Goal: Information Seeking & Learning: Check status

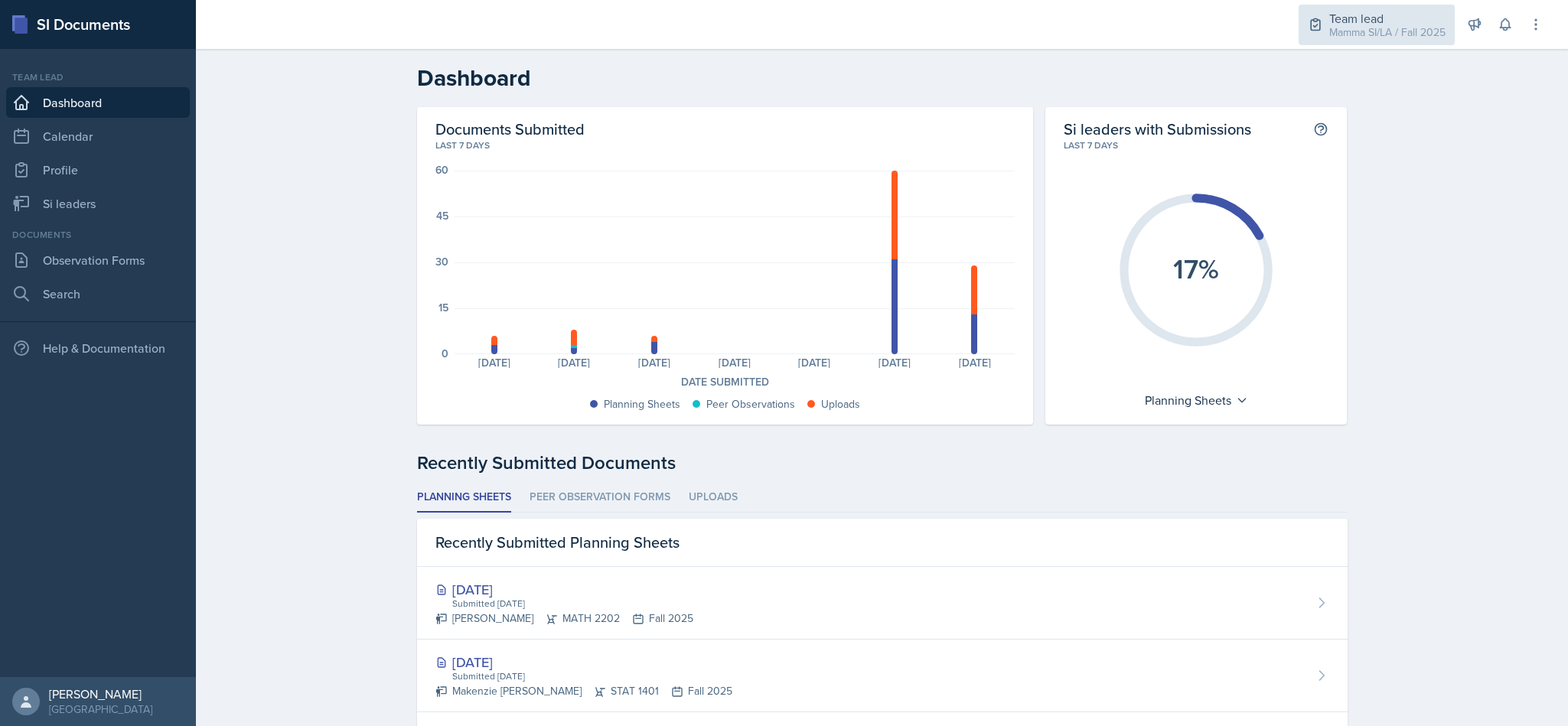
click at [1373, 26] on div "Mamma SI/LA / Fall 2025" at bounding box center [1387, 32] width 117 height 16
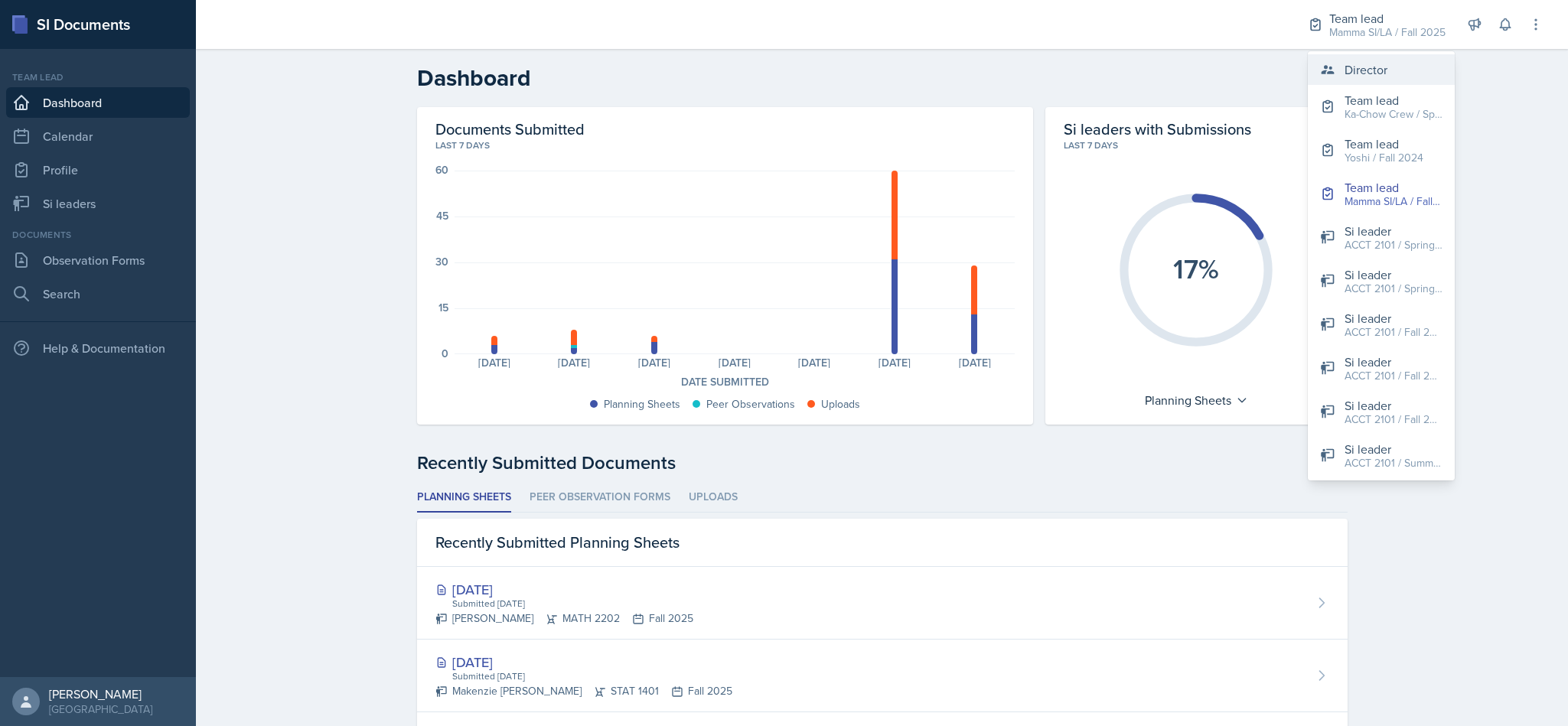
click at [1384, 73] on div "Director" at bounding box center [1366, 70] width 43 height 19
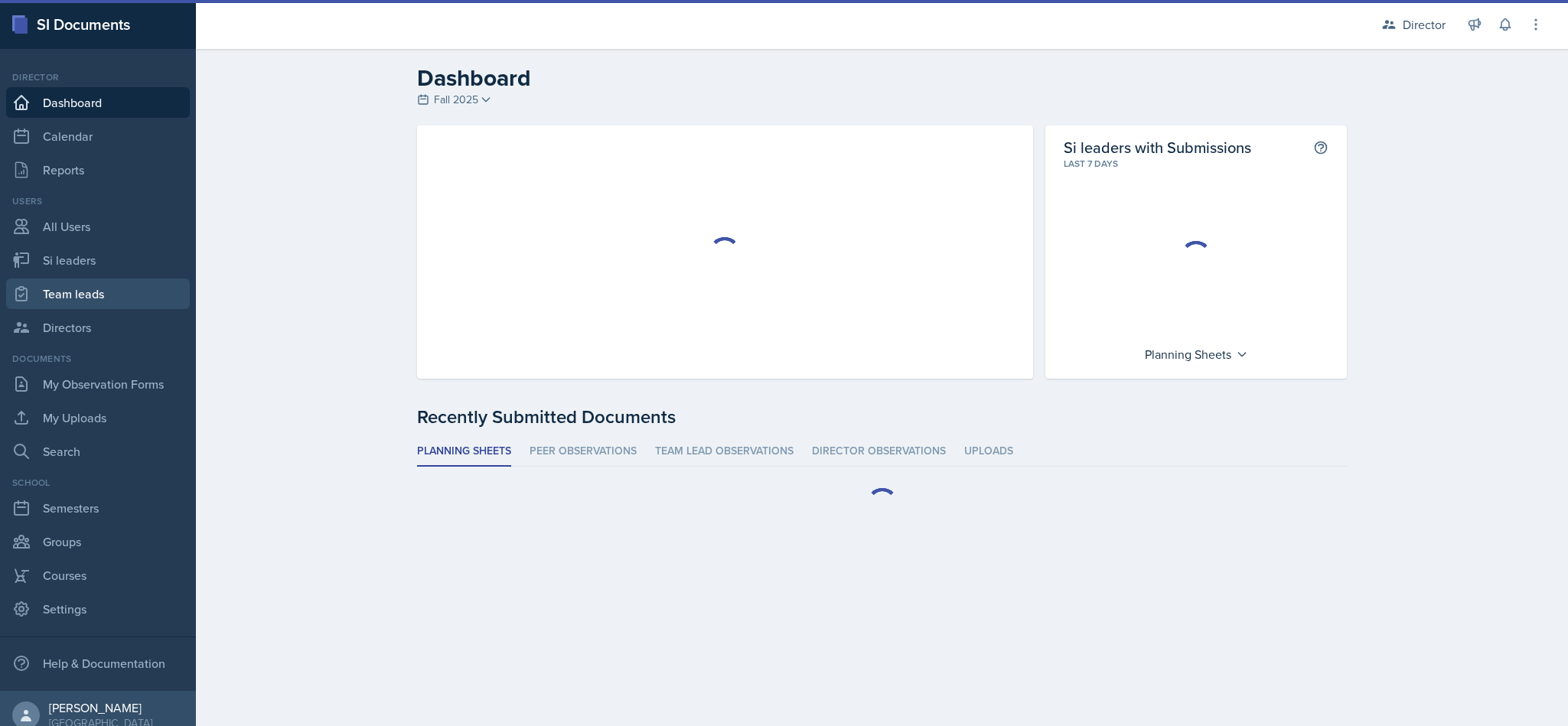
click at [104, 301] on link "Team leads" at bounding box center [97, 293] width 183 height 30
select select "2bed604d-1099-4043-b1bc-2365e8740244"
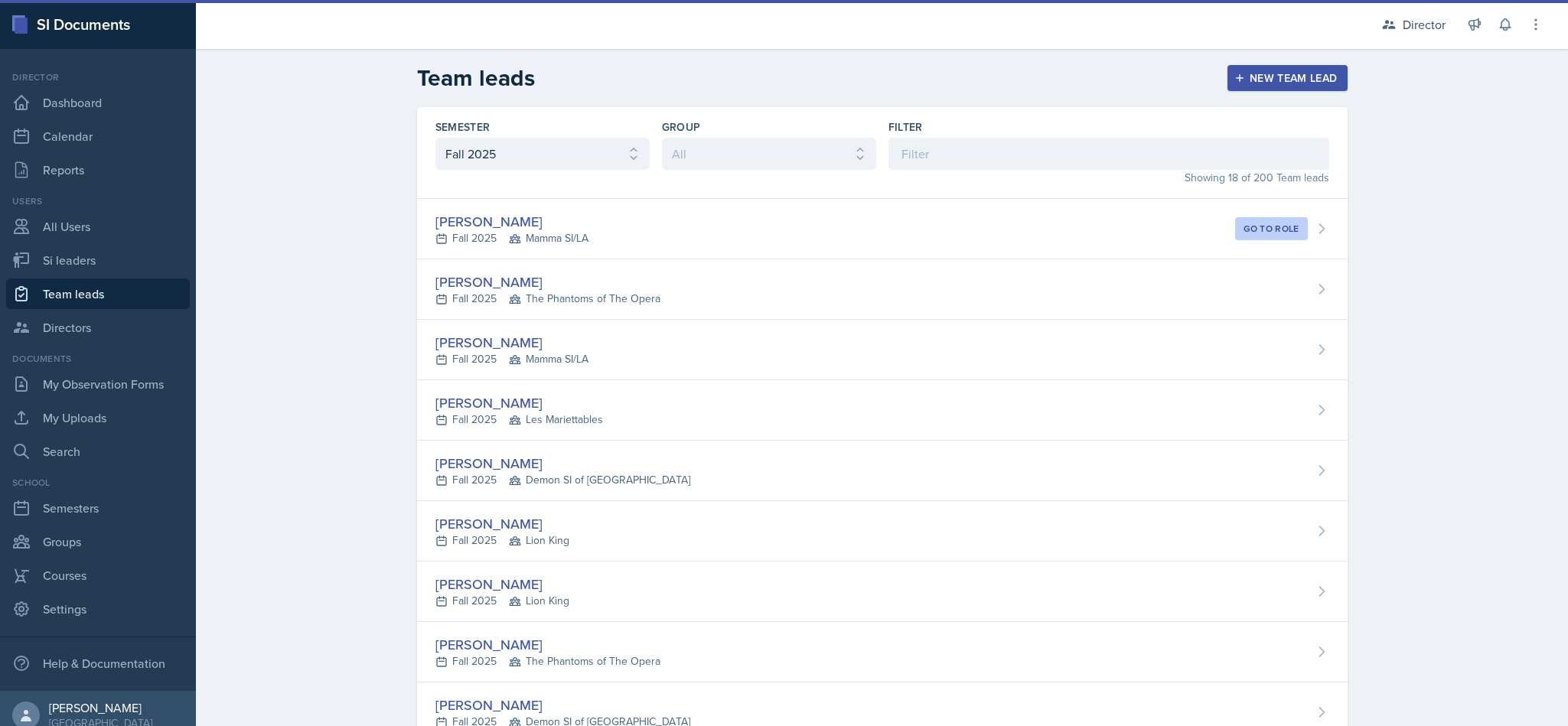
click at [78, 282] on link "Team leads" at bounding box center [97, 293] width 183 height 30
click at [92, 266] on link "Si leaders" at bounding box center [97, 260] width 183 height 30
select select "2bed604d-1099-4043-b1bc-2365e8740244"
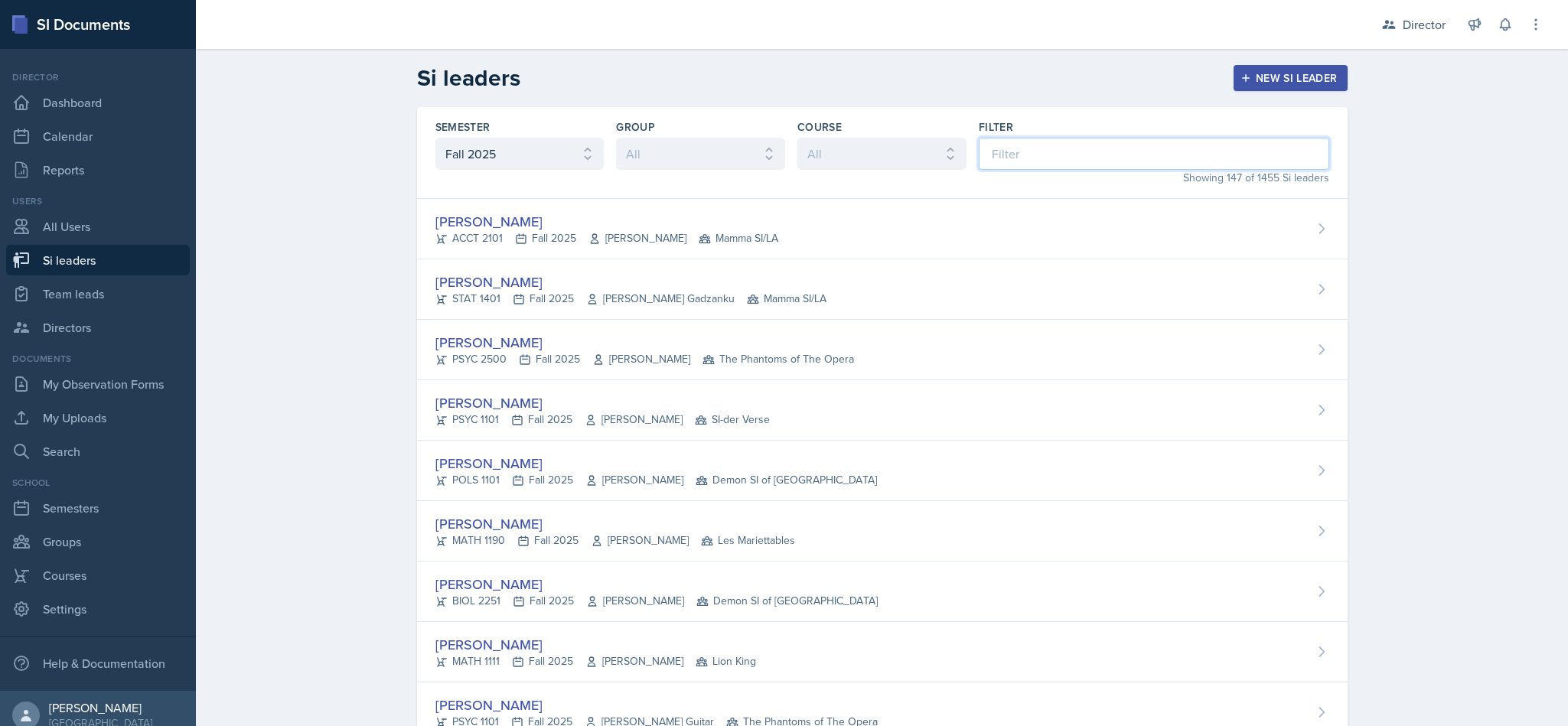
click at [1065, 155] on input at bounding box center [1154, 154] width 351 height 32
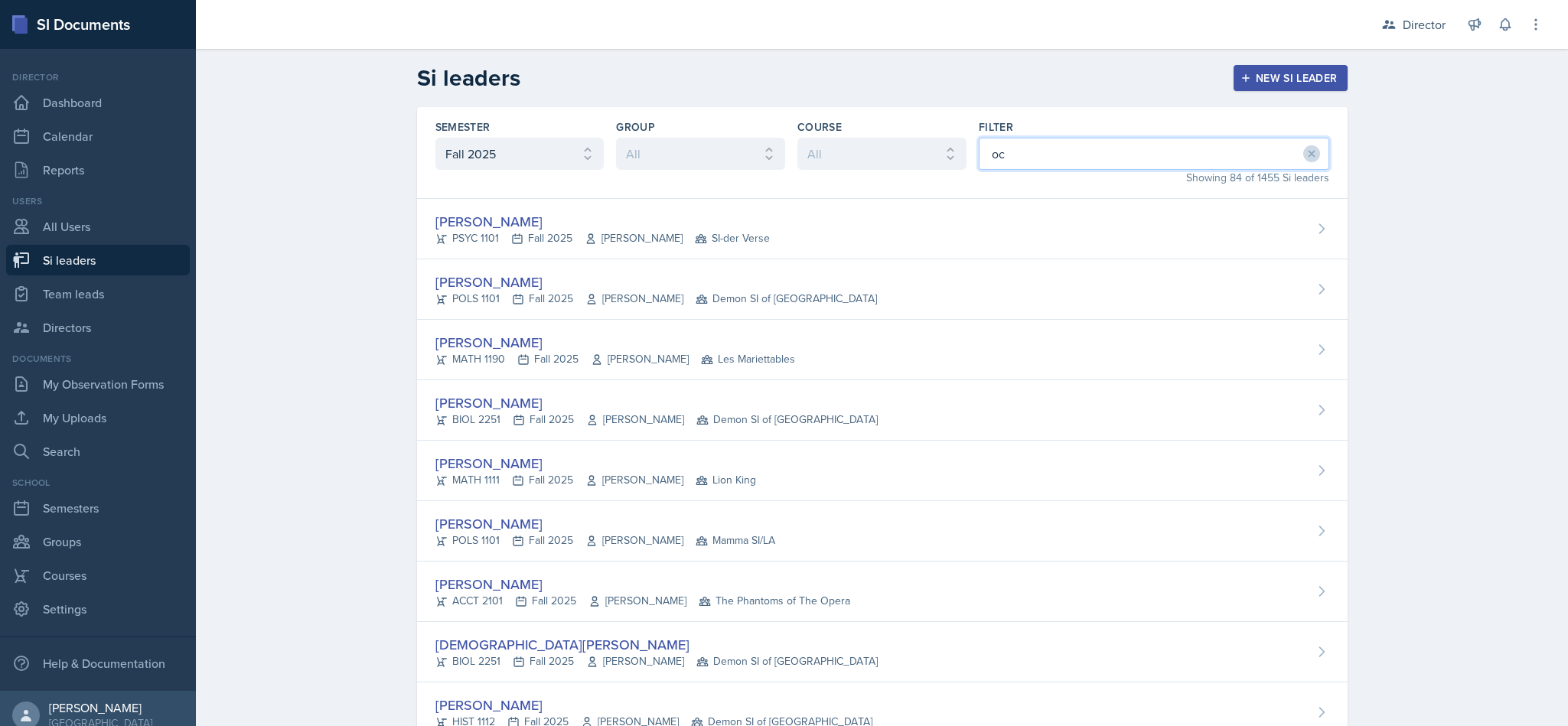
type input "oct"
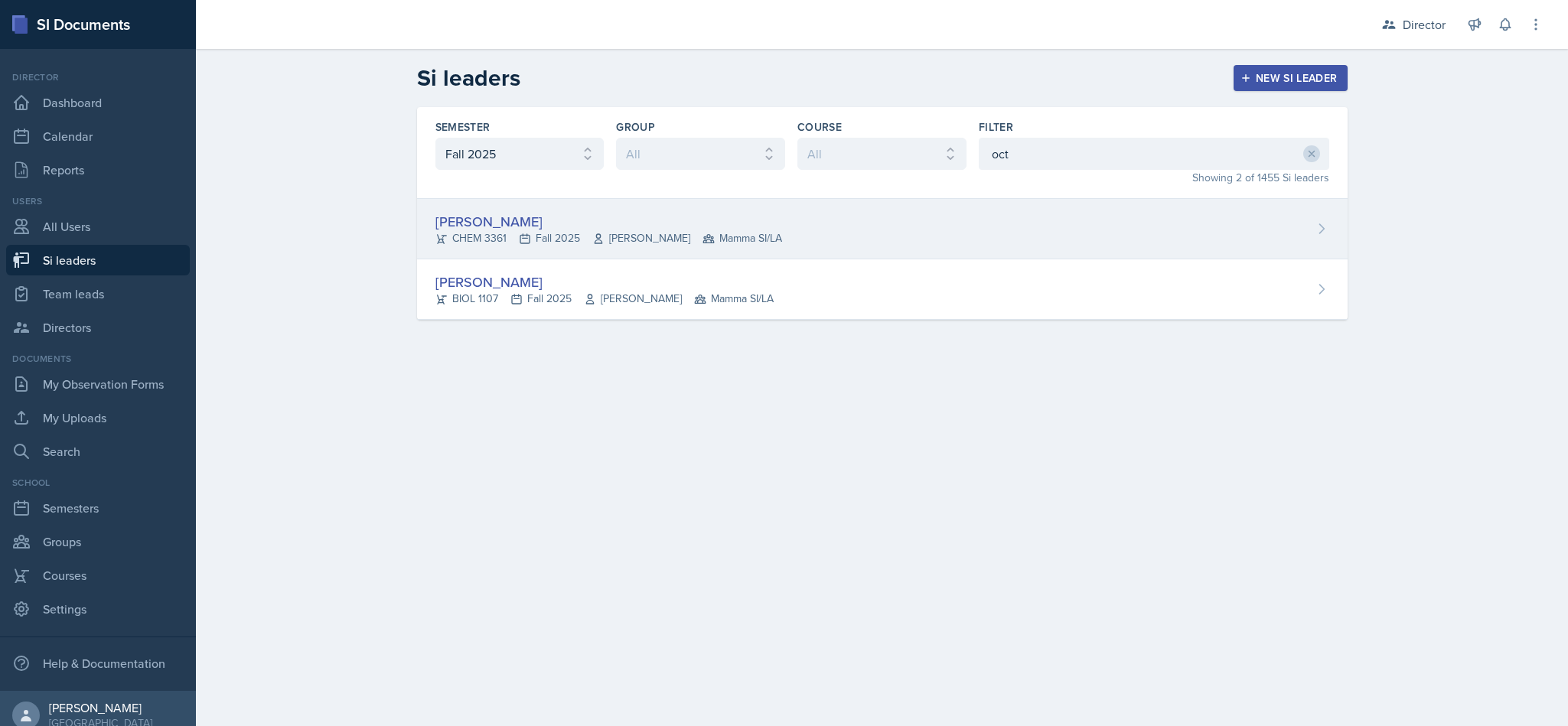
click at [760, 229] on div "Octavia Kaham CHEM 3361 Fall 2025 Jack Duff Mamma SI/LA" at bounding box center [881, 229] width 930 height 61
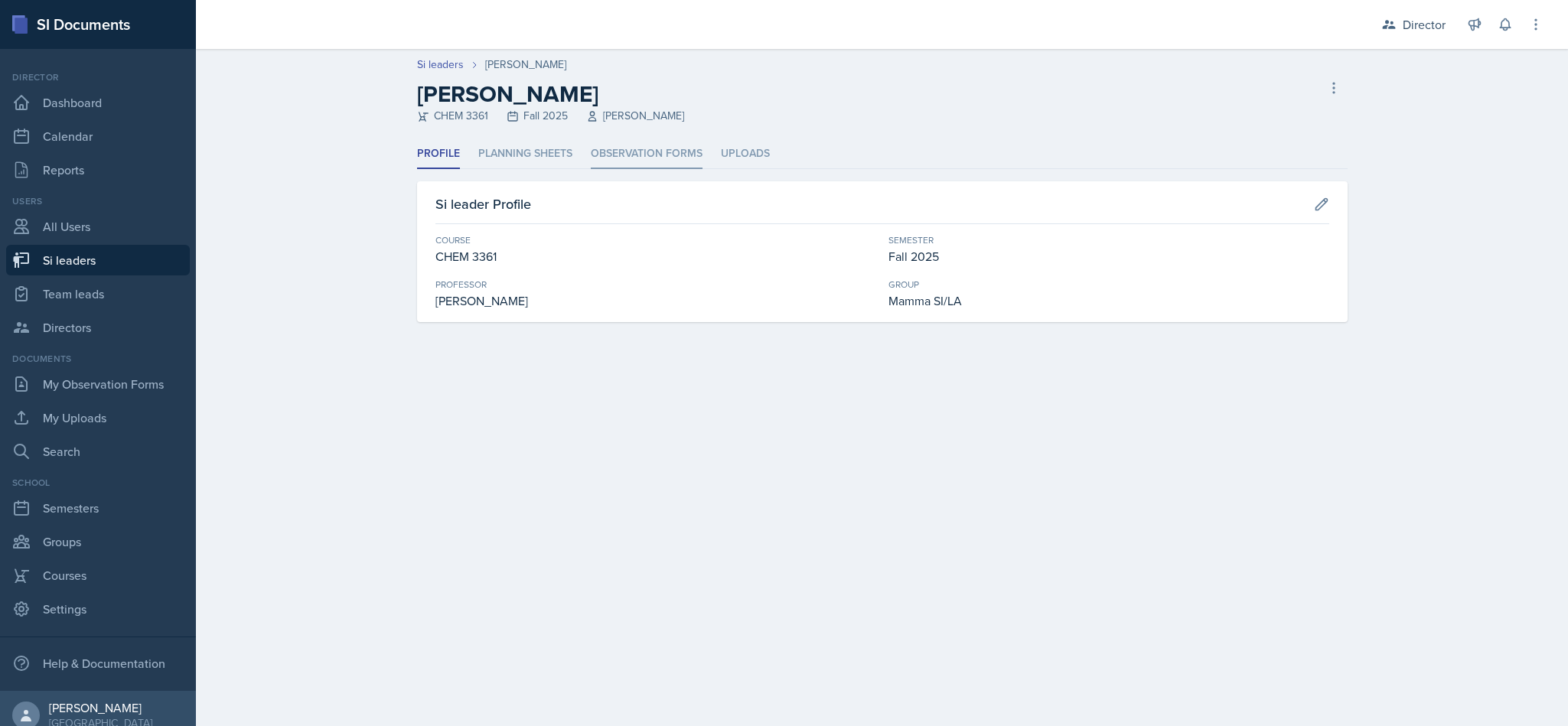
click at [618, 143] on li "Observation Forms" at bounding box center [647, 154] width 112 height 29
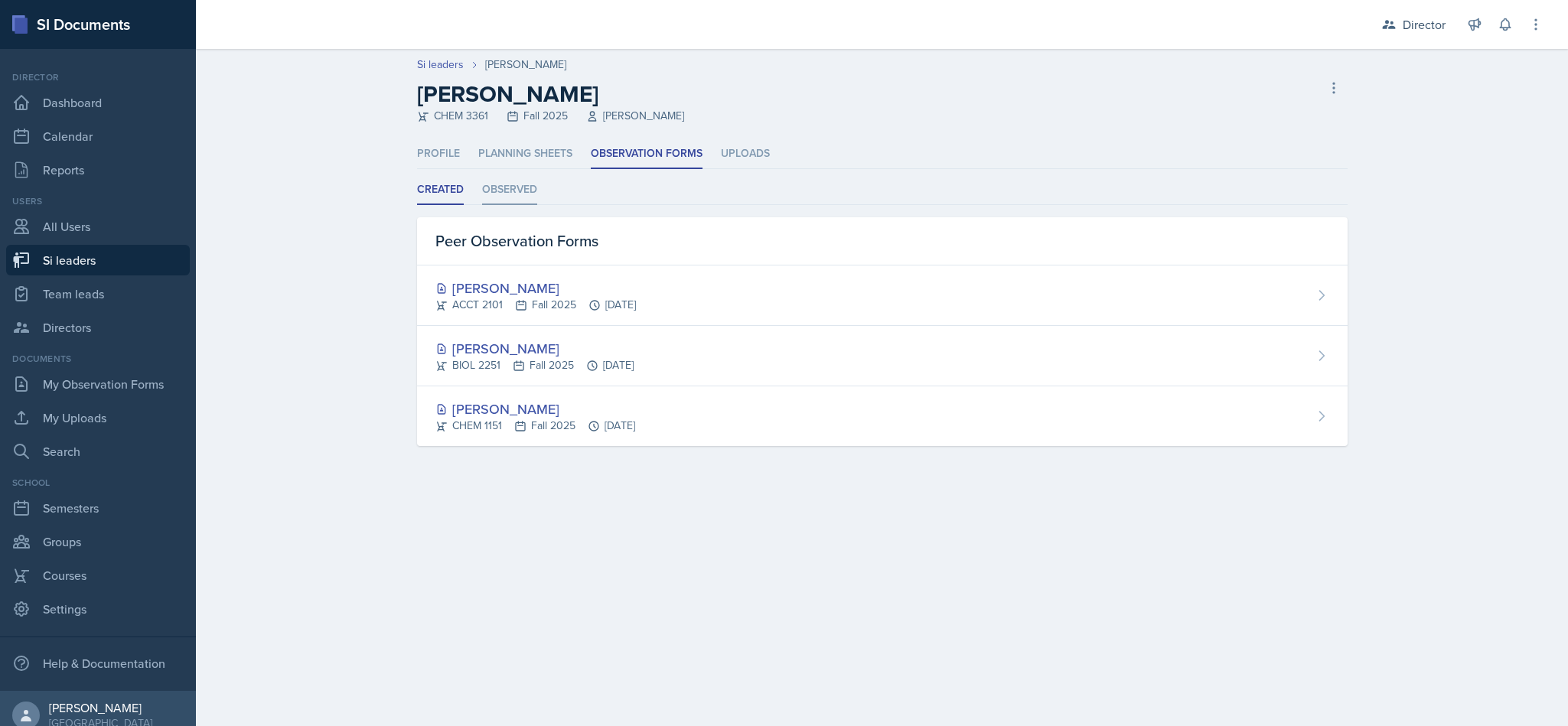
click at [521, 190] on li "Observed" at bounding box center [510, 190] width 55 height 29
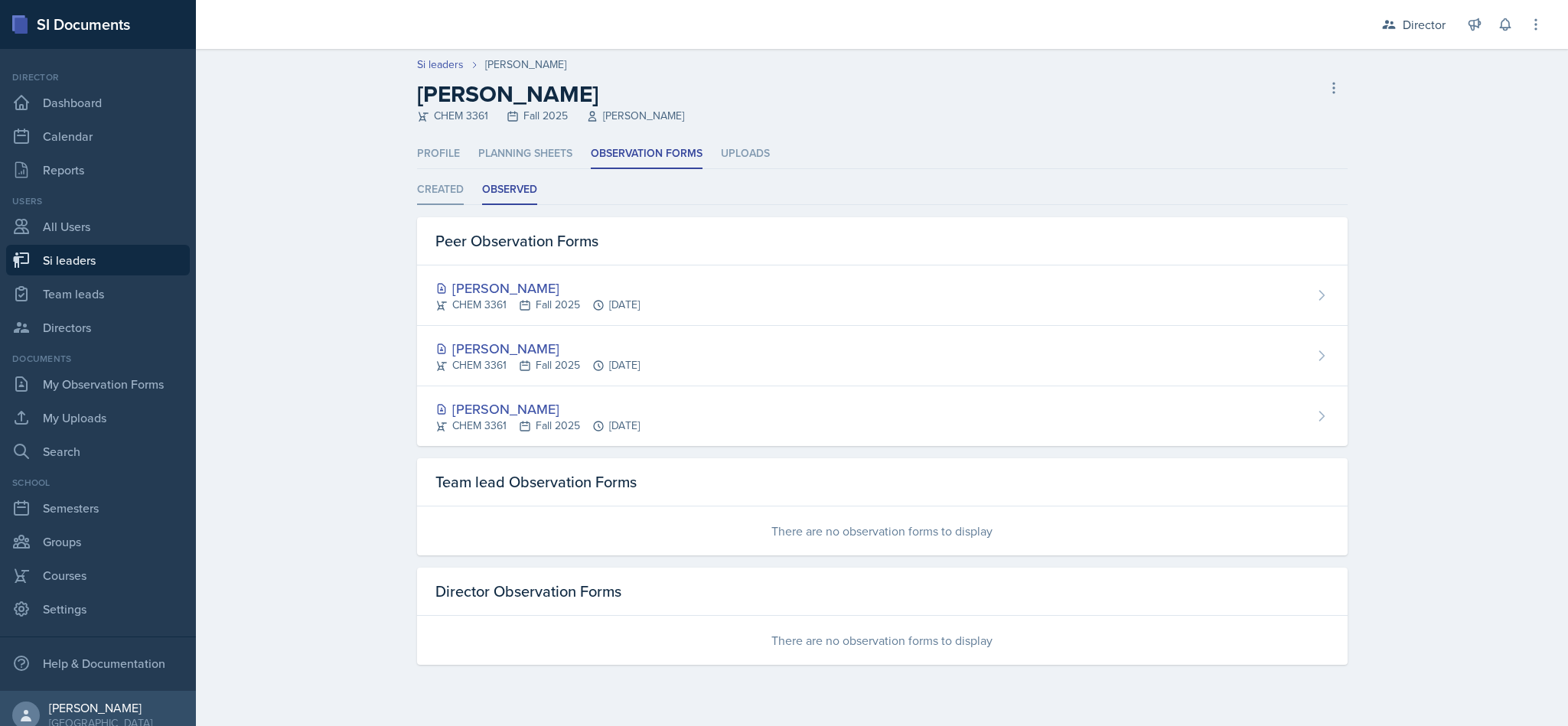
click at [434, 195] on li "Created" at bounding box center [440, 190] width 47 height 29
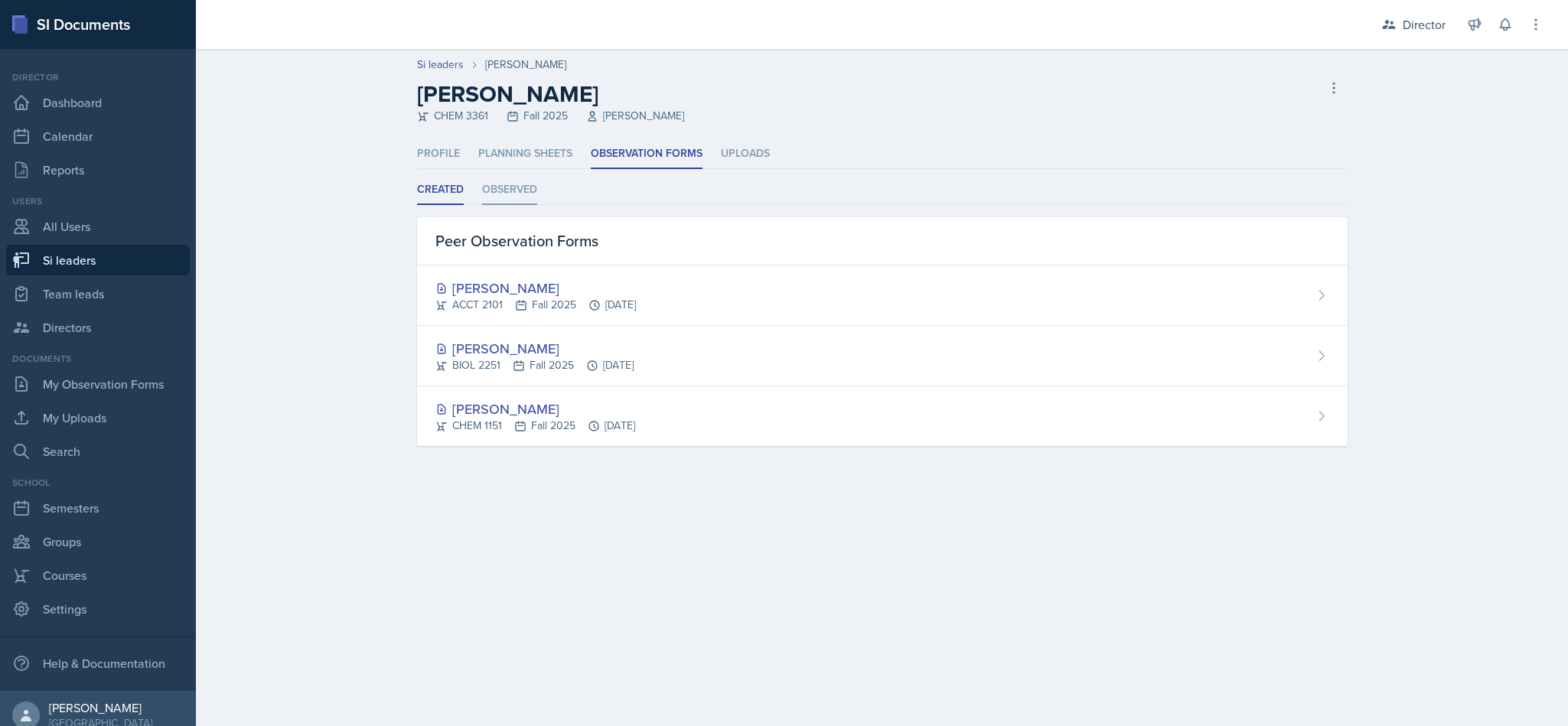
click at [513, 189] on li "Observed" at bounding box center [510, 190] width 55 height 29
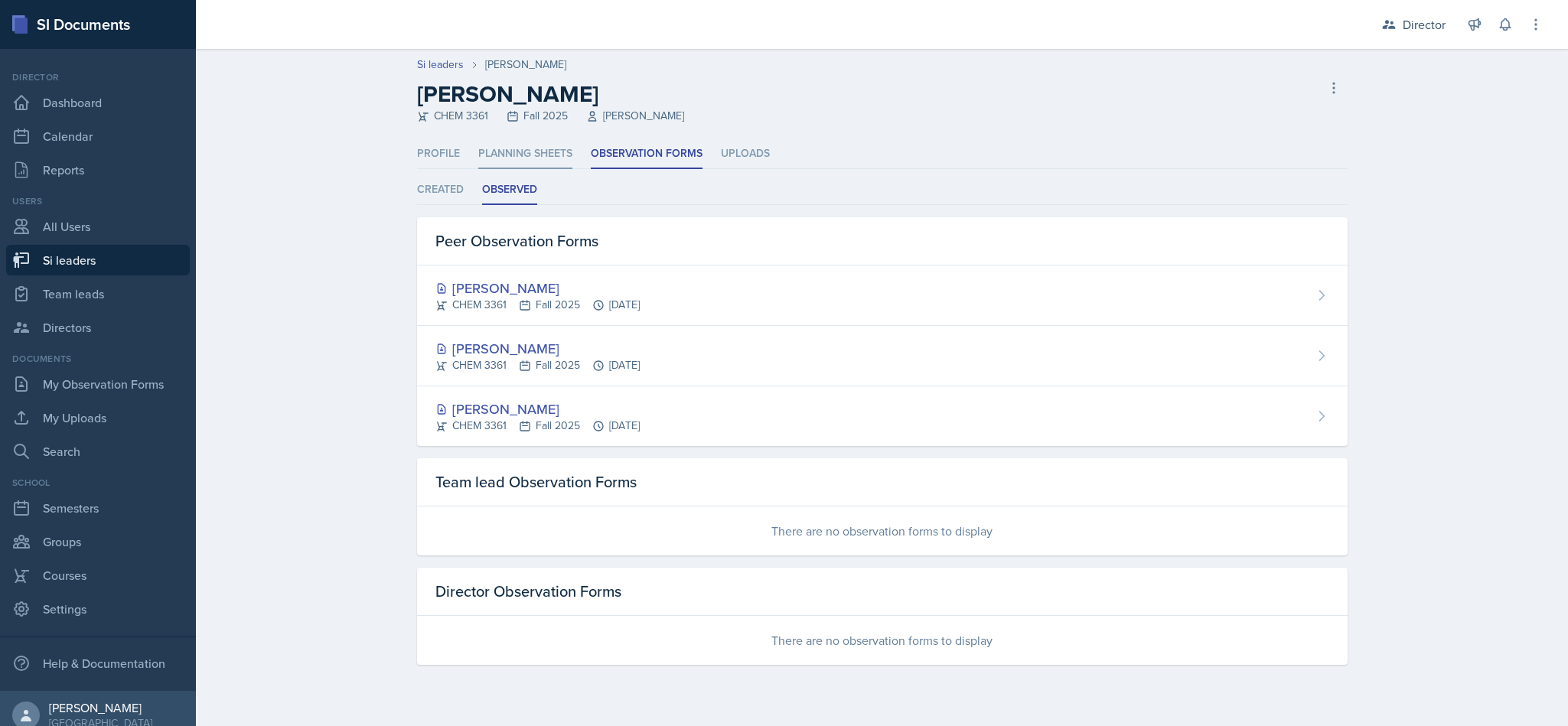
click at [533, 154] on li "Planning Sheets" at bounding box center [525, 154] width 94 height 29
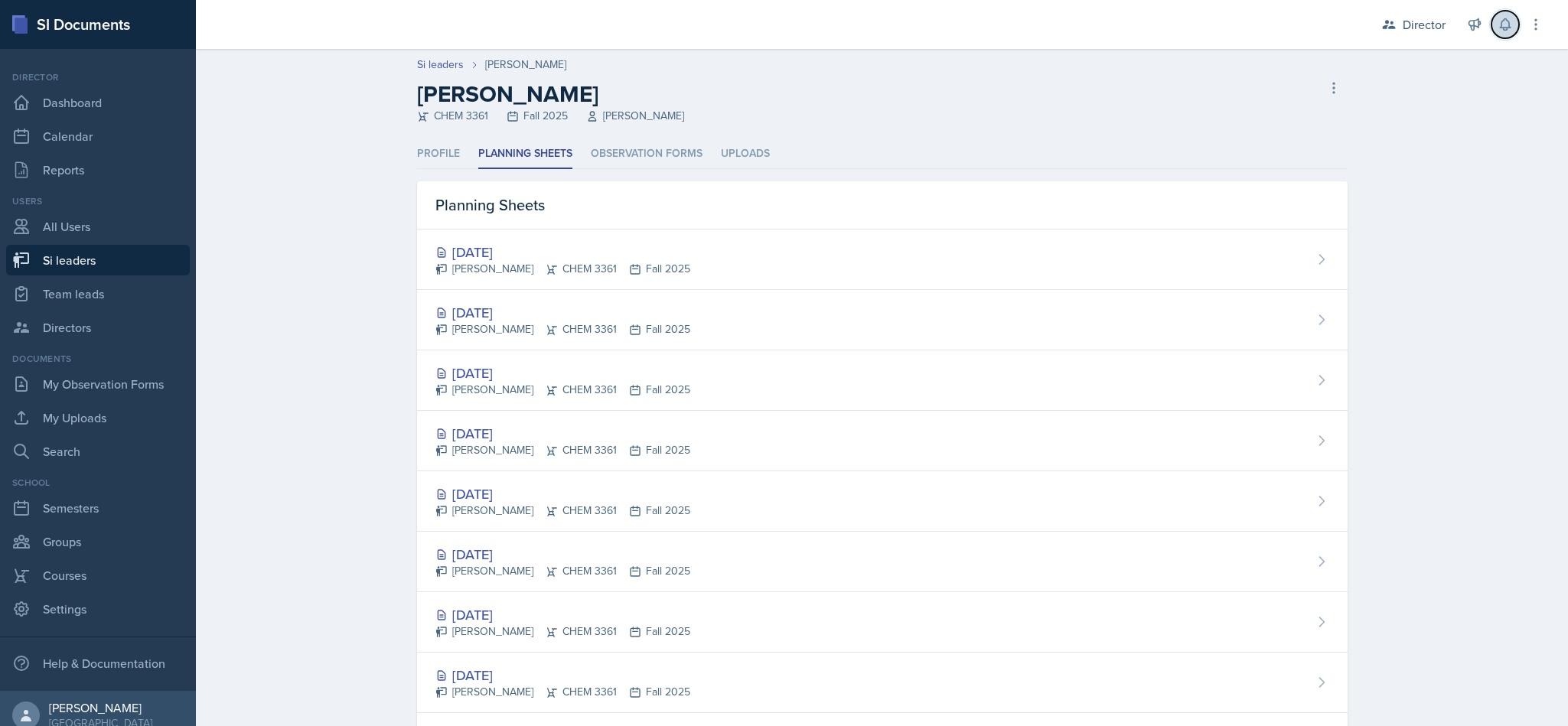
click at [1497, 34] on button at bounding box center [1505, 24] width 27 height 27
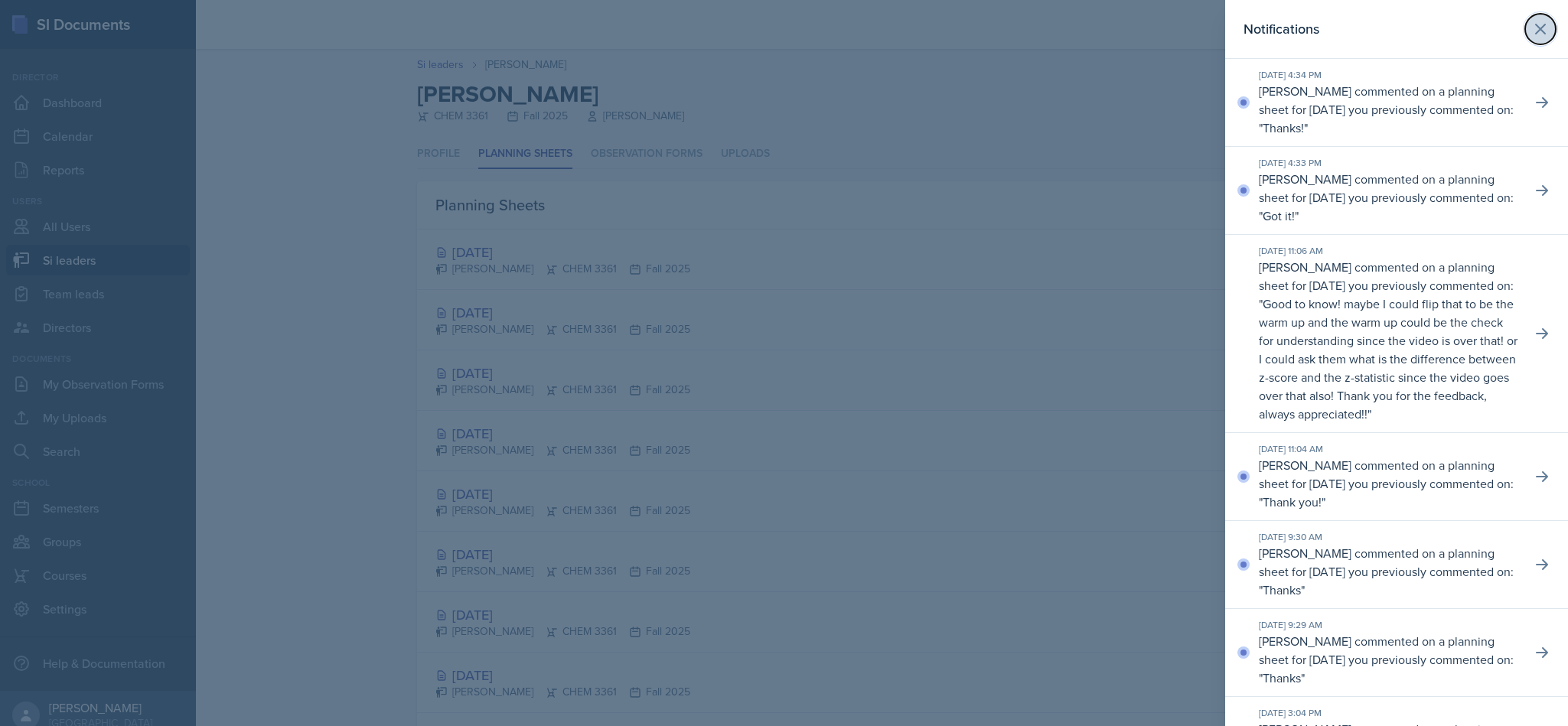
click at [1531, 34] on icon at bounding box center [1540, 28] width 19 height 19
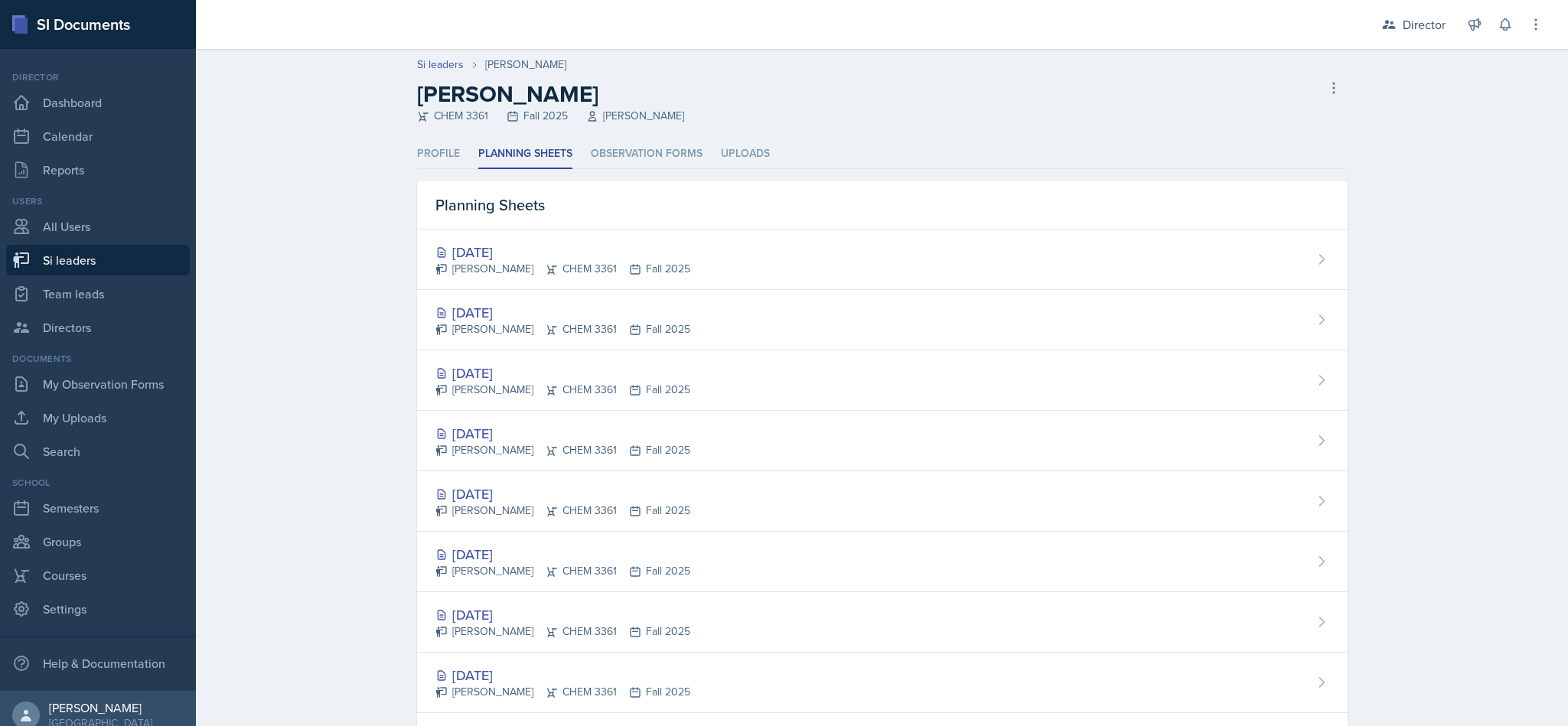
click at [102, 260] on link "Si leaders" at bounding box center [97, 260] width 183 height 30
select select "2bed604d-1099-4043-b1bc-2365e8740244"
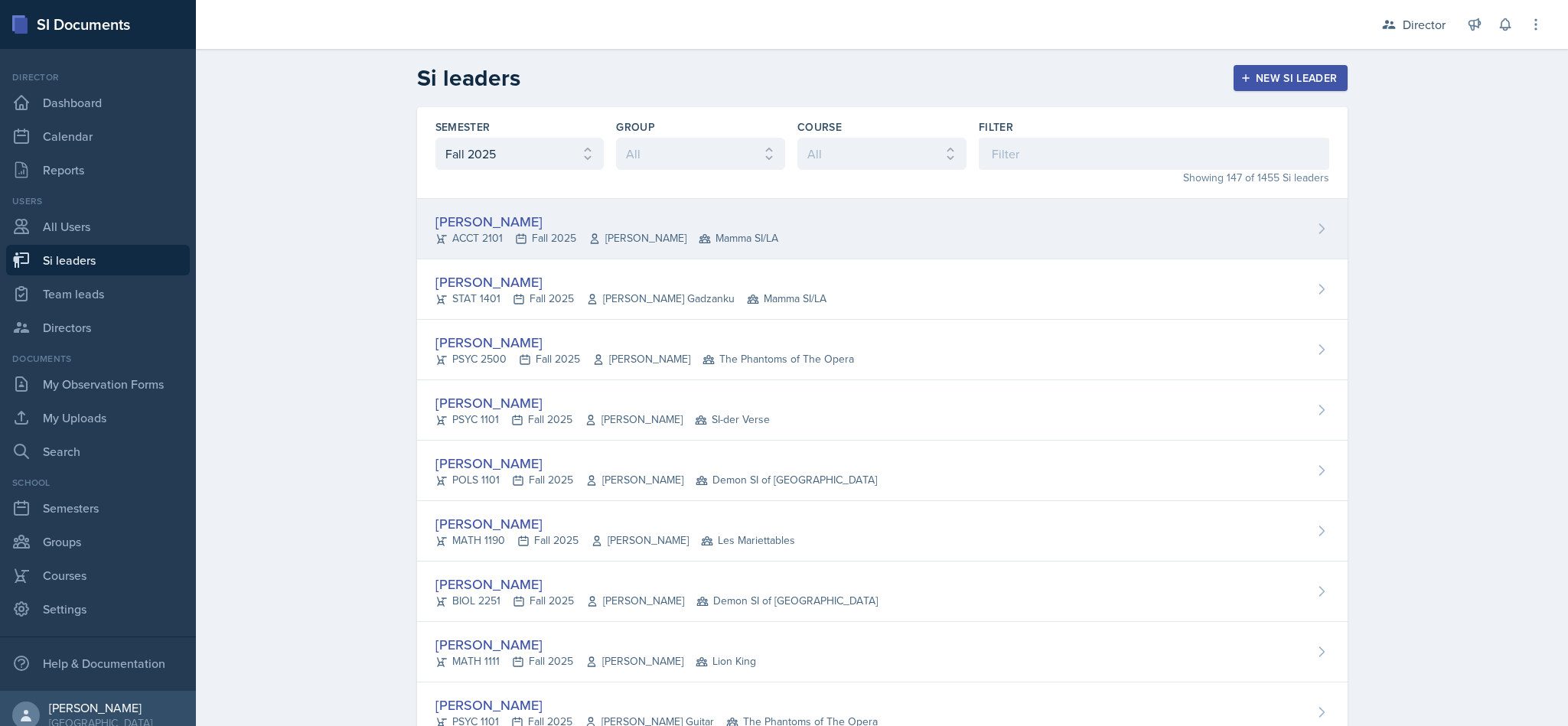
click at [848, 232] on div "Becca Adams ACCT 2101 Fall 2025 Andrew Trotman Mamma SI/LA" at bounding box center [881, 229] width 930 height 61
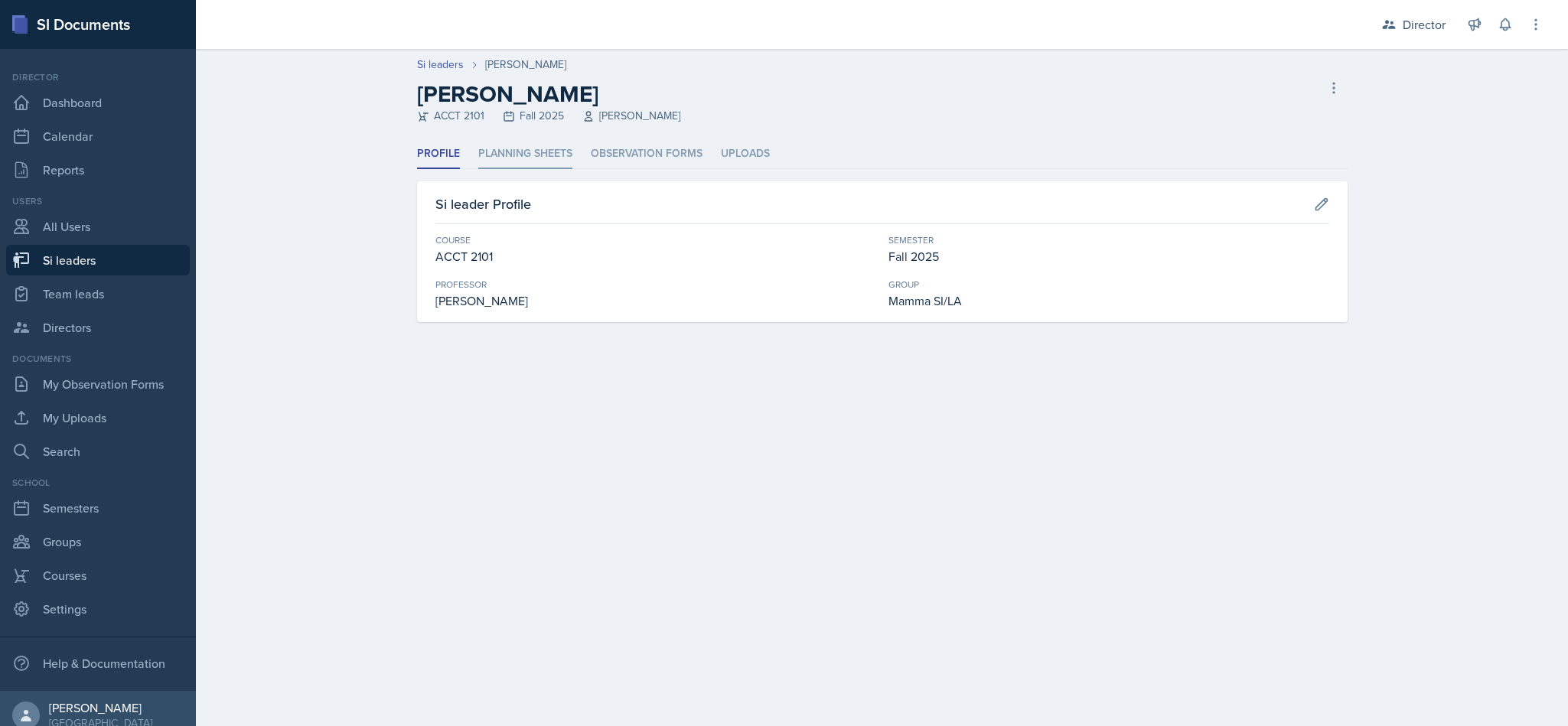
click at [542, 161] on li "Planning Sheets" at bounding box center [525, 154] width 94 height 29
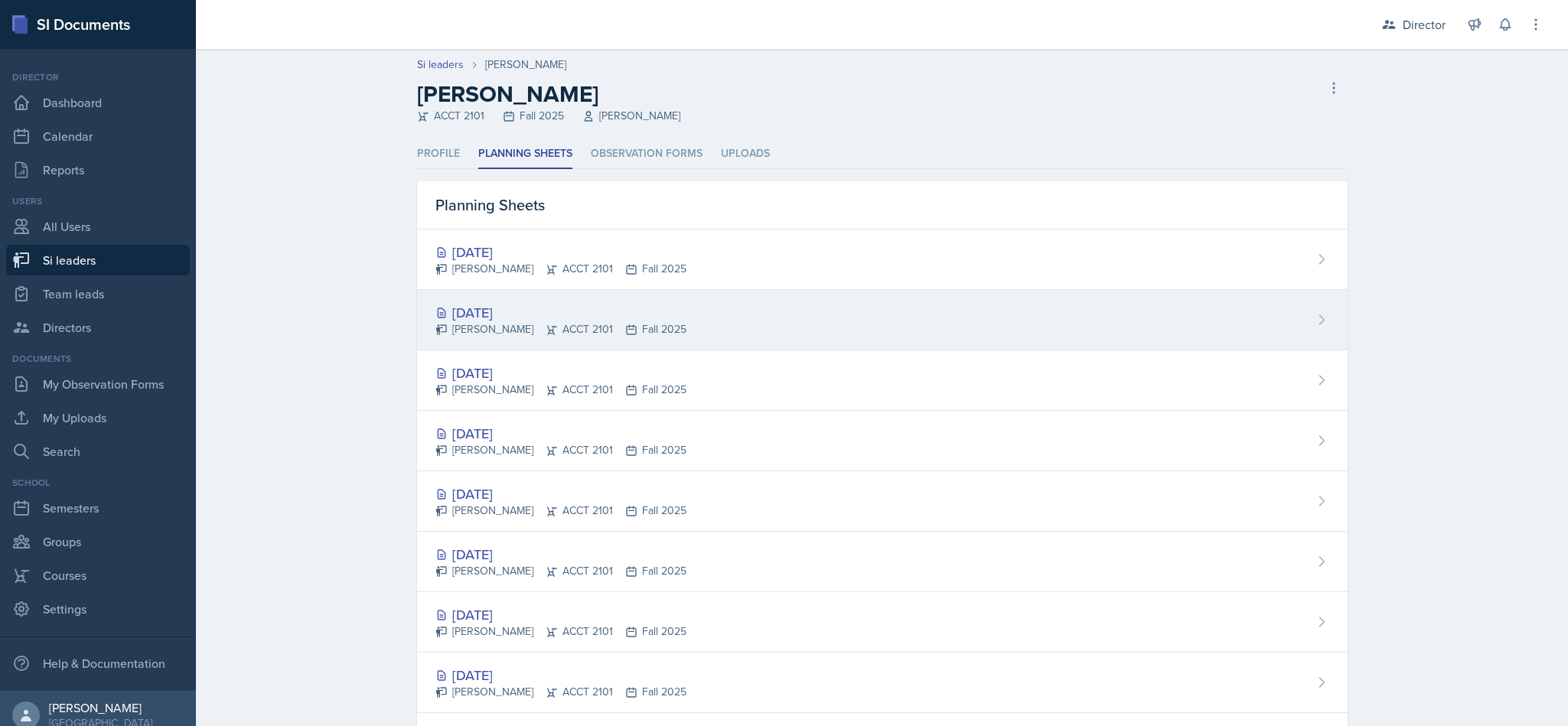
click at [711, 344] on div "Oct 6th, 2025 Becca Adams ACCT 2101 Fall 2025" at bounding box center [881, 320] width 930 height 61
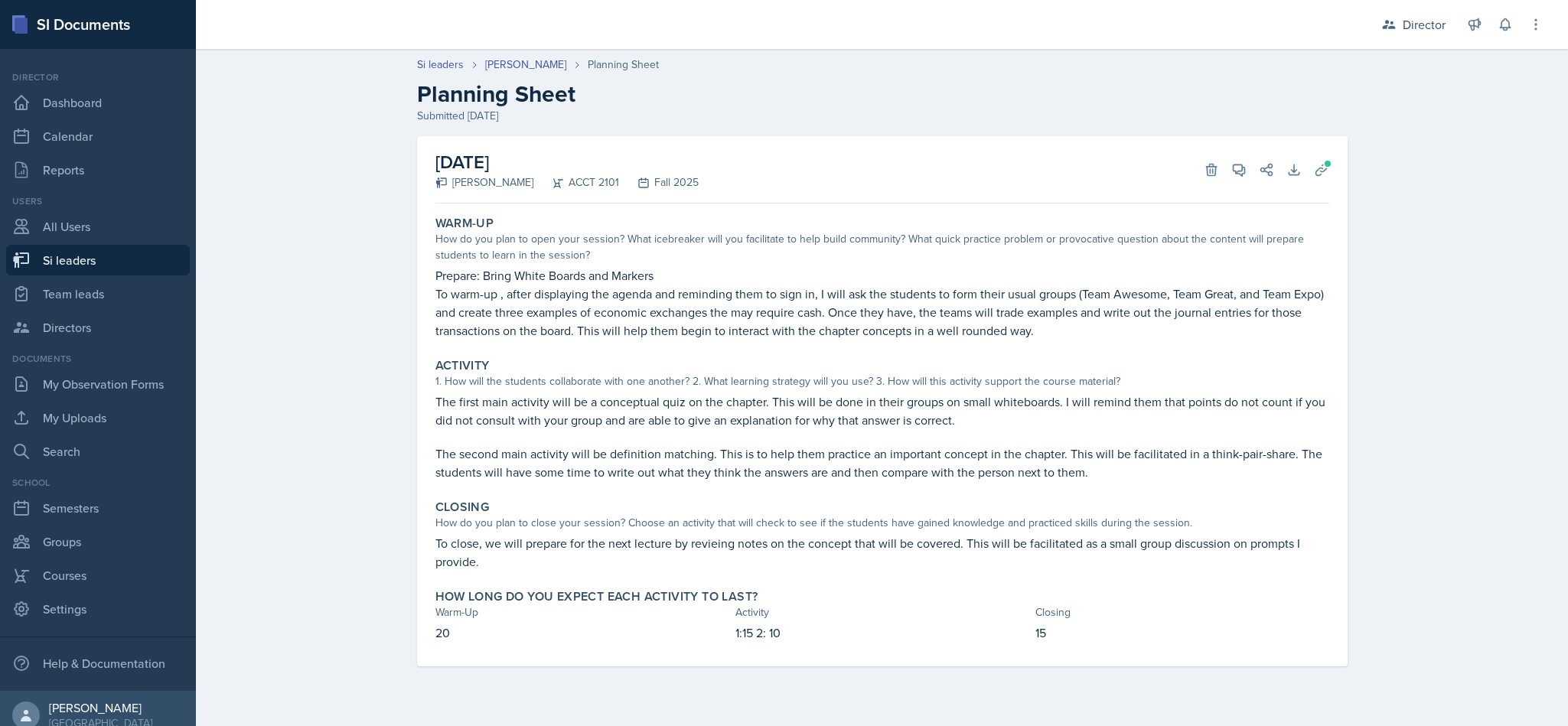
click at [1311, 181] on div "October 6th, 2025 Becca Adams ACCT 2101 Fall 2025 Delete View Comments Comments…" at bounding box center [882, 169] width 894 height 68
click at [1241, 175] on icon at bounding box center [1239, 170] width 12 height 12
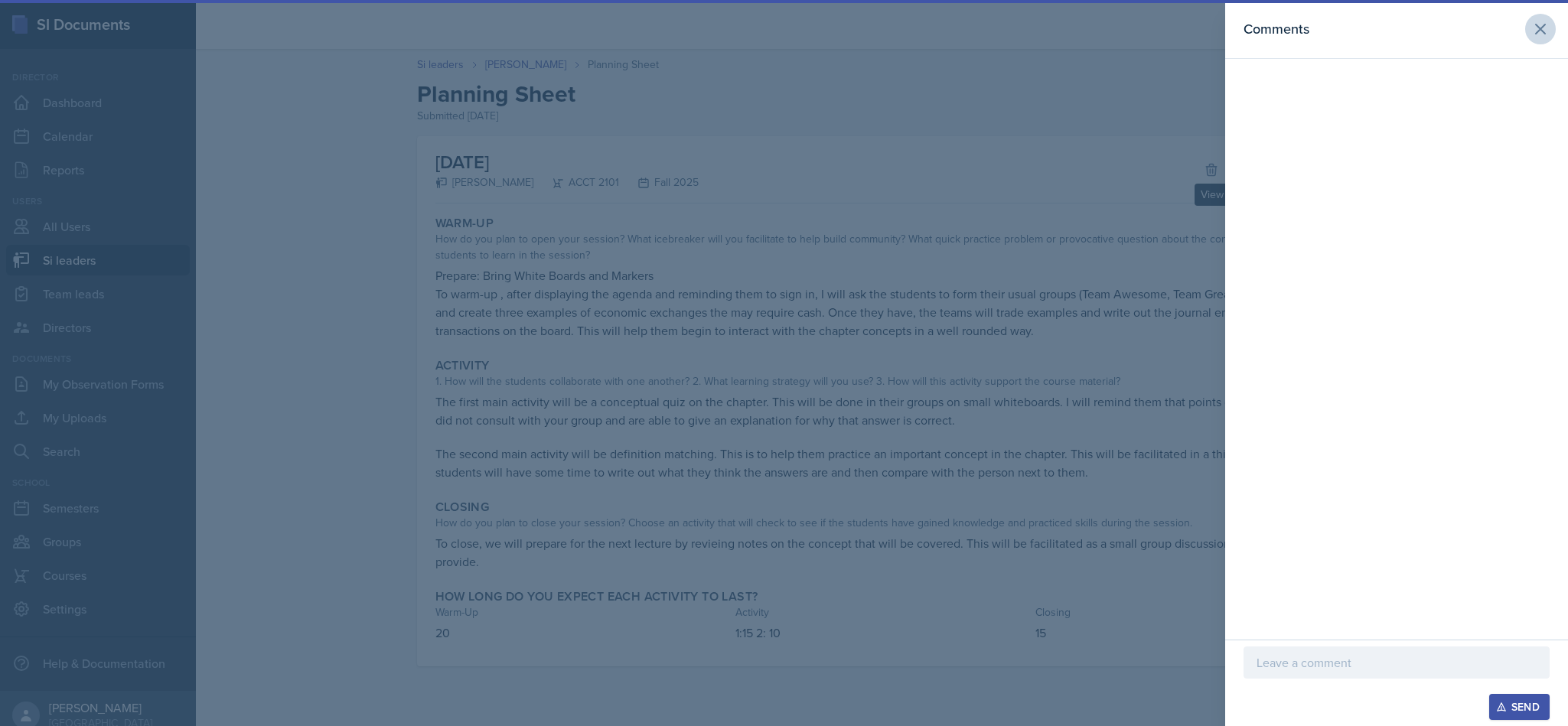
click at [1527, 30] on button at bounding box center [1540, 28] width 30 height 30
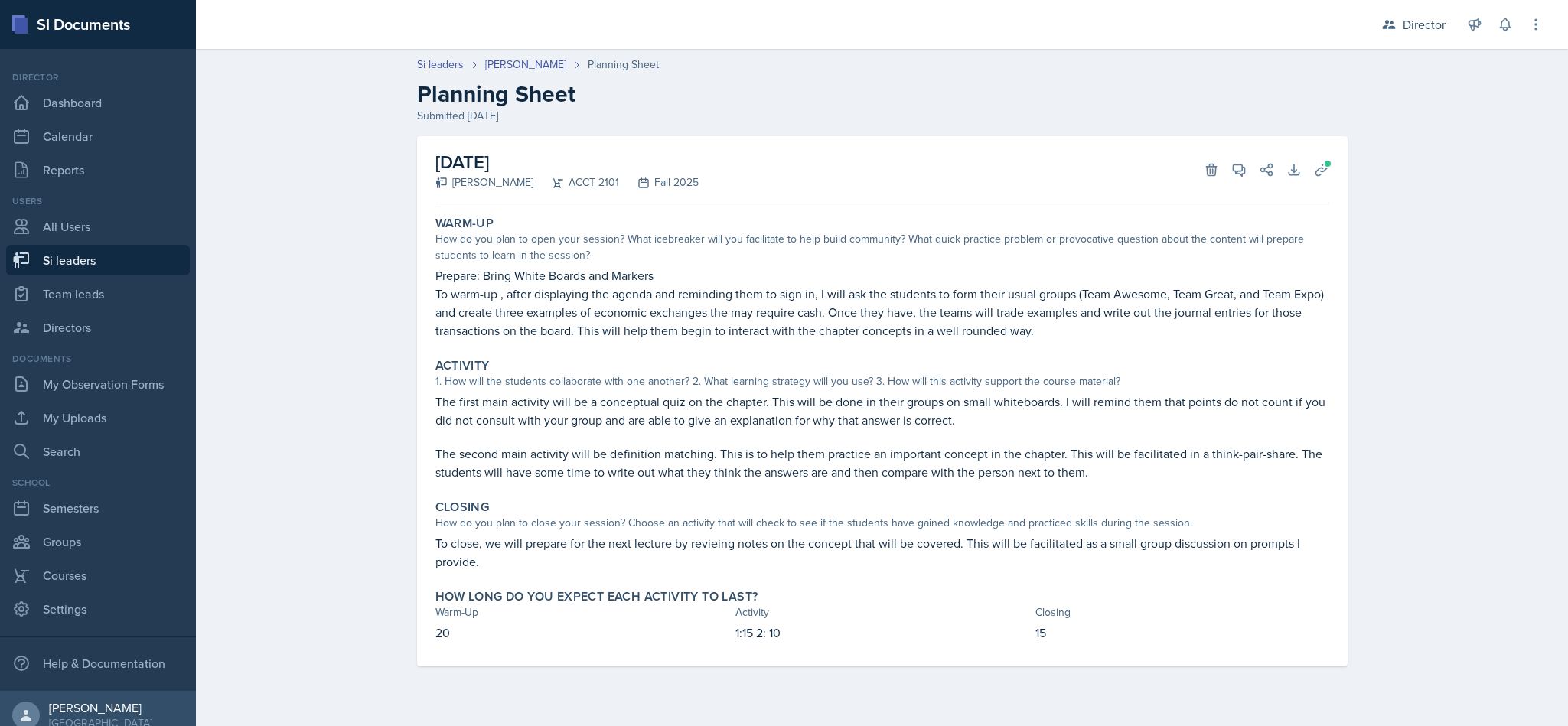
click at [102, 262] on link "Si leaders" at bounding box center [97, 260] width 183 height 30
select select "2bed604d-1099-4043-b1bc-2365e8740244"
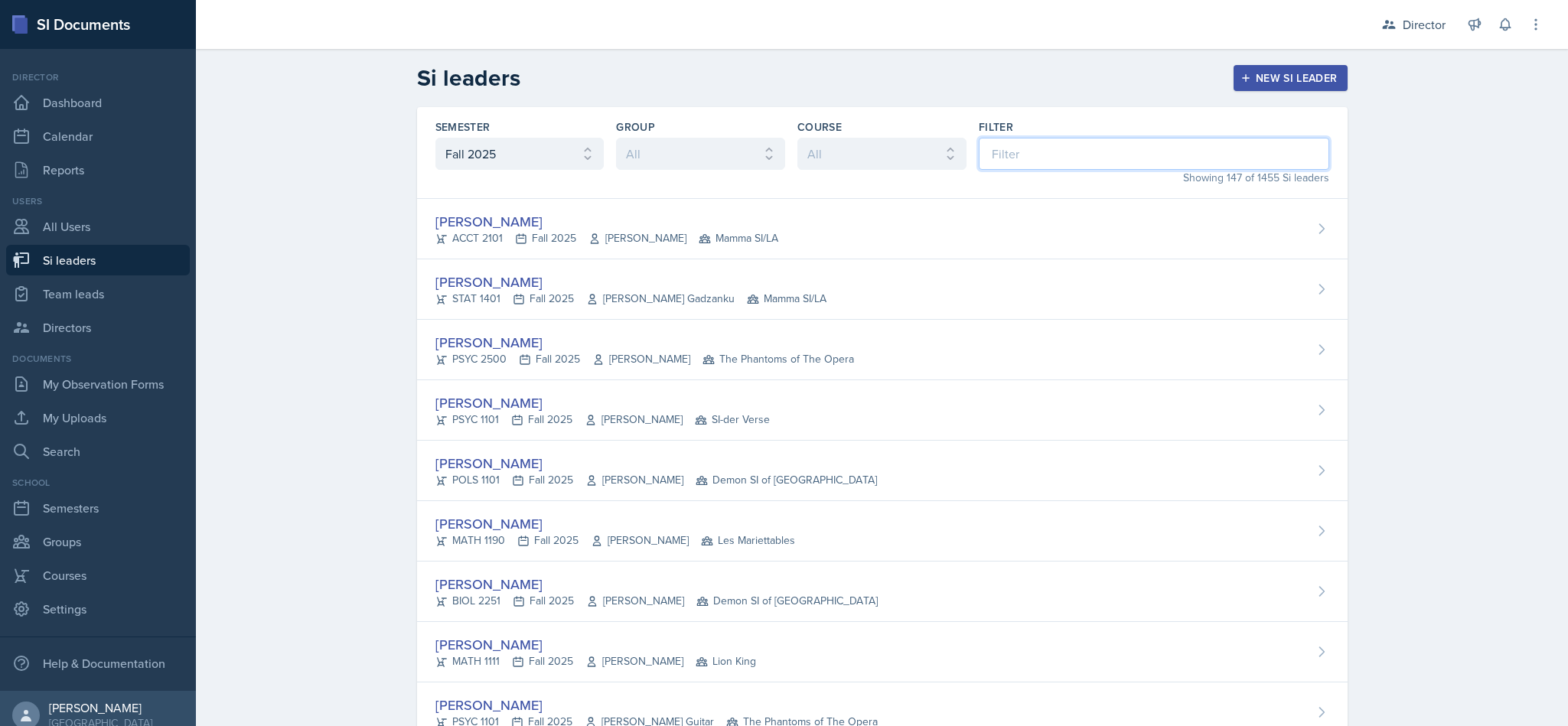
click at [1137, 152] on input at bounding box center [1154, 154] width 351 height 32
type input "mich"
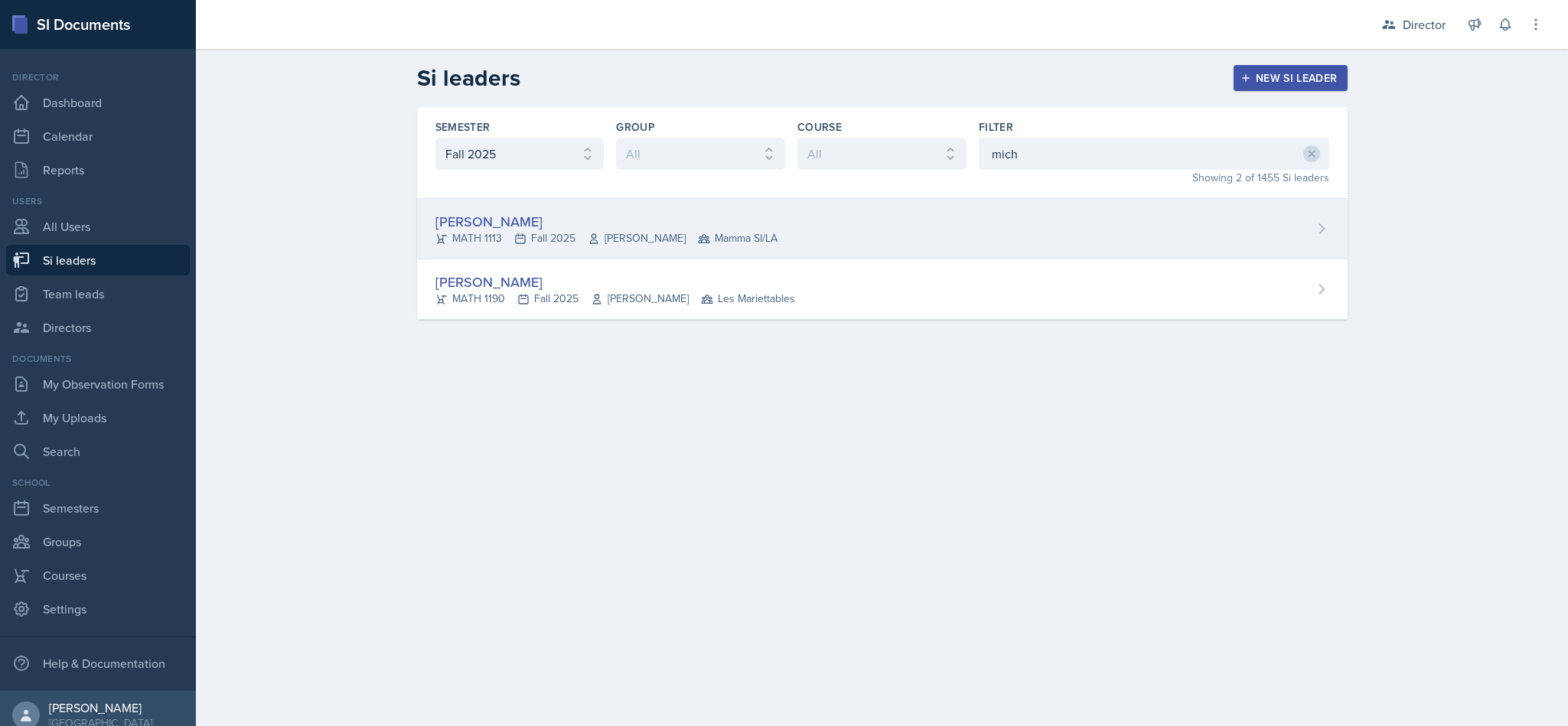
click at [774, 220] on div "Michael Golsen MATH 1113 Fall 2025 Hasan Palta Mamma SI/LA" at bounding box center [881, 229] width 930 height 61
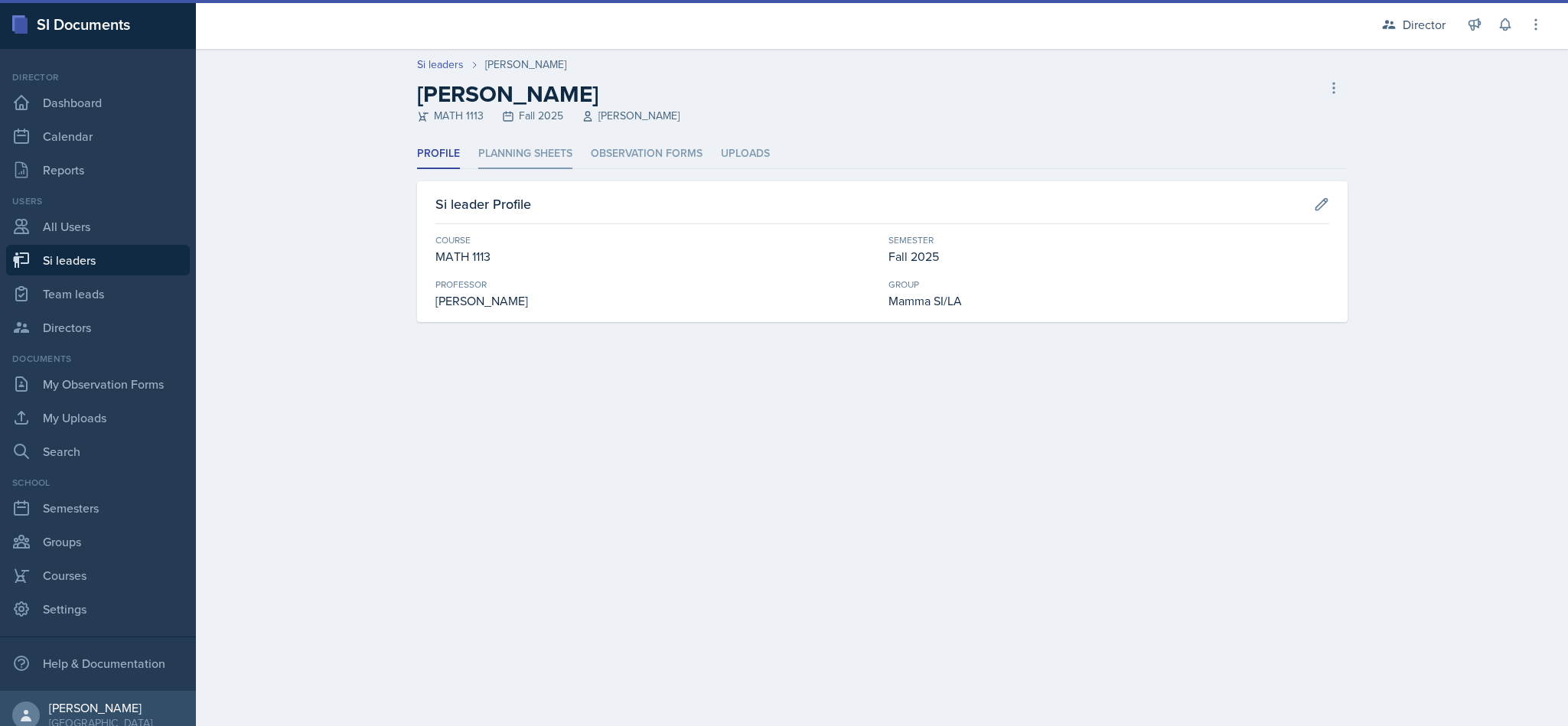
click at [514, 143] on li "Planning Sheets" at bounding box center [525, 154] width 94 height 29
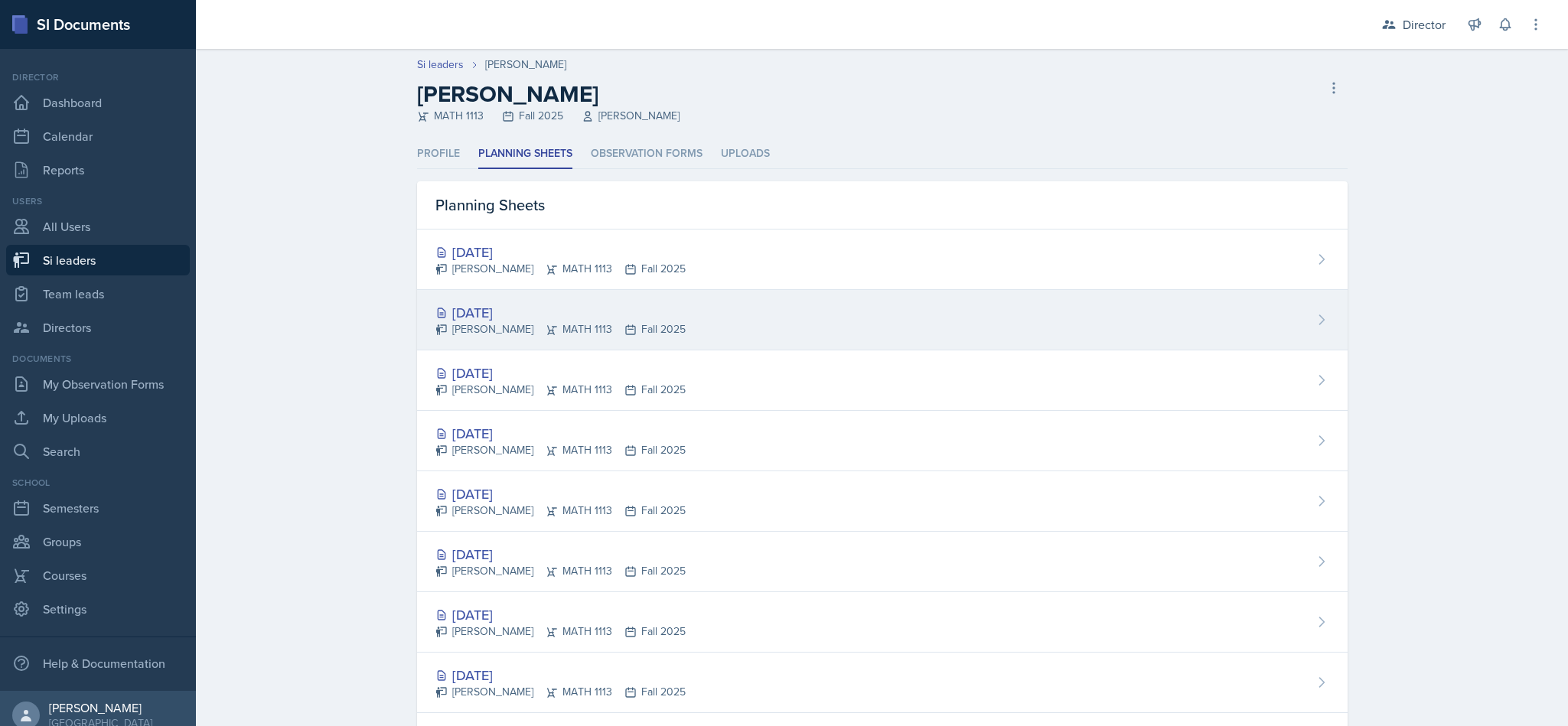
click at [1284, 306] on div "Oct 7th, 2025 Michael Golsen MATH 1113 Fall 2025" at bounding box center [881, 320] width 930 height 61
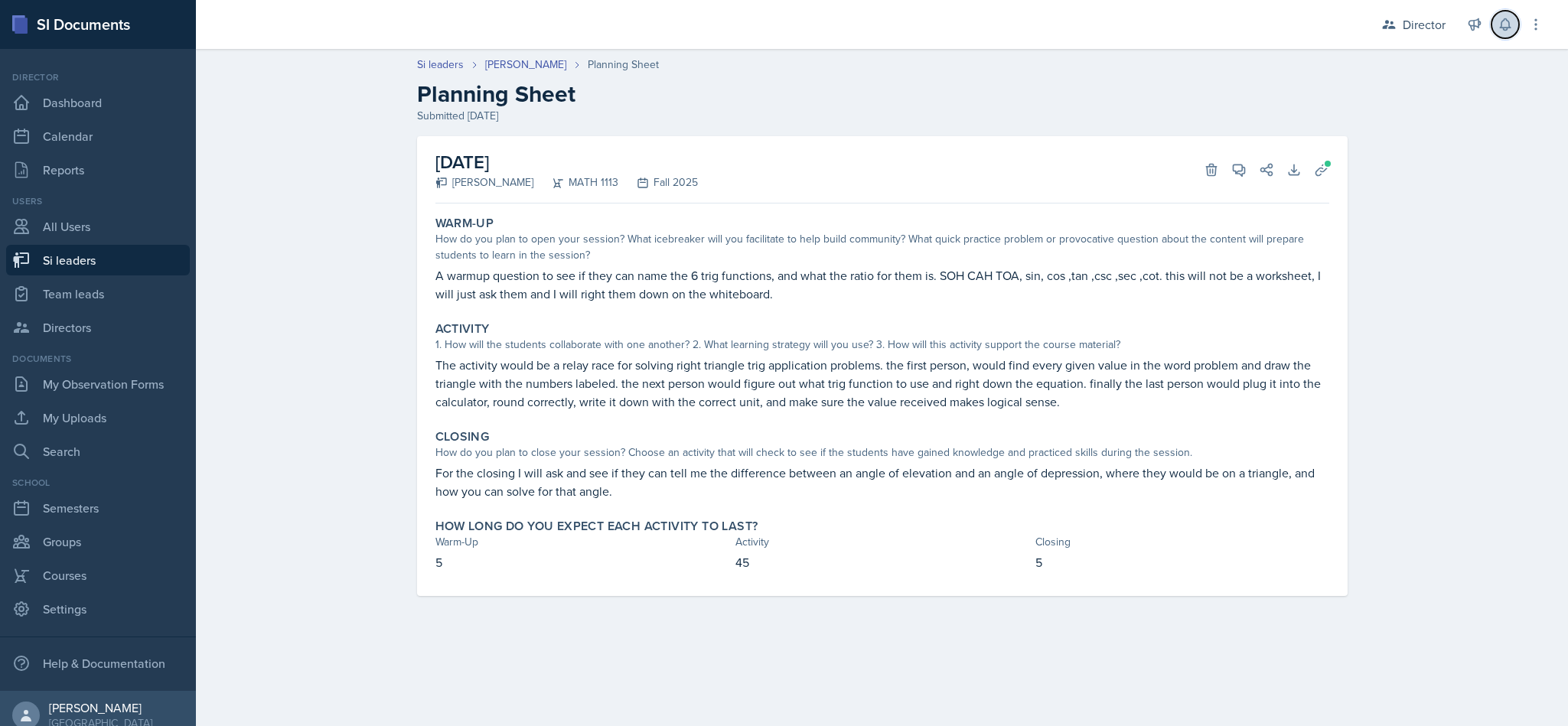
click at [1495, 29] on button at bounding box center [1505, 24] width 27 height 27
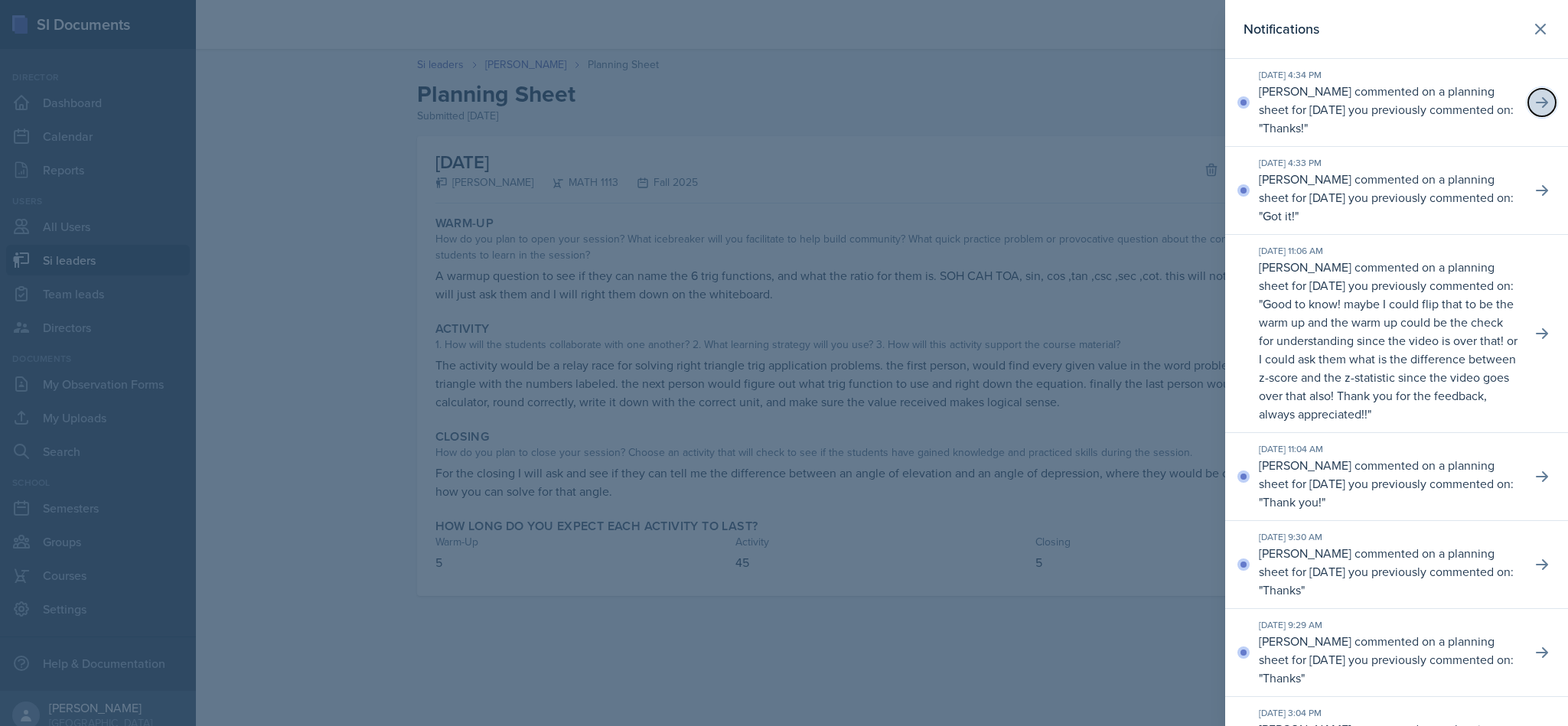
click at [1534, 107] on icon at bounding box center [1542, 103] width 16 height 16
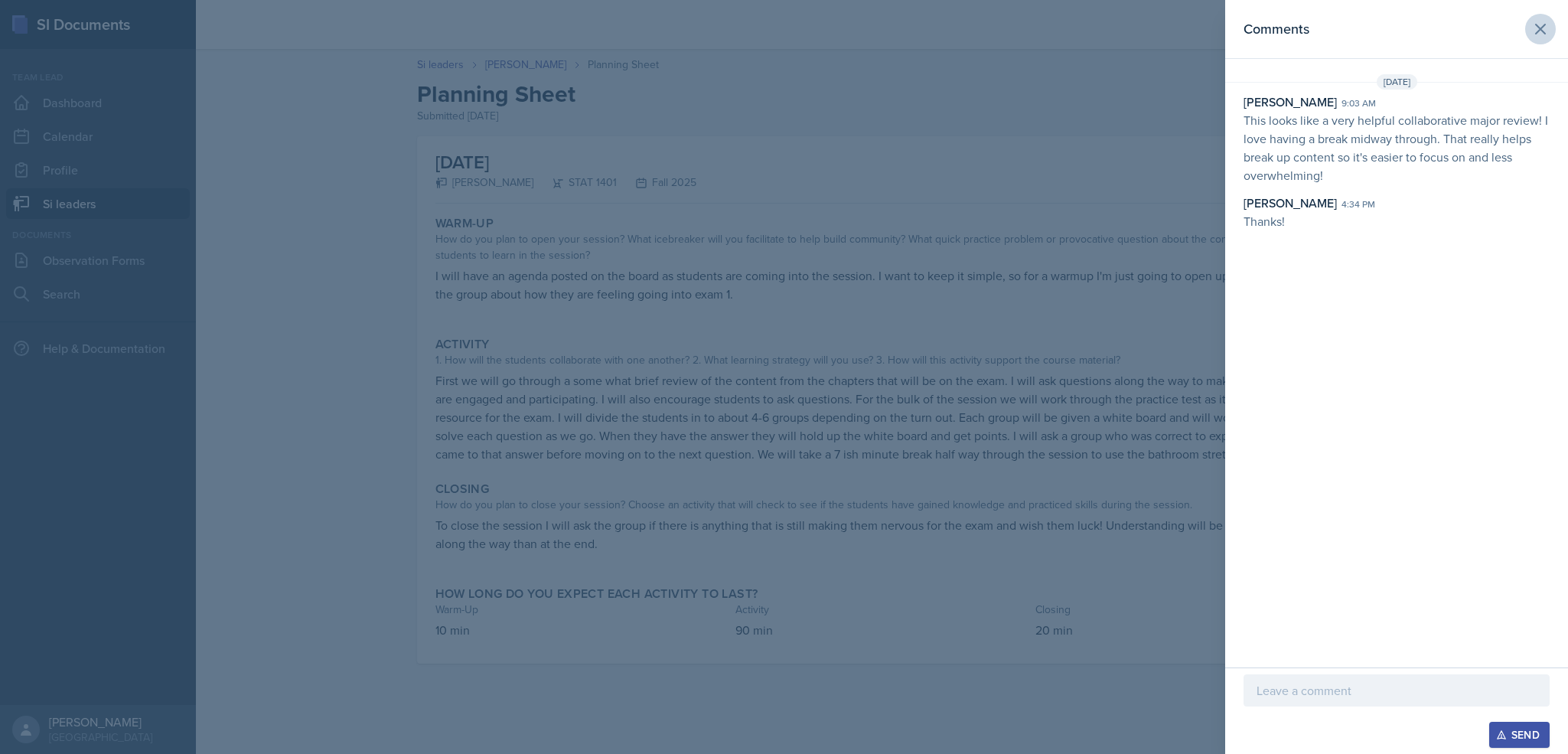
click at [1531, 29] on icon at bounding box center [1540, 28] width 19 height 19
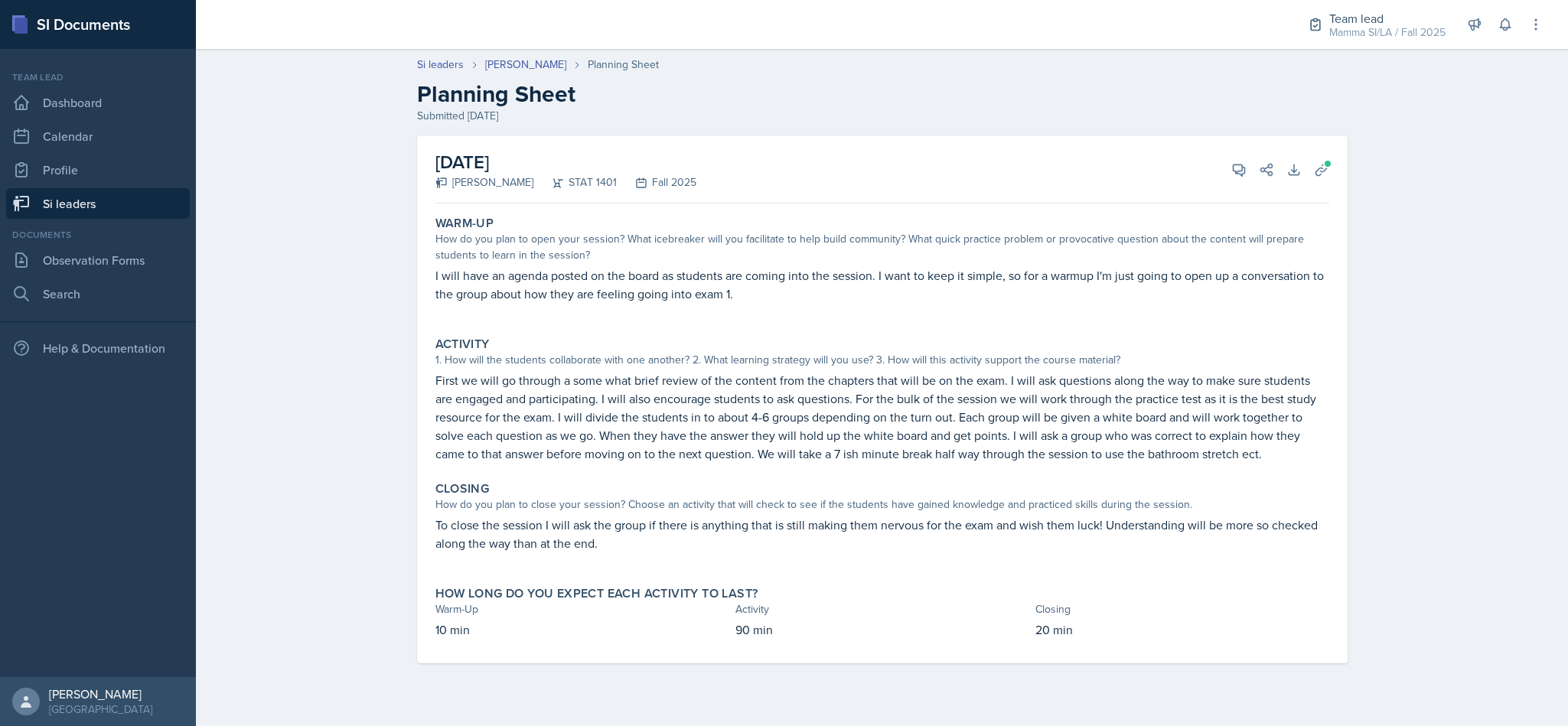
click at [94, 215] on link "Si leaders" at bounding box center [97, 203] width 183 height 30
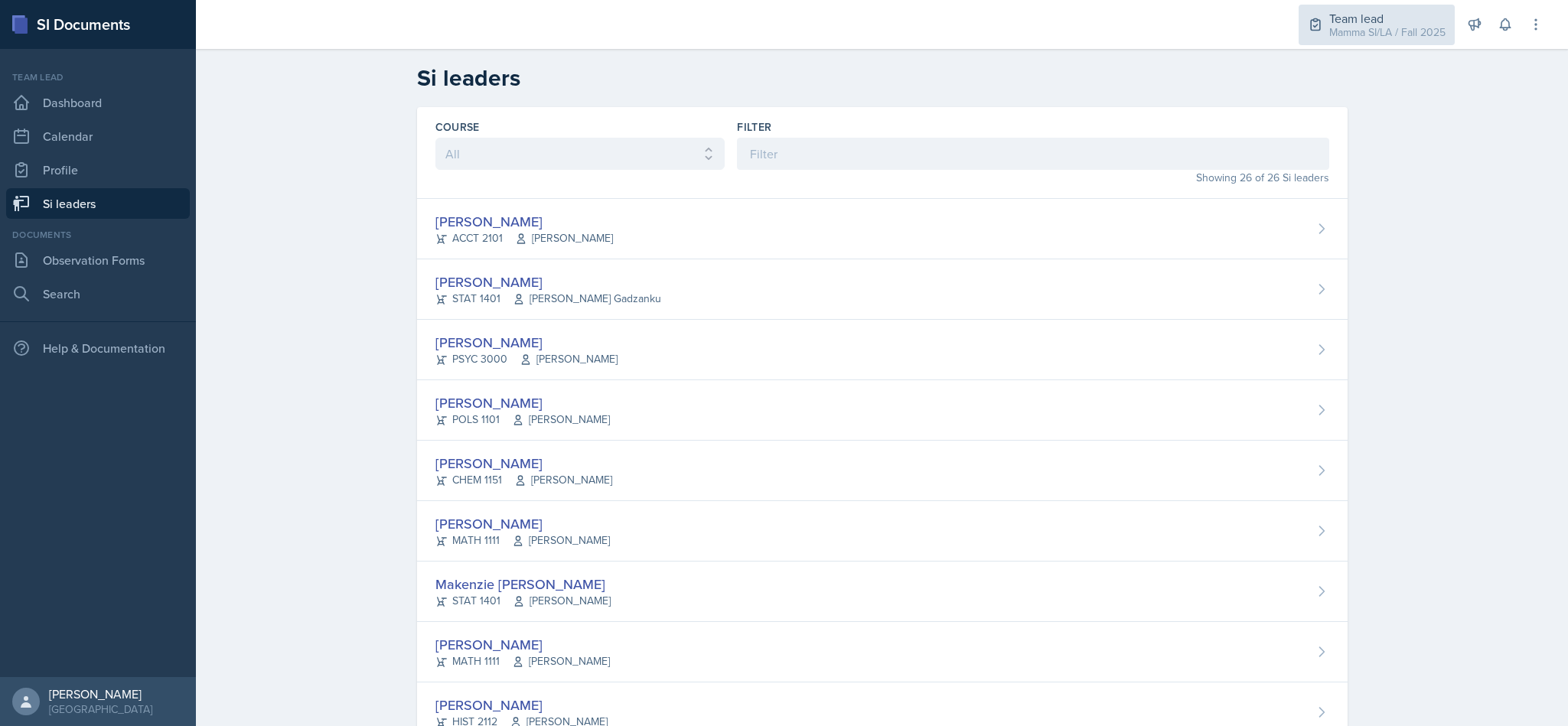
click at [1359, 24] on div "Mamma SI/LA / Fall 2025" at bounding box center [1387, 32] width 117 height 16
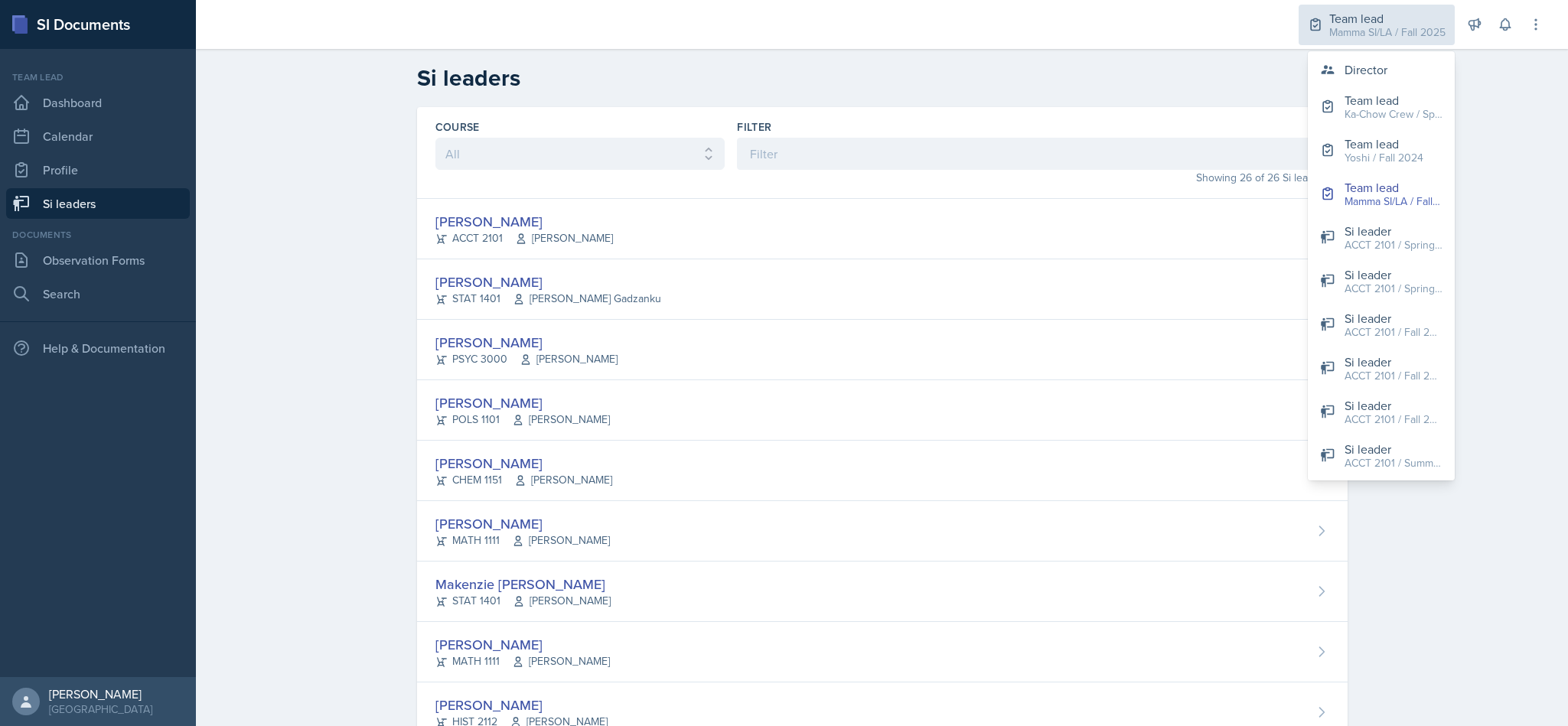
click at [1394, 68] on button "Director" at bounding box center [1381, 69] width 147 height 30
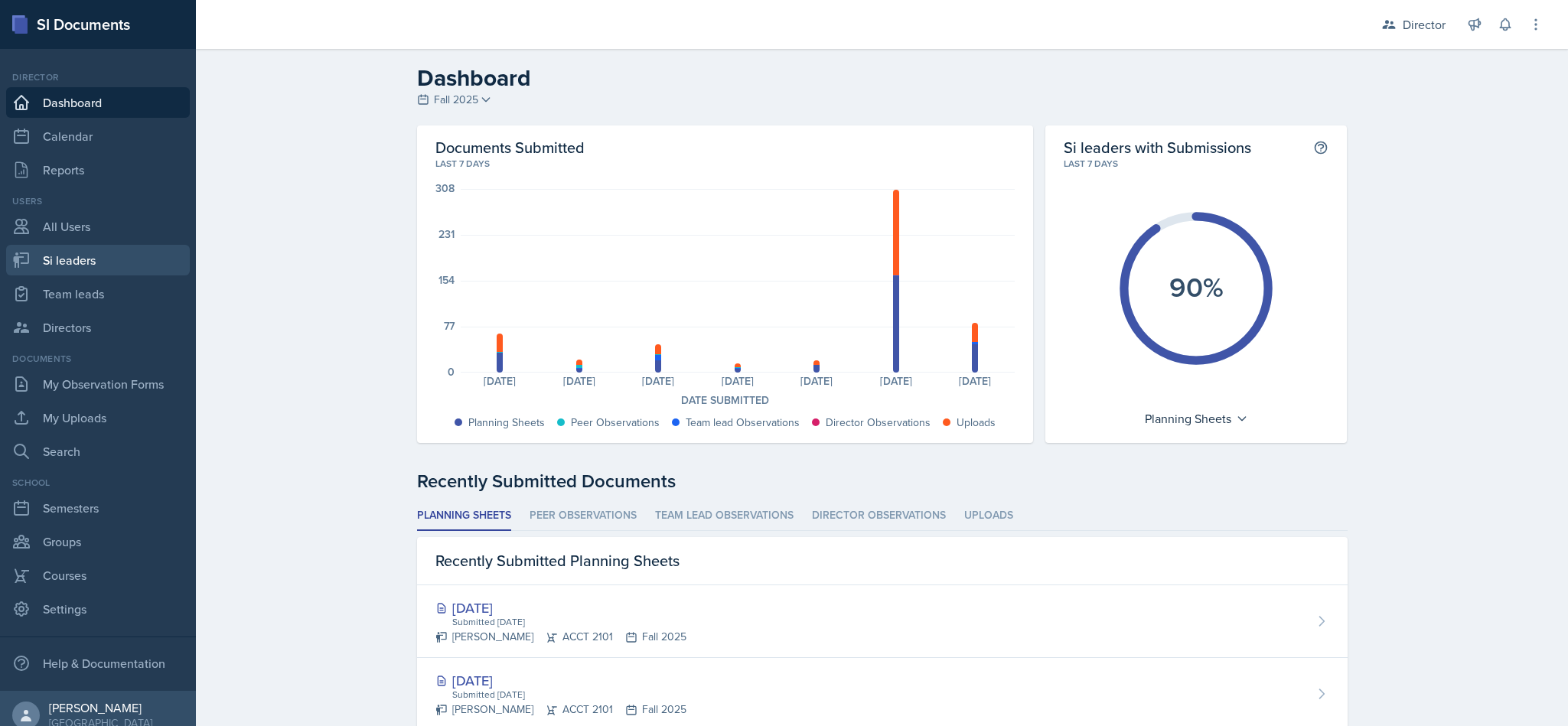
click at [99, 268] on link "Si leaders" at bounding box center [97, 260] width 183 height 30
select select "2bed604d-1099-4043-b1bc-2365e8740244"
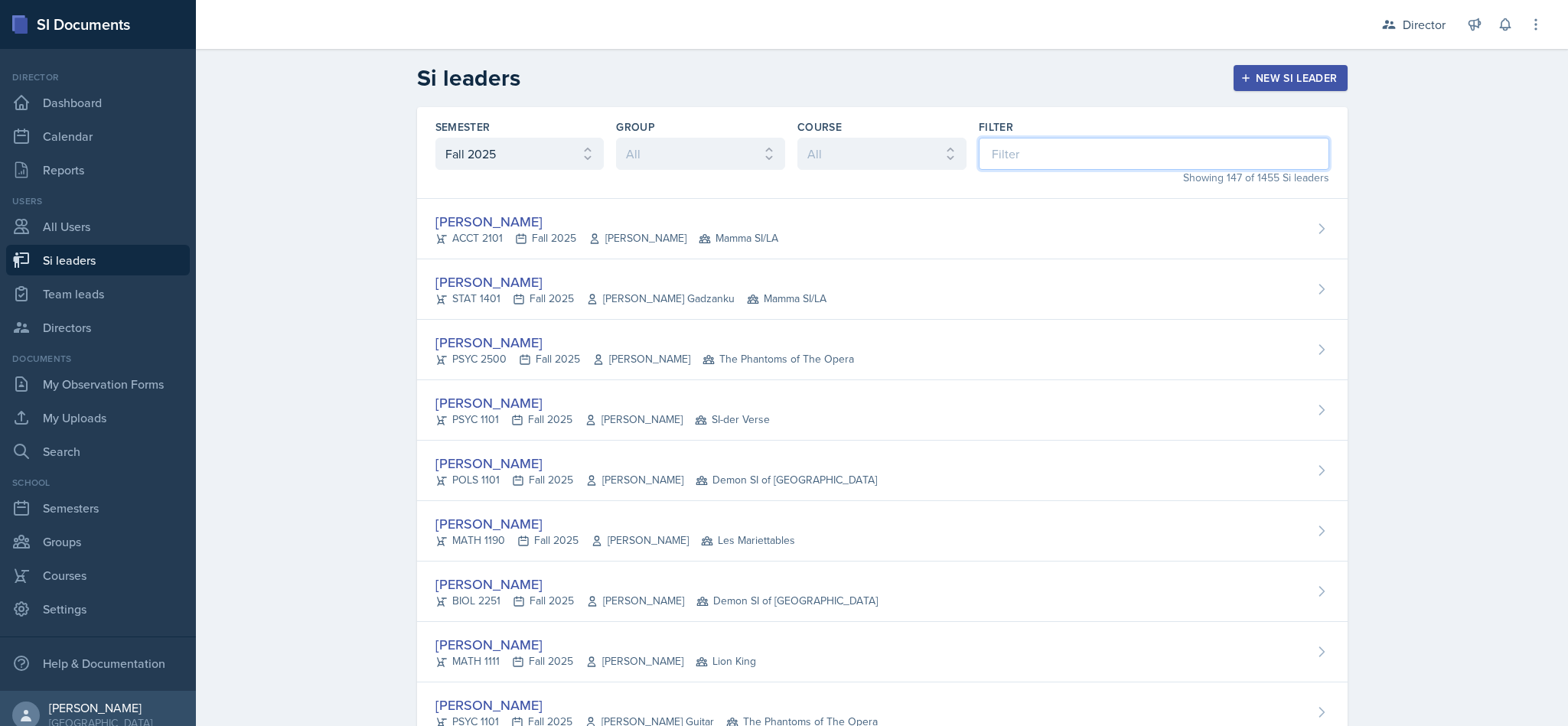
click at [1028, 159] on input at bounding box center [1154, 154] width 351 height 32
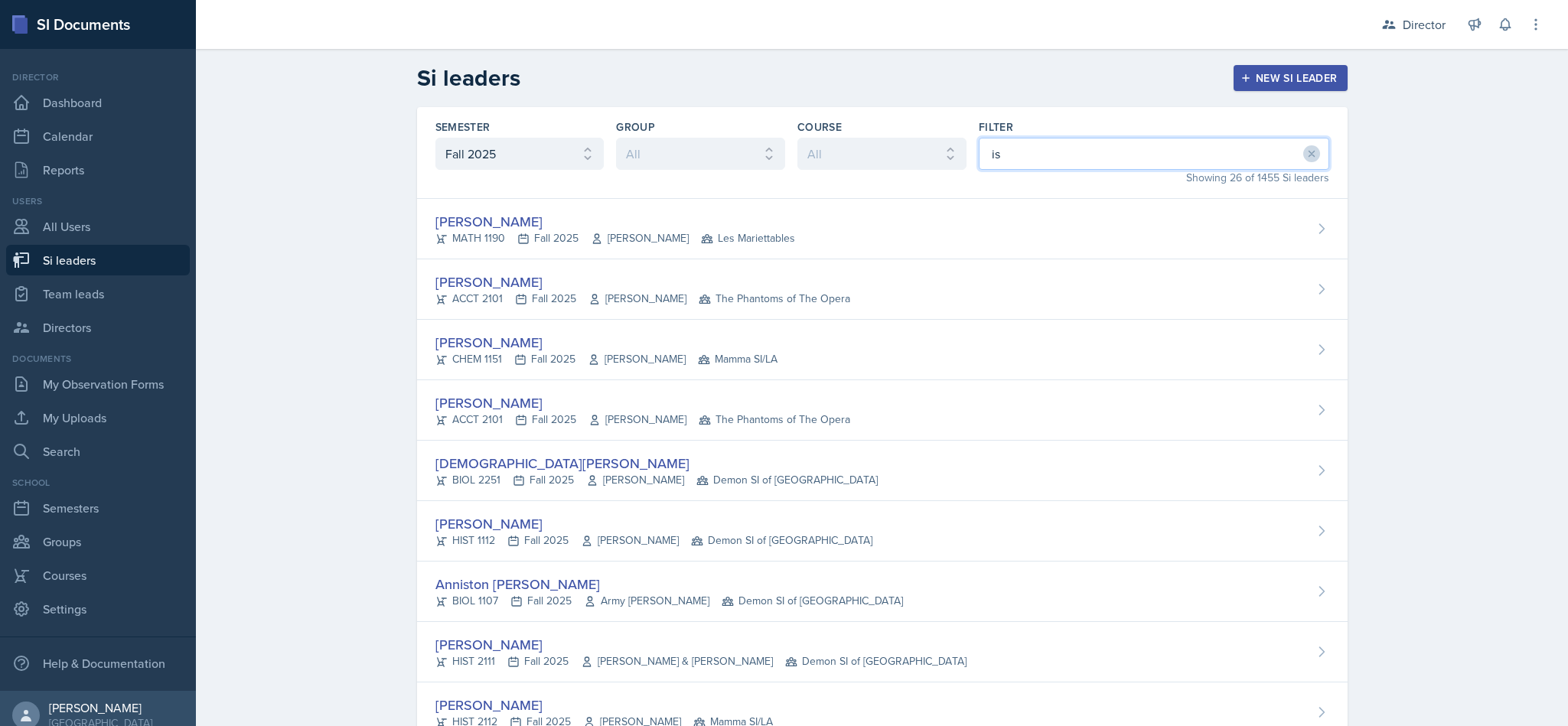
type input "isa"
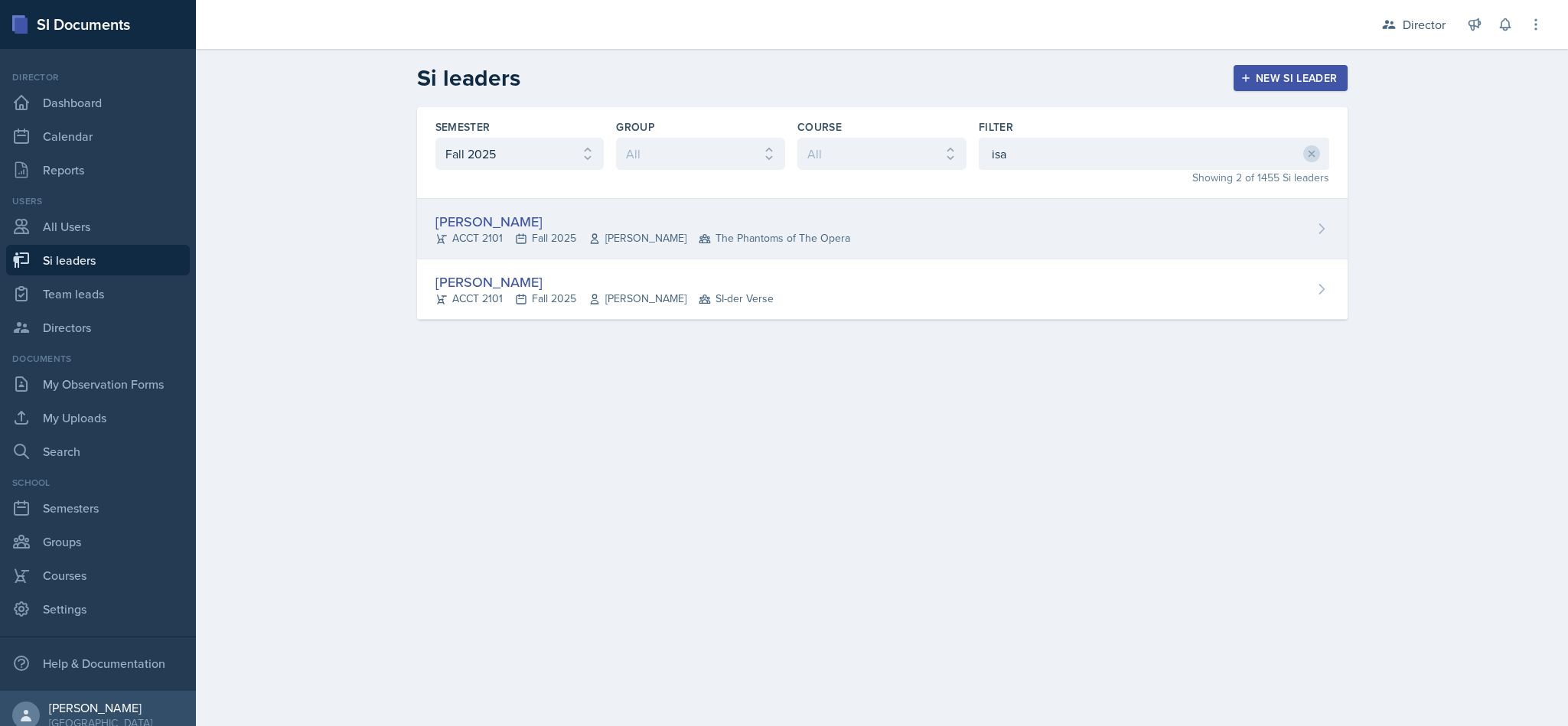
click at [893, 218] on div "Isabela Barkes ACCT 2101 Fall 2025 Hong Qu The Phantoms of The Opera" at bounding box center [881, 229] width 930 height 61
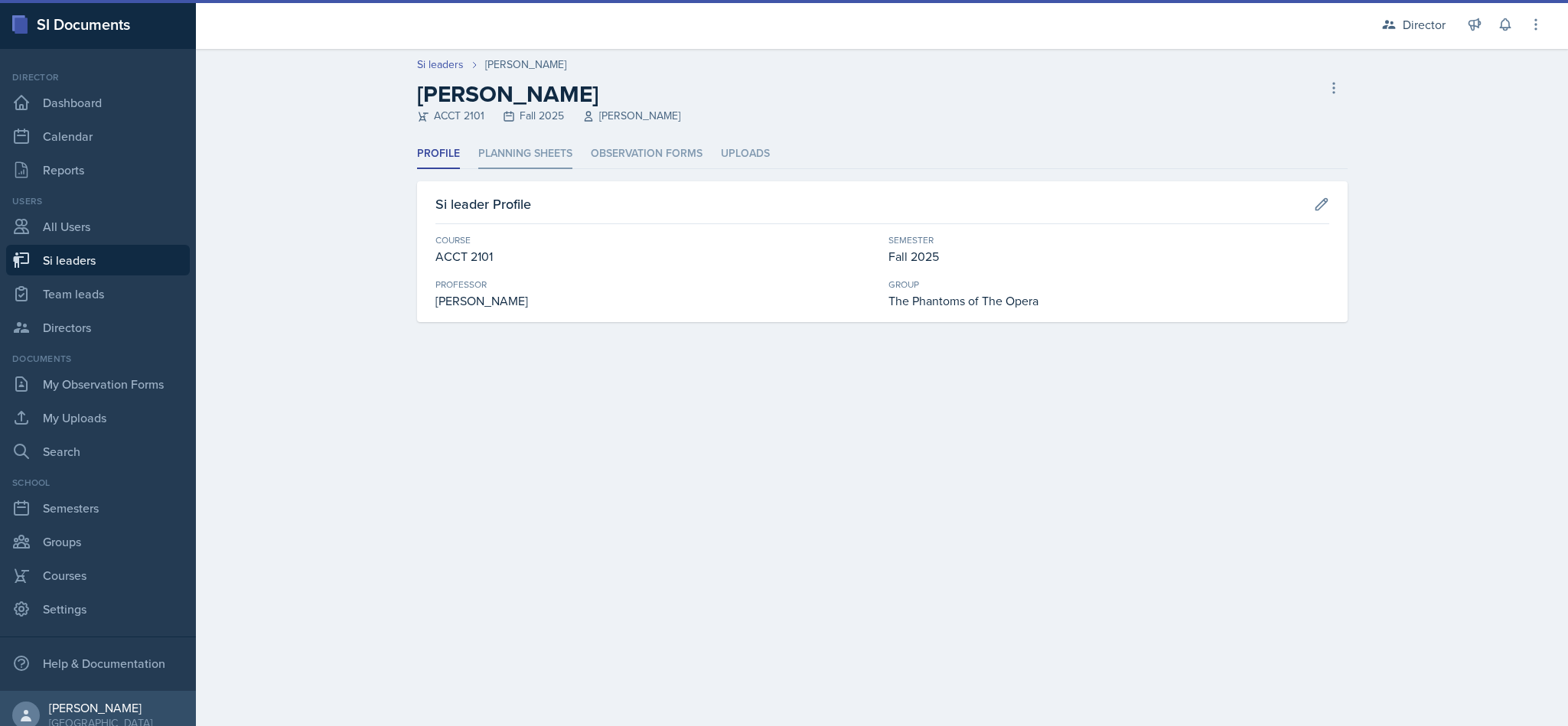
click at [549, 156] on li "Planning Sheets" at bounding box center [525, 154] width 94 height 29
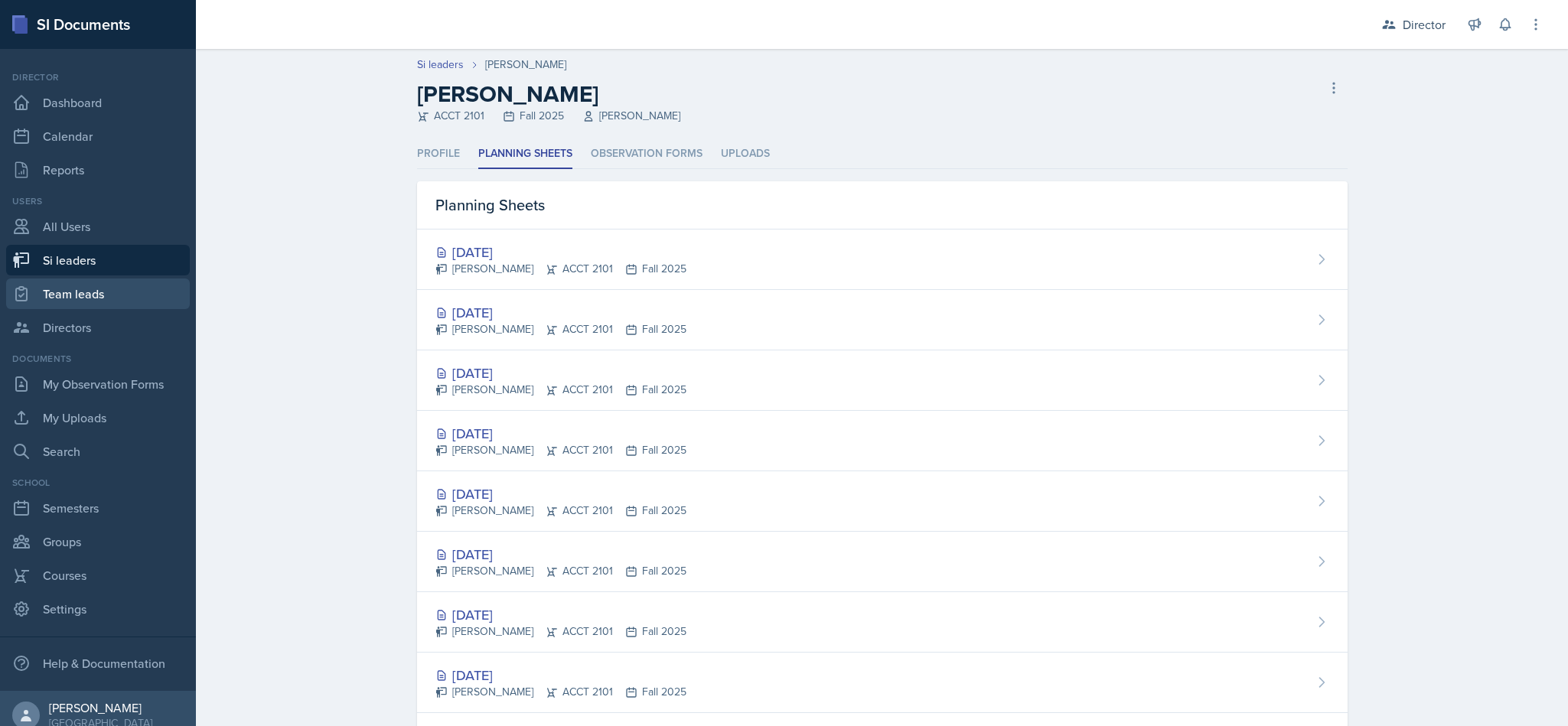
click at [90, 280] on link "Team leads" at bounding box center [97, 293] width 183 height 30
select select "2bed604d-1099-4043-b1bc-2365e8740244"
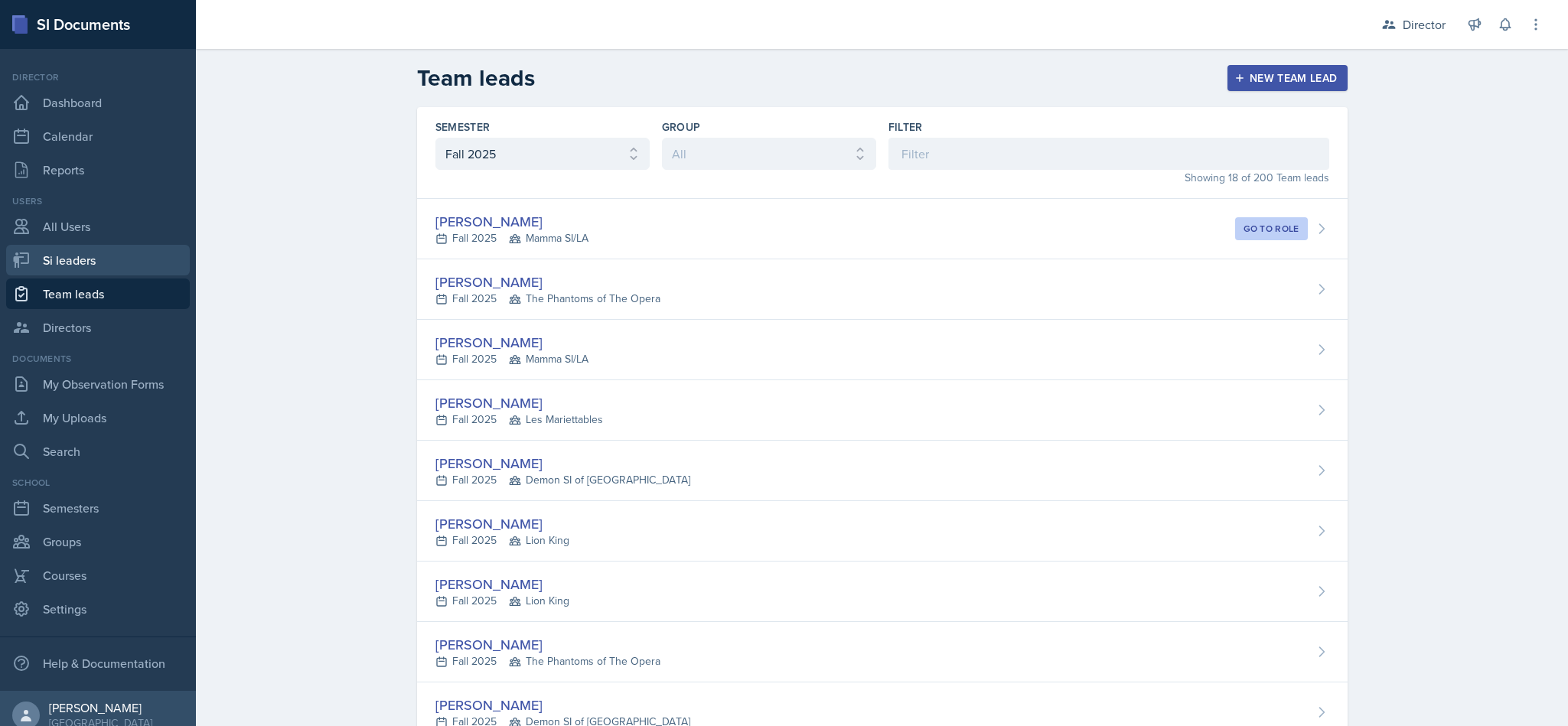
click at [128, 268] on link "Si leaders" at bounding box center [97, 260] width 183 height 30
select select "2bed604d-1099-4043-b1bc-2365e8740244"
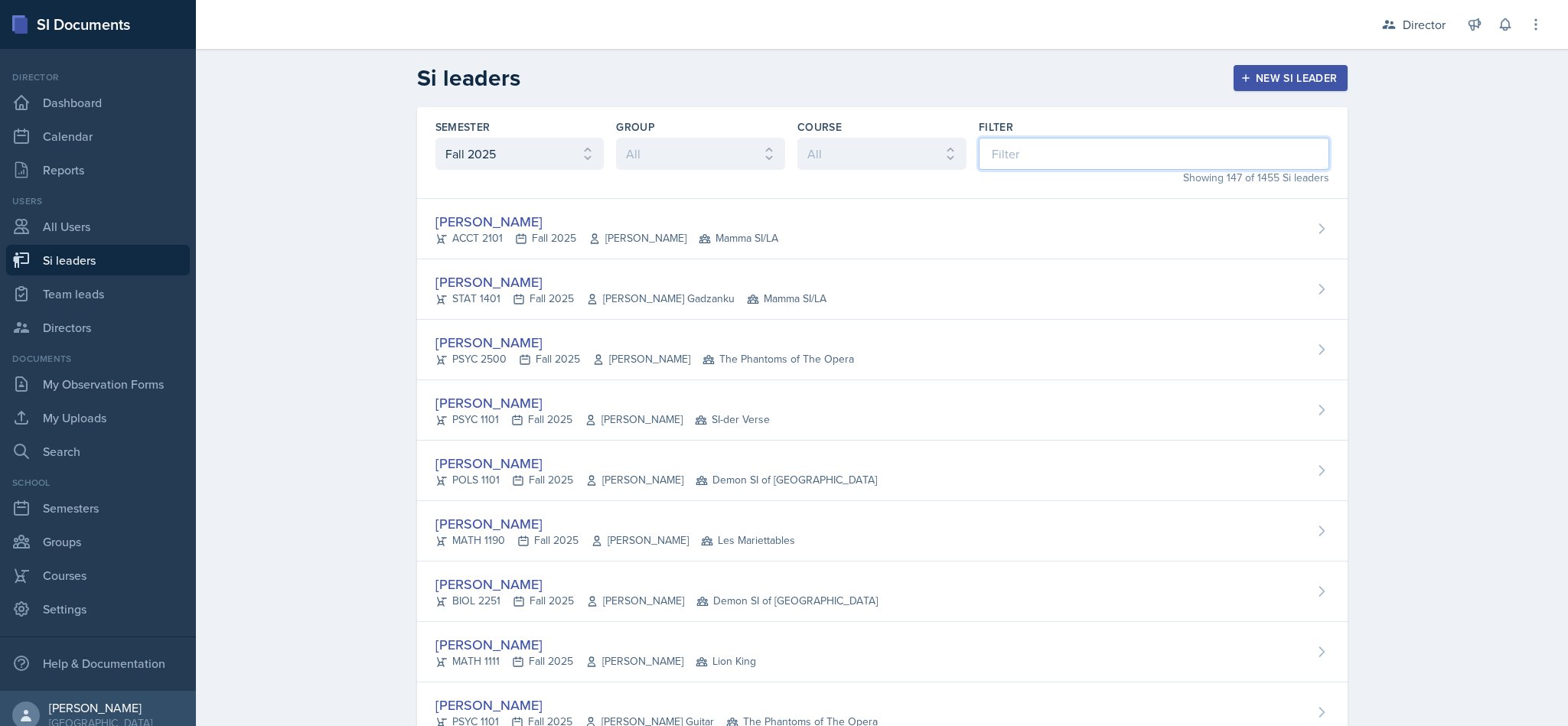
click at [1010, 145] on input at bounding box center [1154, 154] width 351 height 32
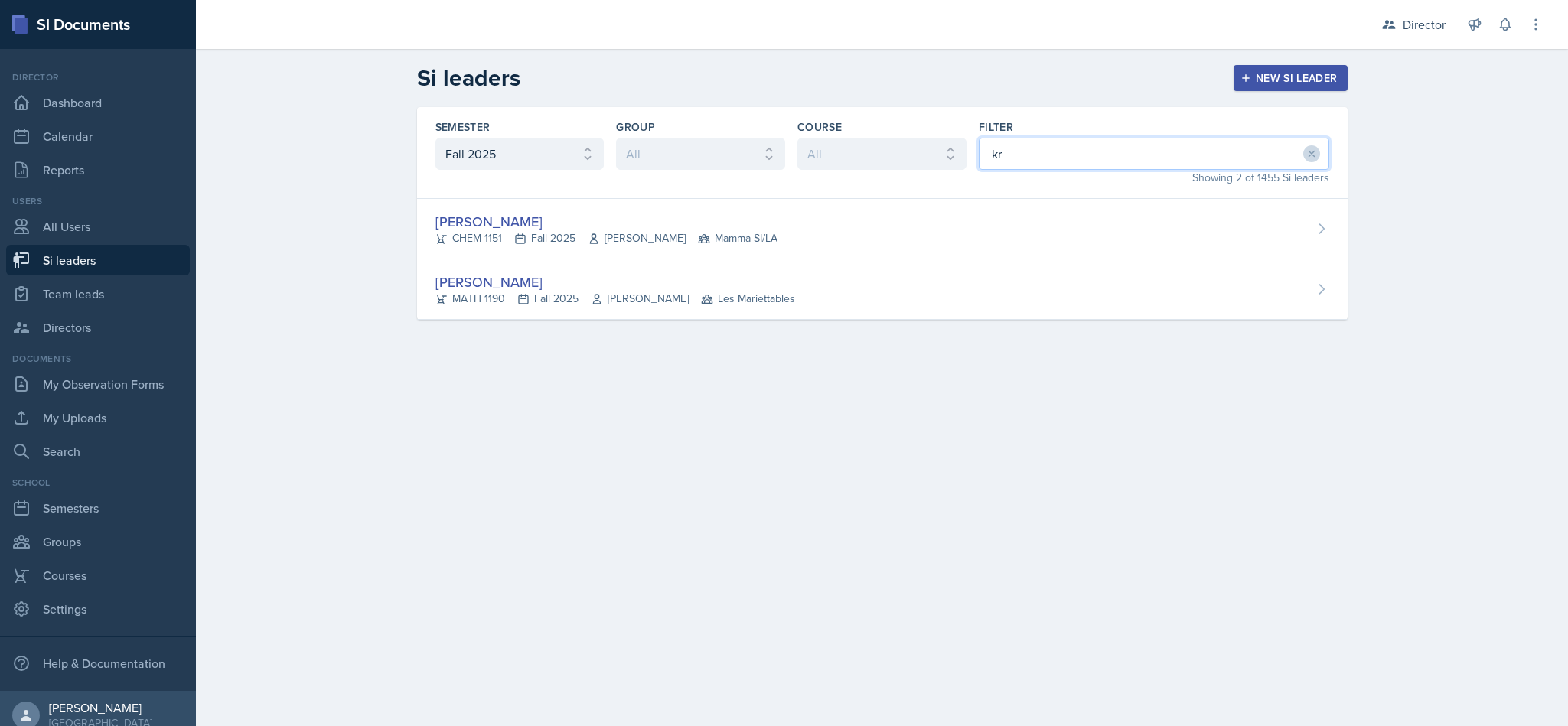
type input "kri"
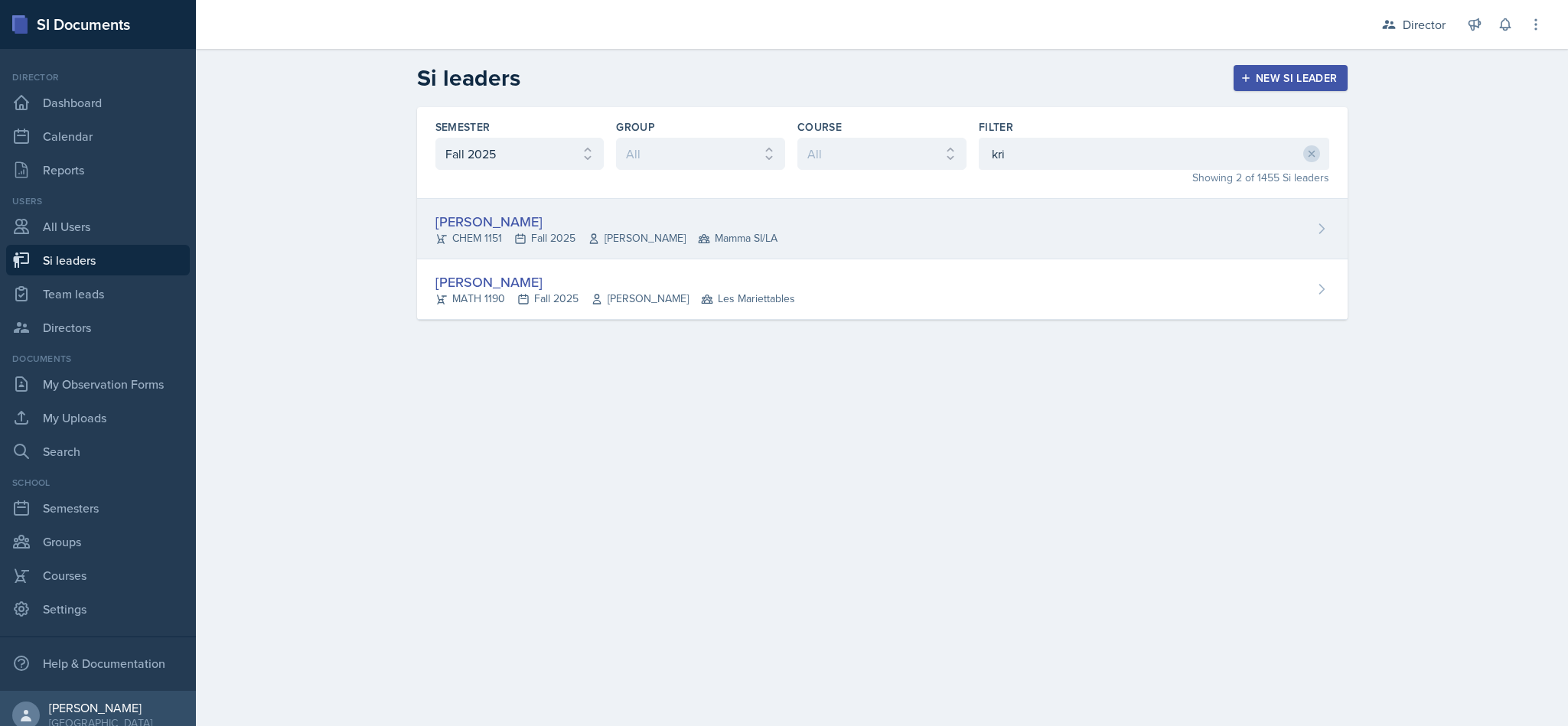
click at [819, 222] on div "Kristy Bennett CHEM 1151 Fall 2025 Peter Henricks Mamma SI/LA" at bounding box center [881, 229] width 930 height 61
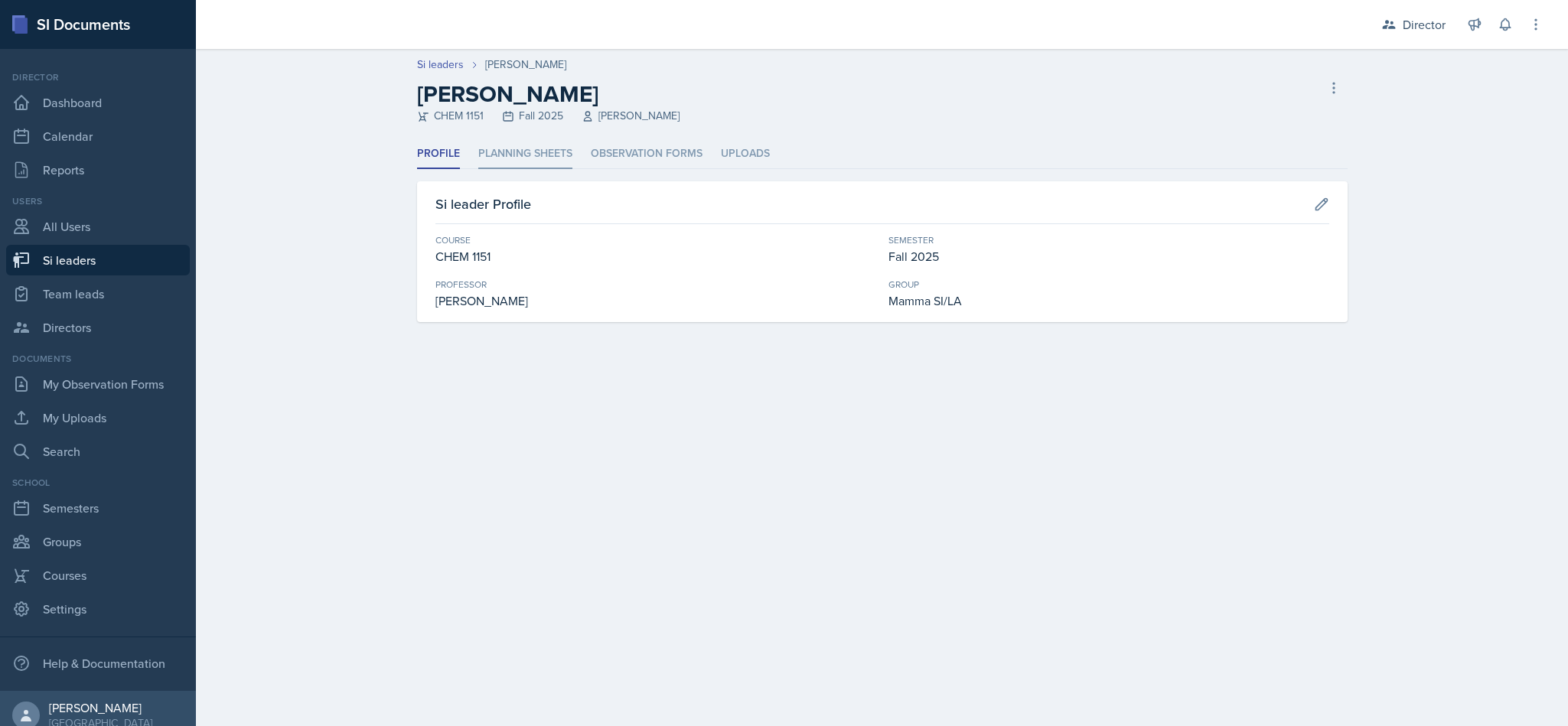
click at [536, 157] on li "Planning Sheets" at bounding box center [525, 154] width 94 height 29
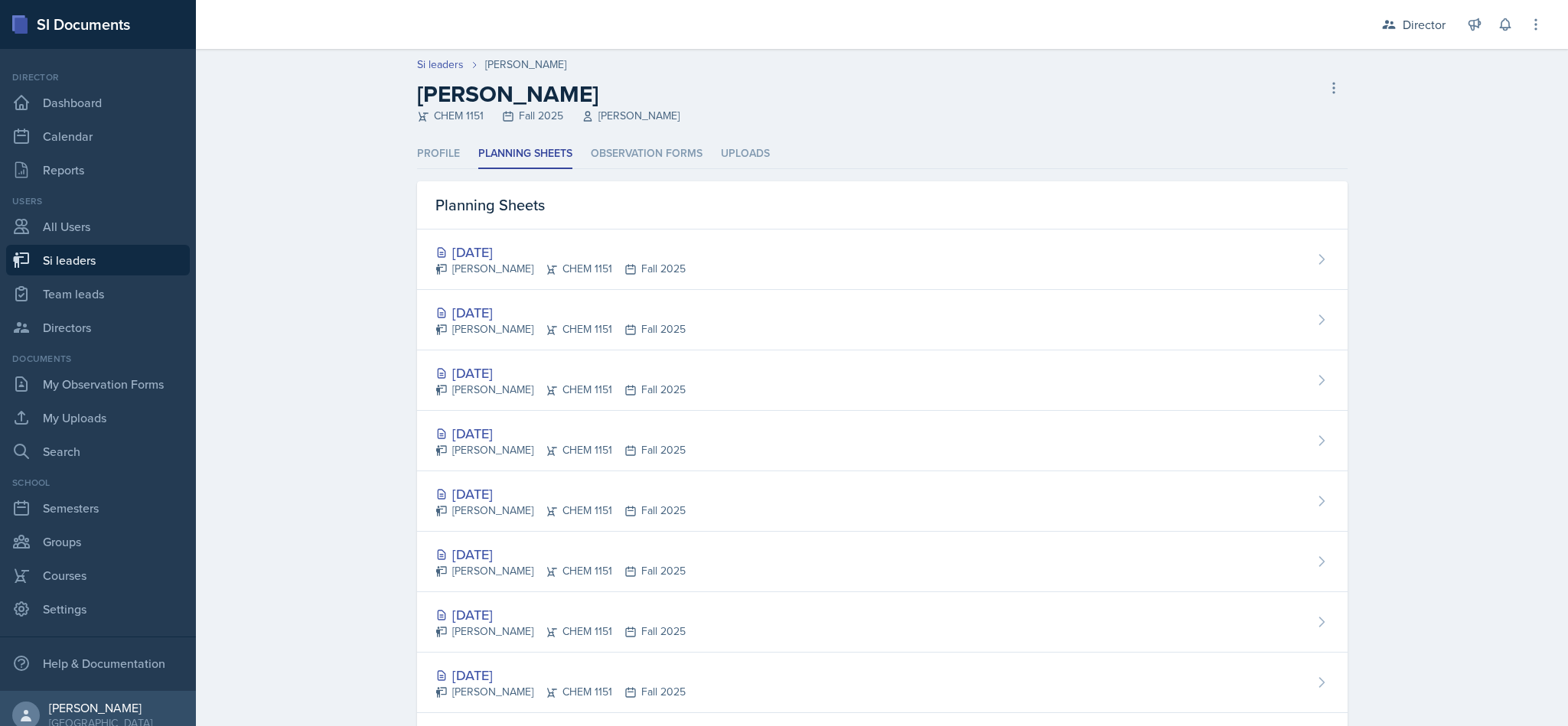
click at [121, 255] on link "Si leaders" at bounding box center [97, 260] width 183 height 30
select select "2bed604d-1099-4043-b1bc-2365e8740244"
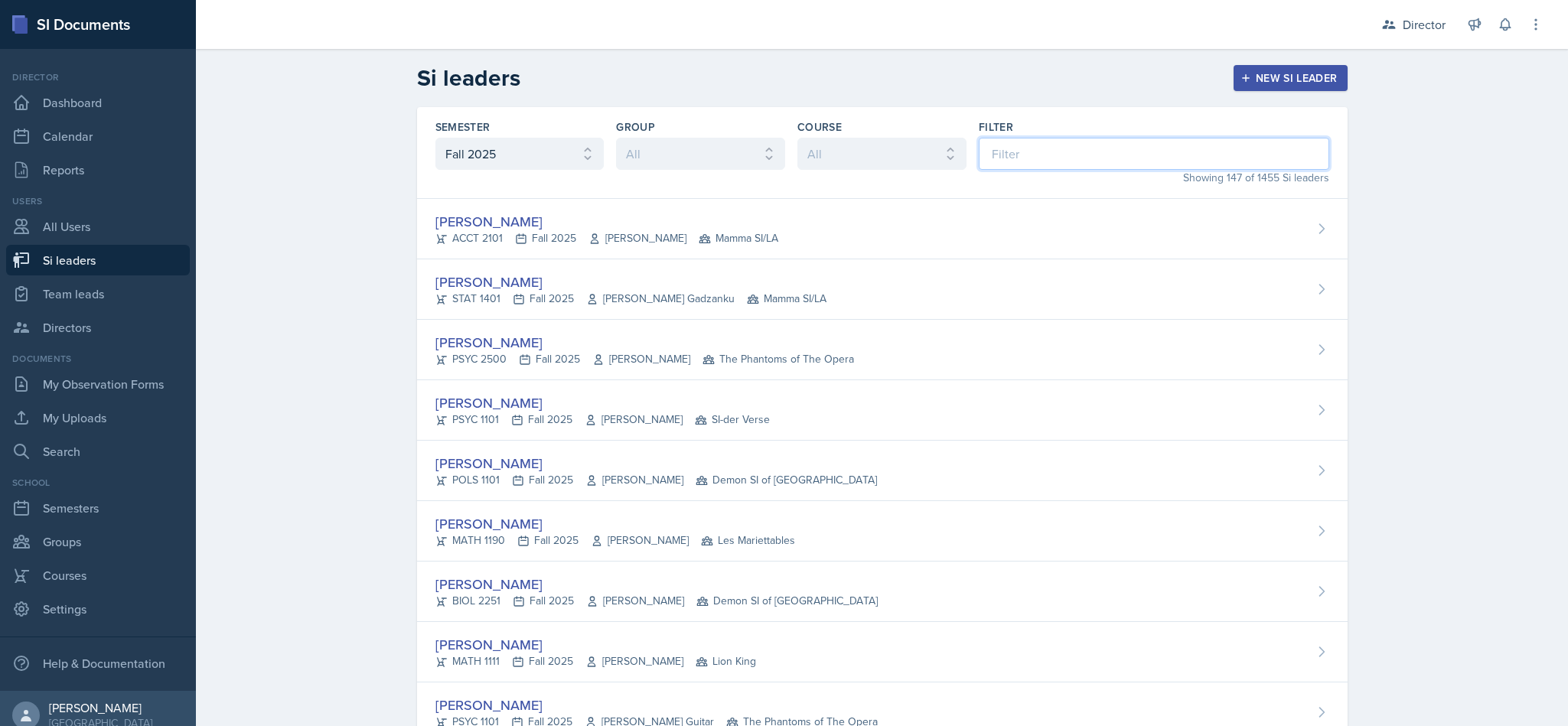
click at [1091, 157] on input at bounding box center [1154, 154] width 351 height 32
type input "d"
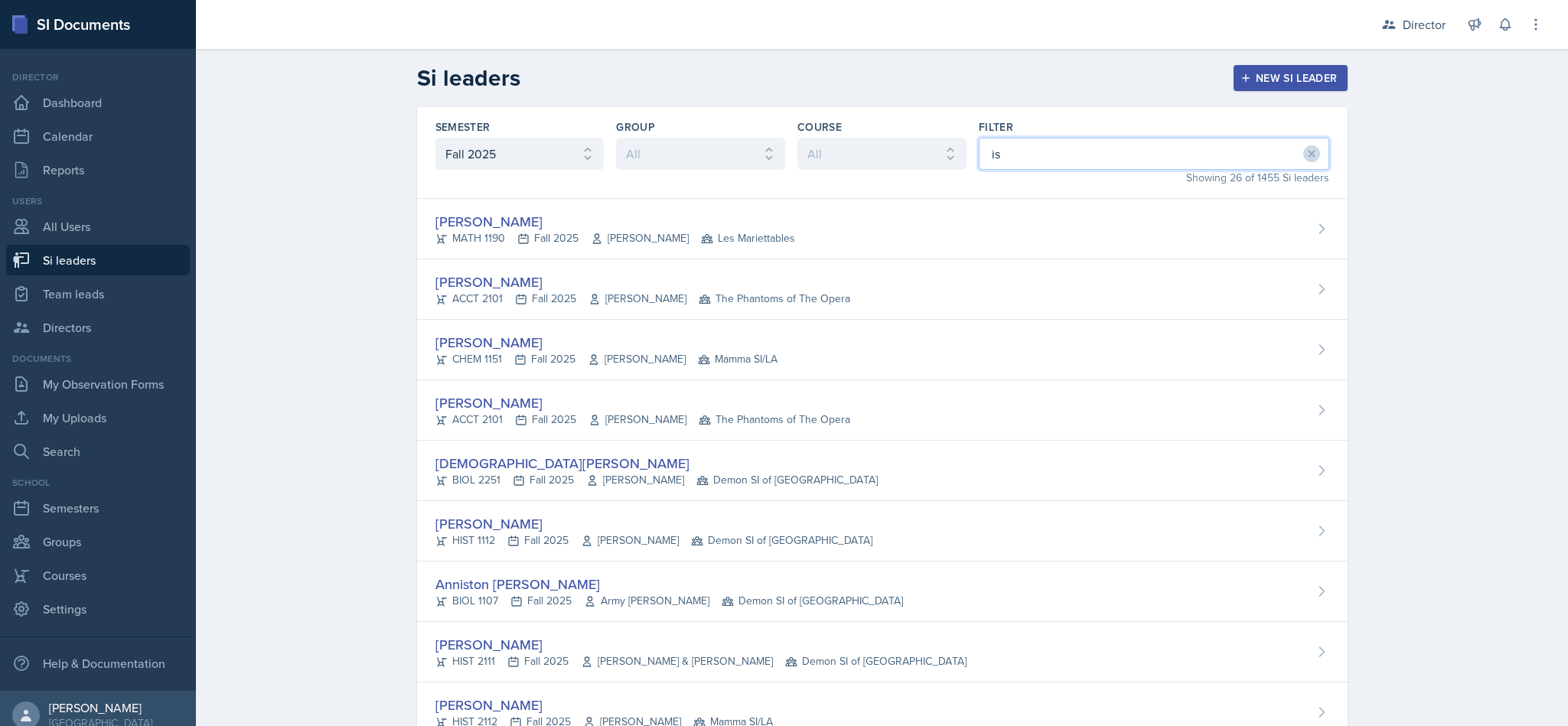
type input "i"
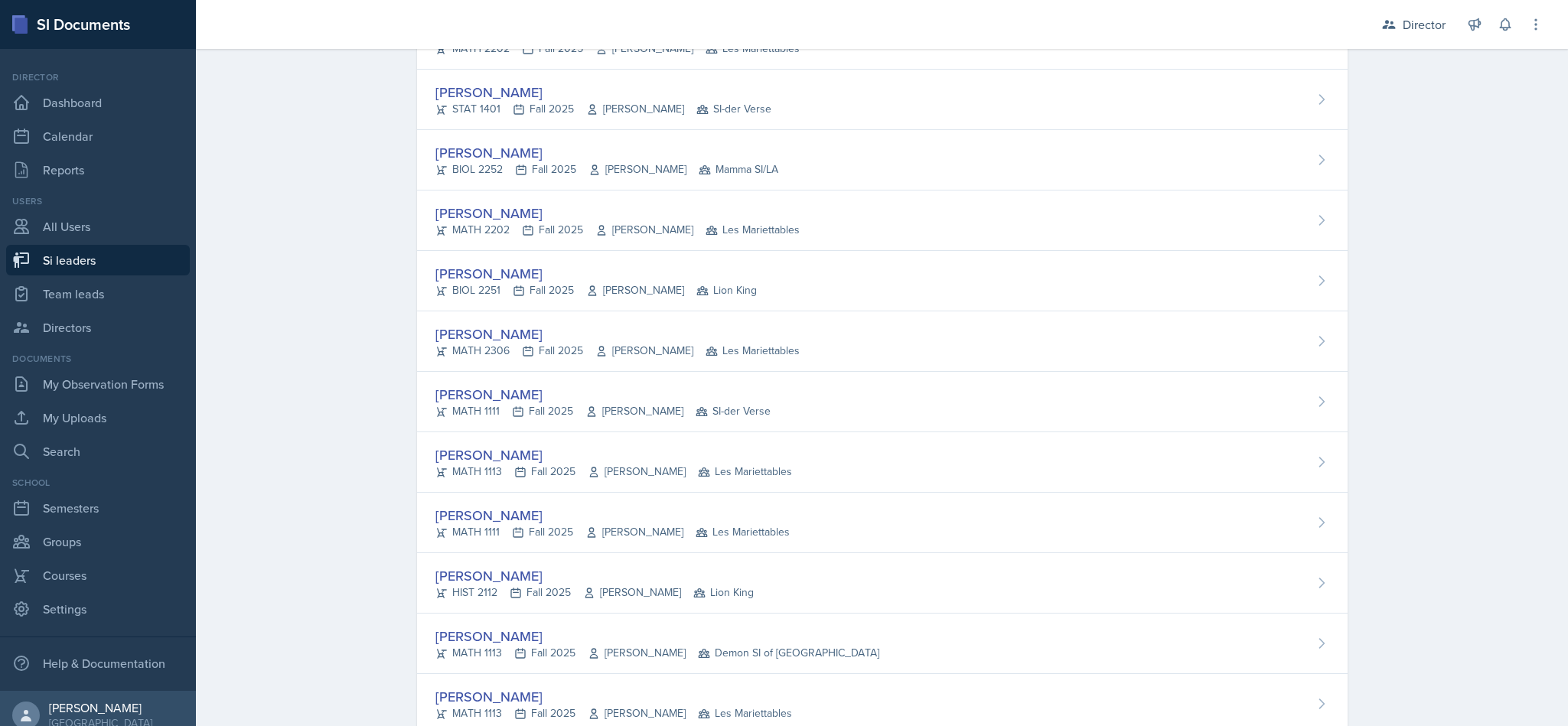
scroll to position [8445, 0]
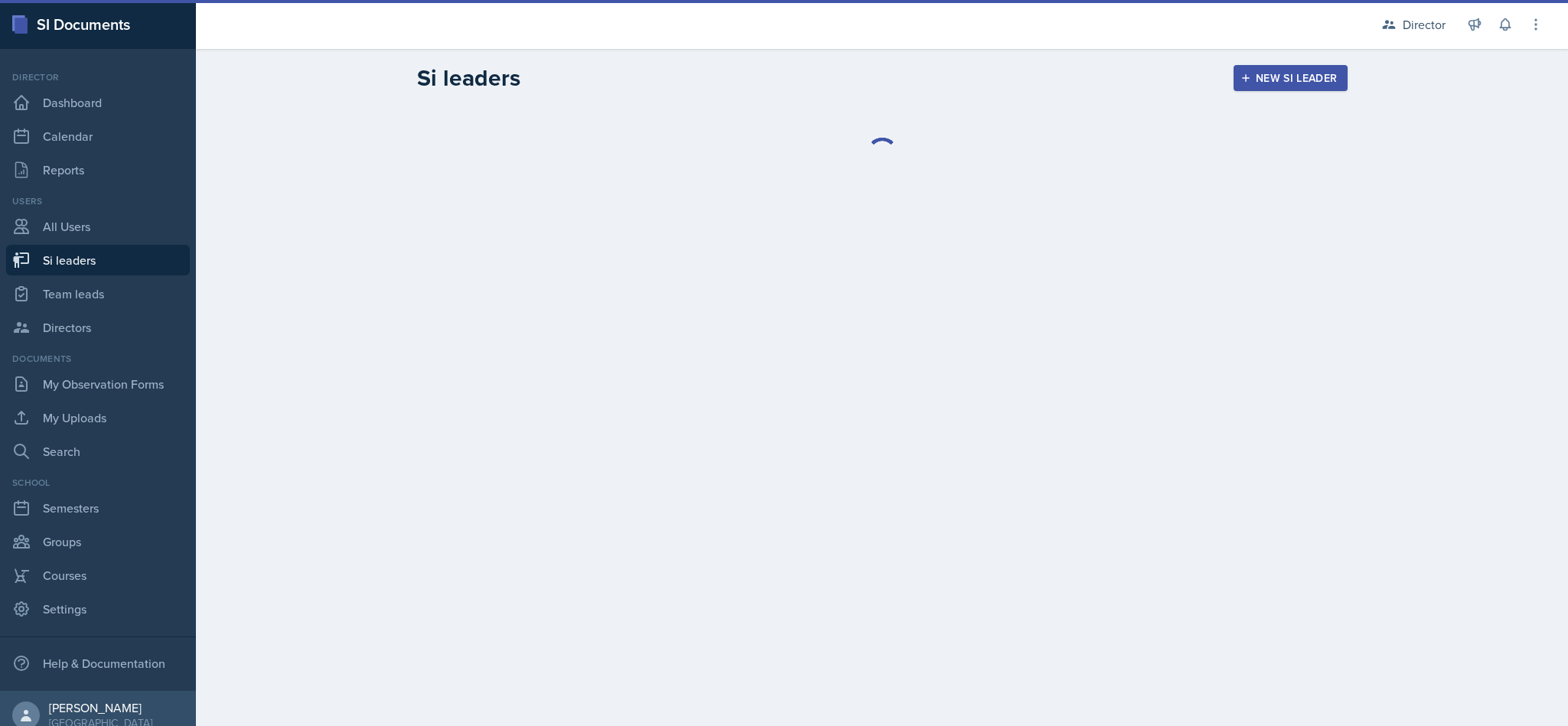
select select "2bed604d-1099-4043-b1bc-2365e8740244"
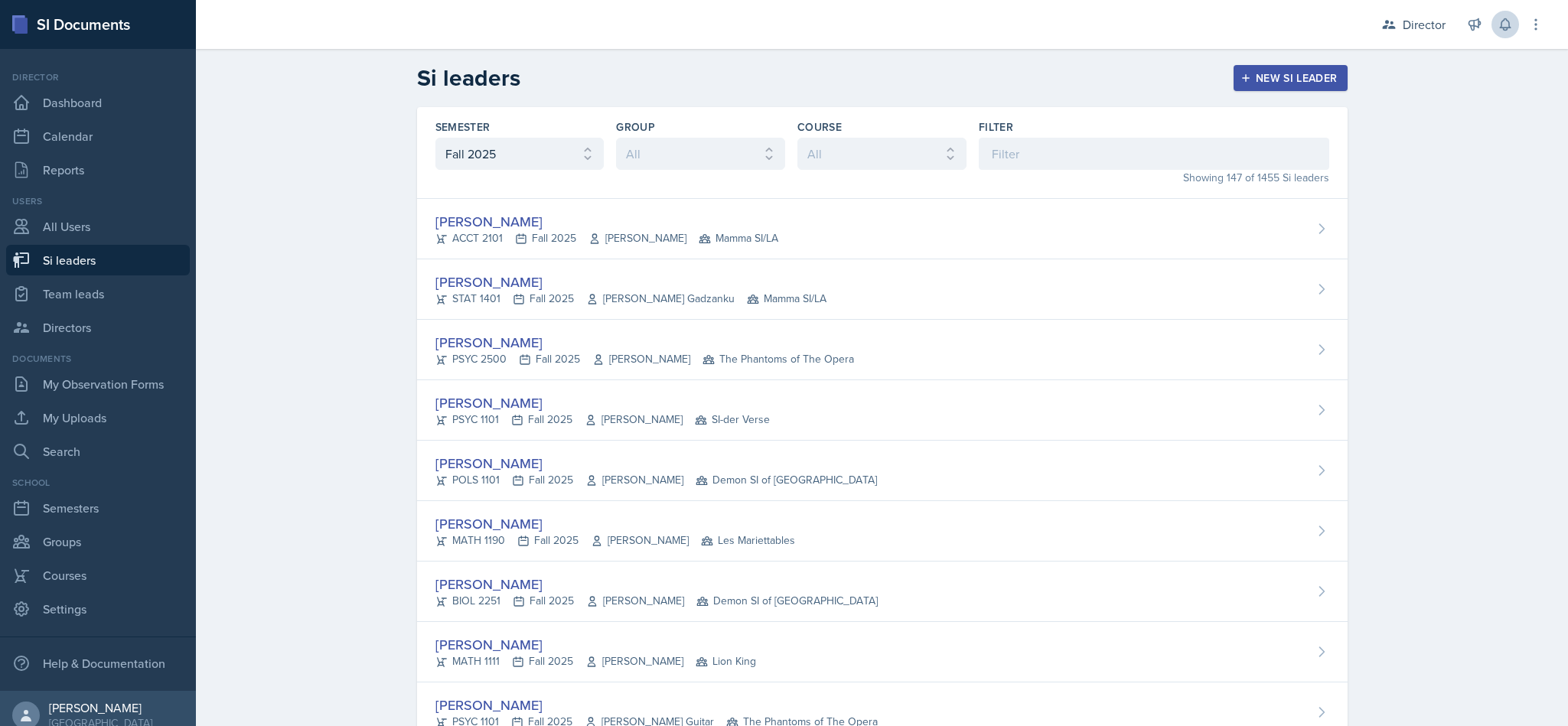
click at [1496, 33] on button at bounding box center [1505, 24] width 27 height 27
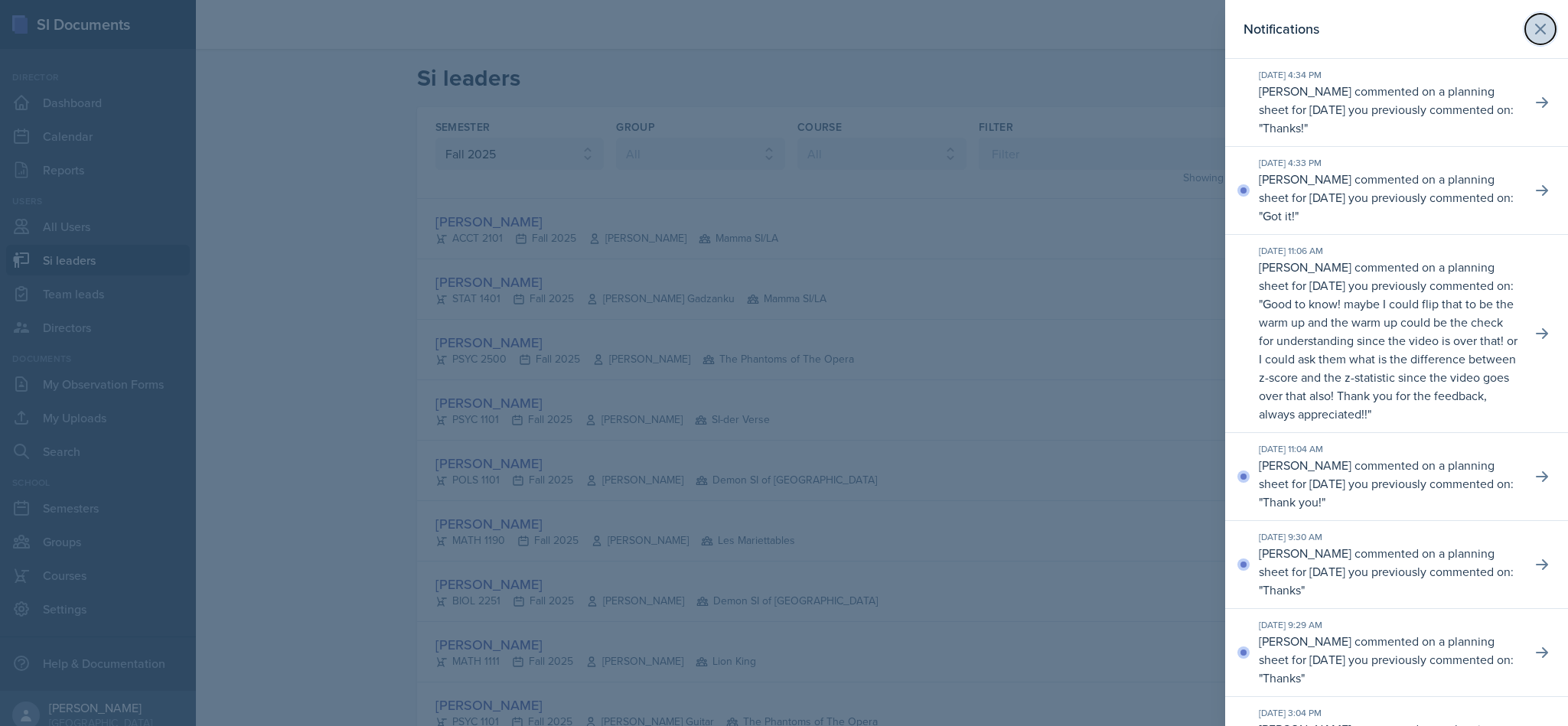
click at [1525, 40] on button at bounding box center [1540, 28] width 30 height 30
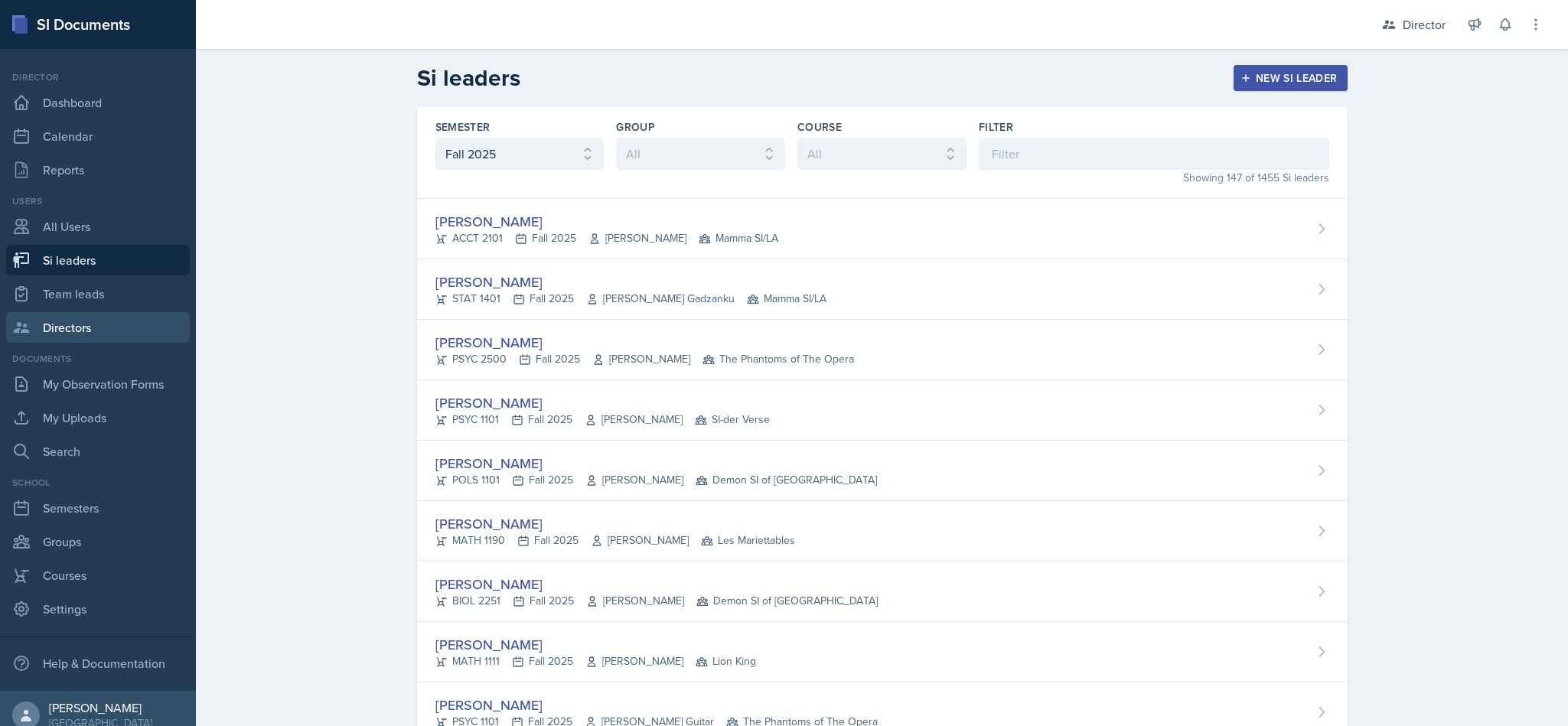
click at [75, 342] on link "Directors" at bounding box center [97, 327] width 183 height 30
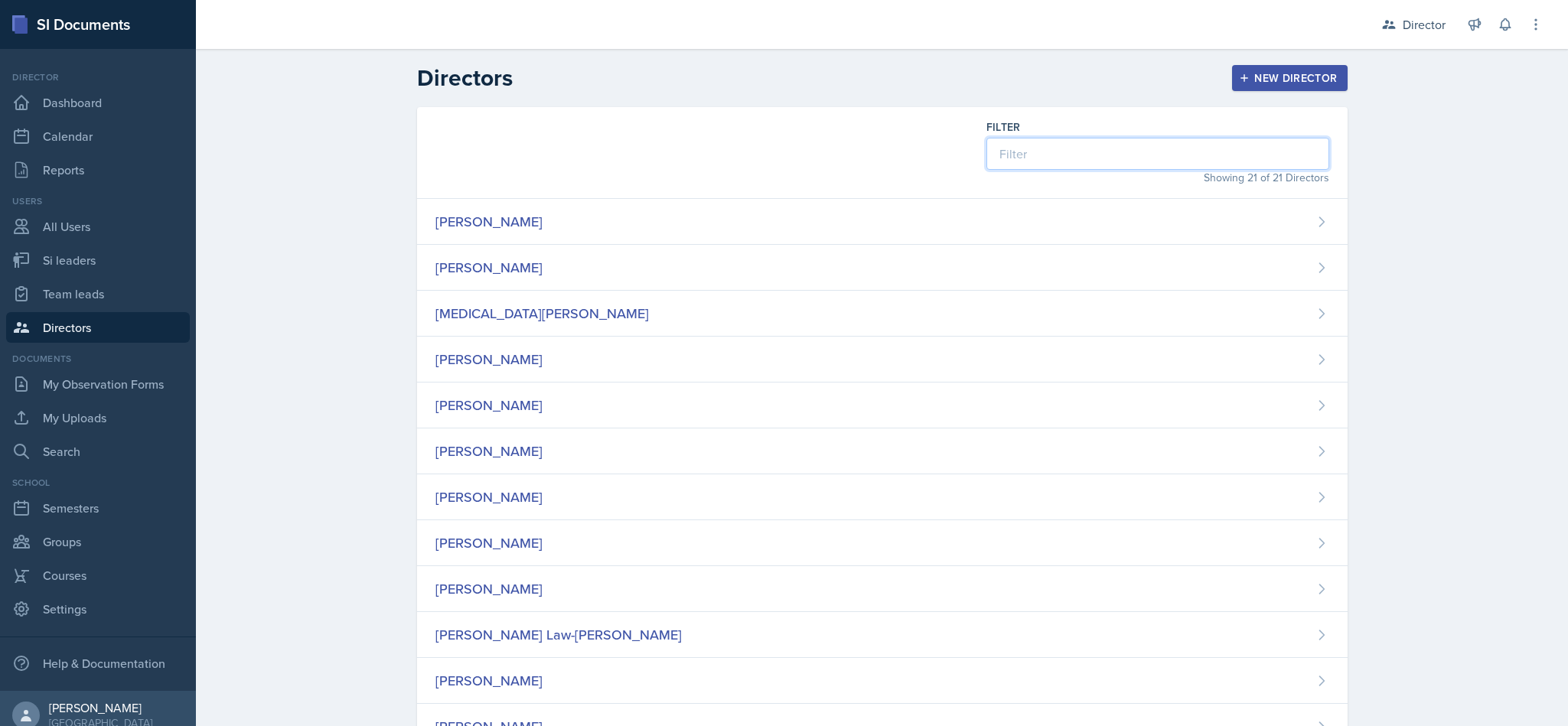
click at [1095, 145] on input at bounding box center [1157, 154] width 343 height 32
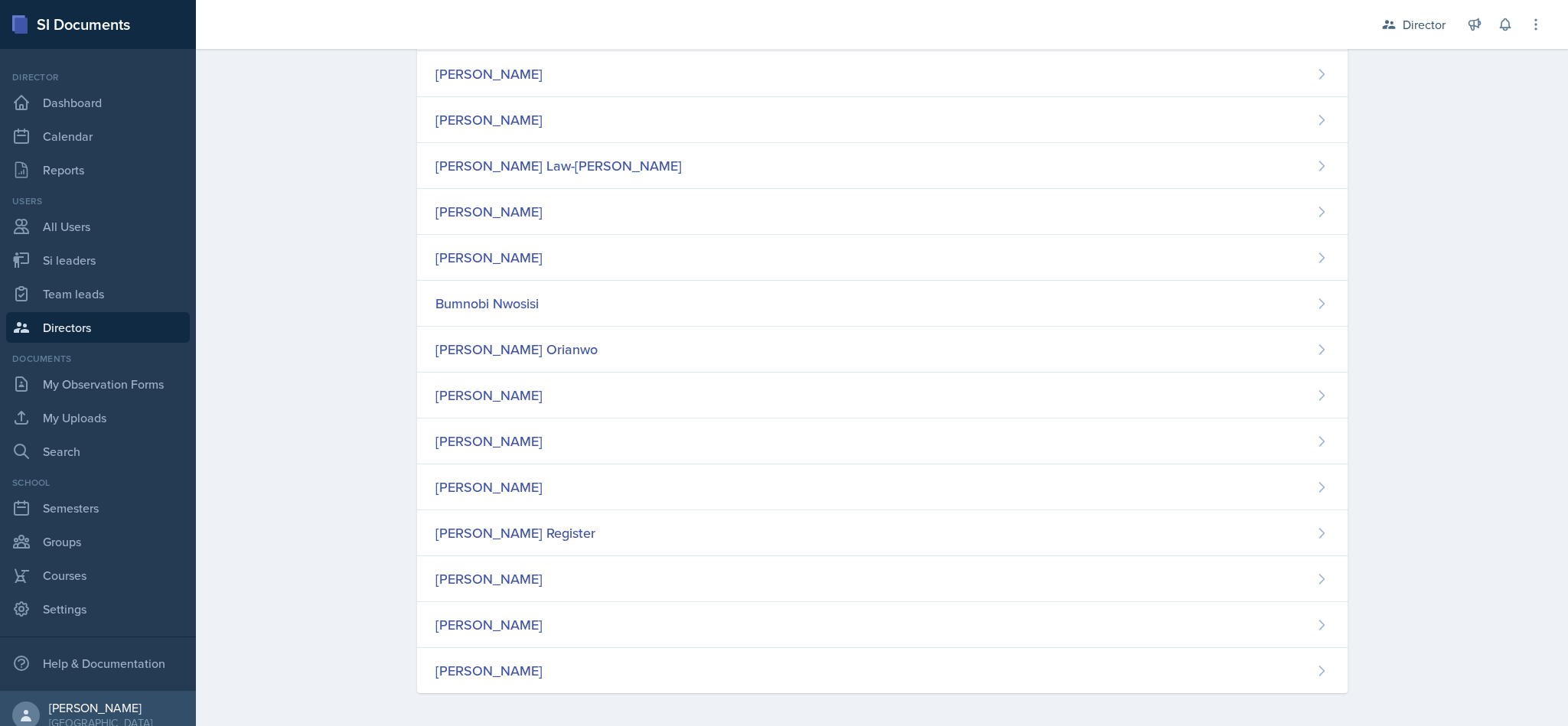
scroll to position [480, 0]
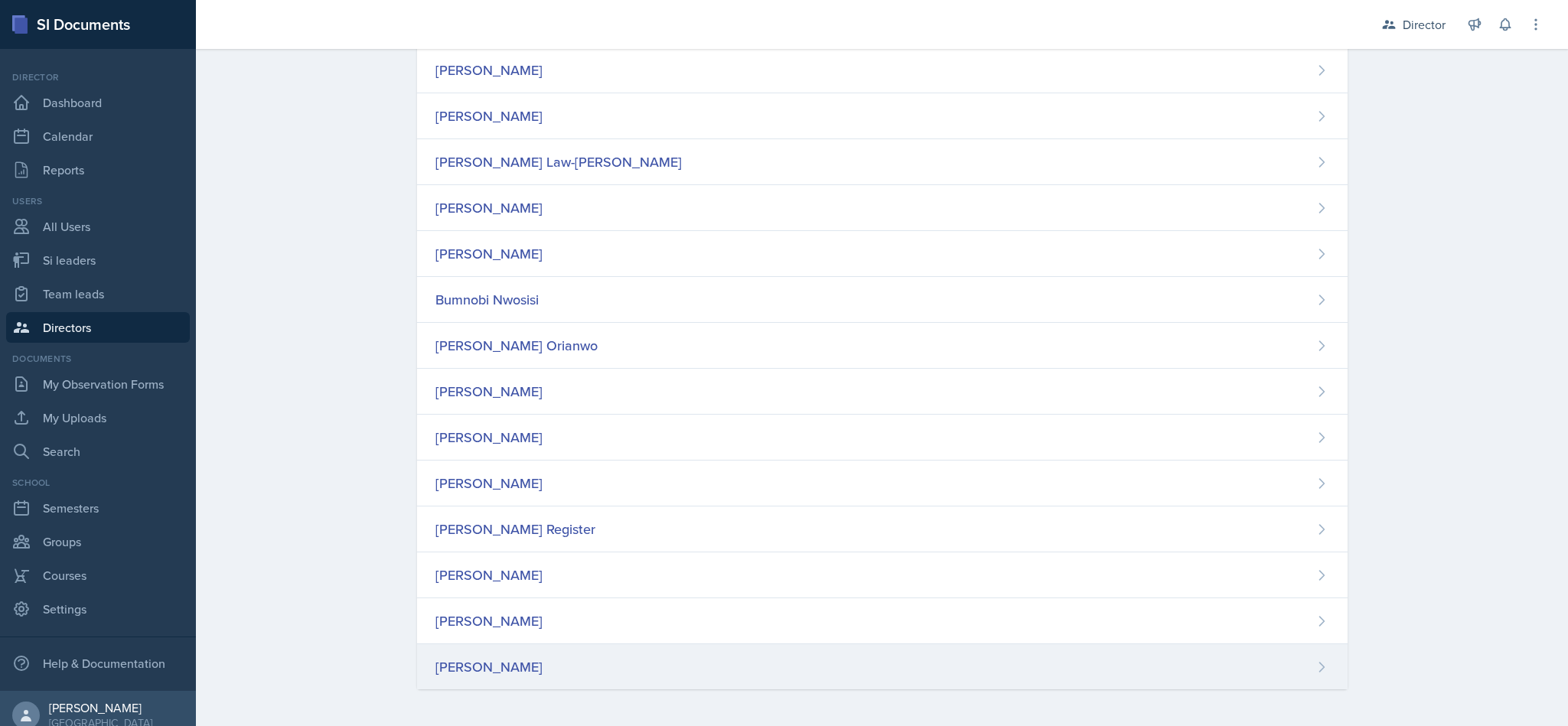
click at [617, 685] on div "[PERSON_NAME]" at bounding box center [881, 666] width 930 height 45
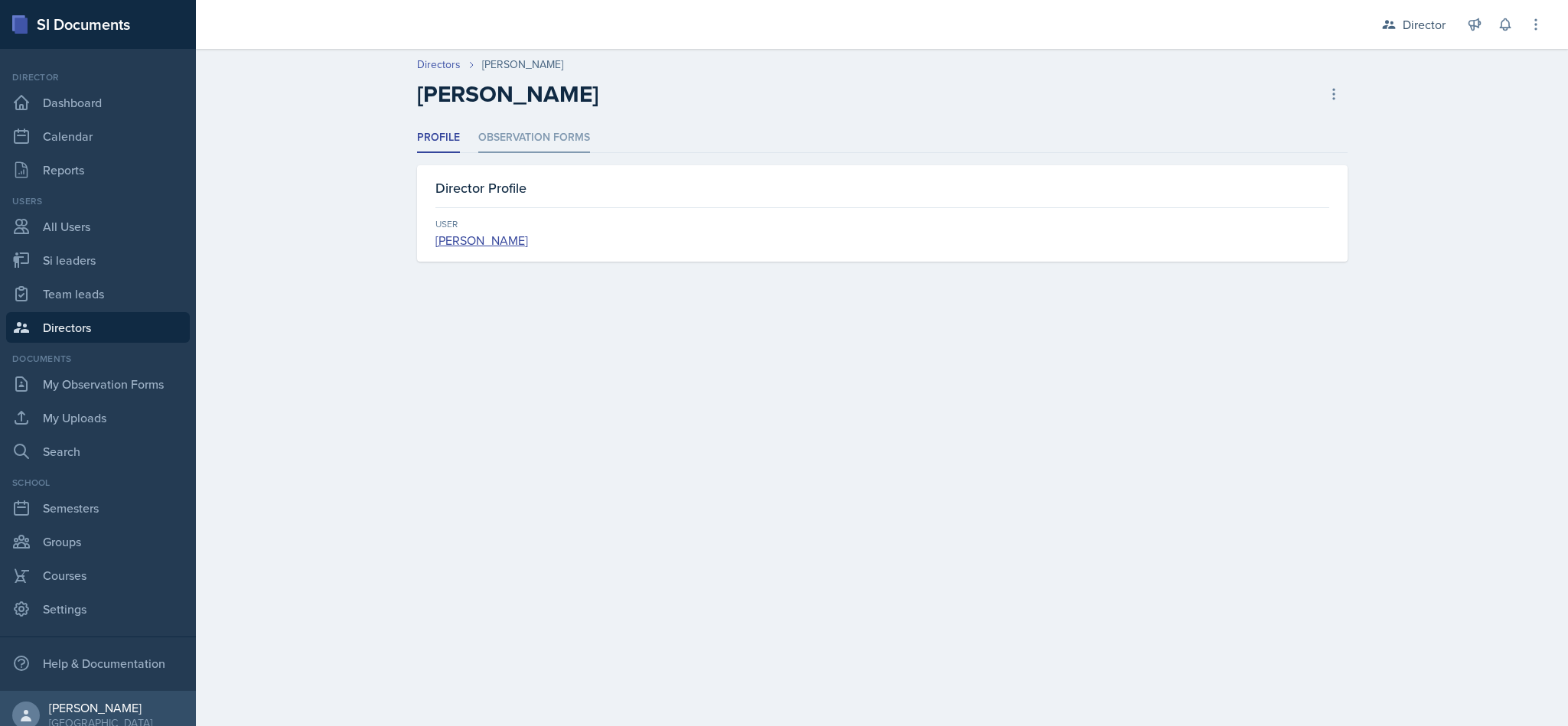
click at [570, 140] on li "Observation Forms" at bounding box center [534, 138] width 112 height 29
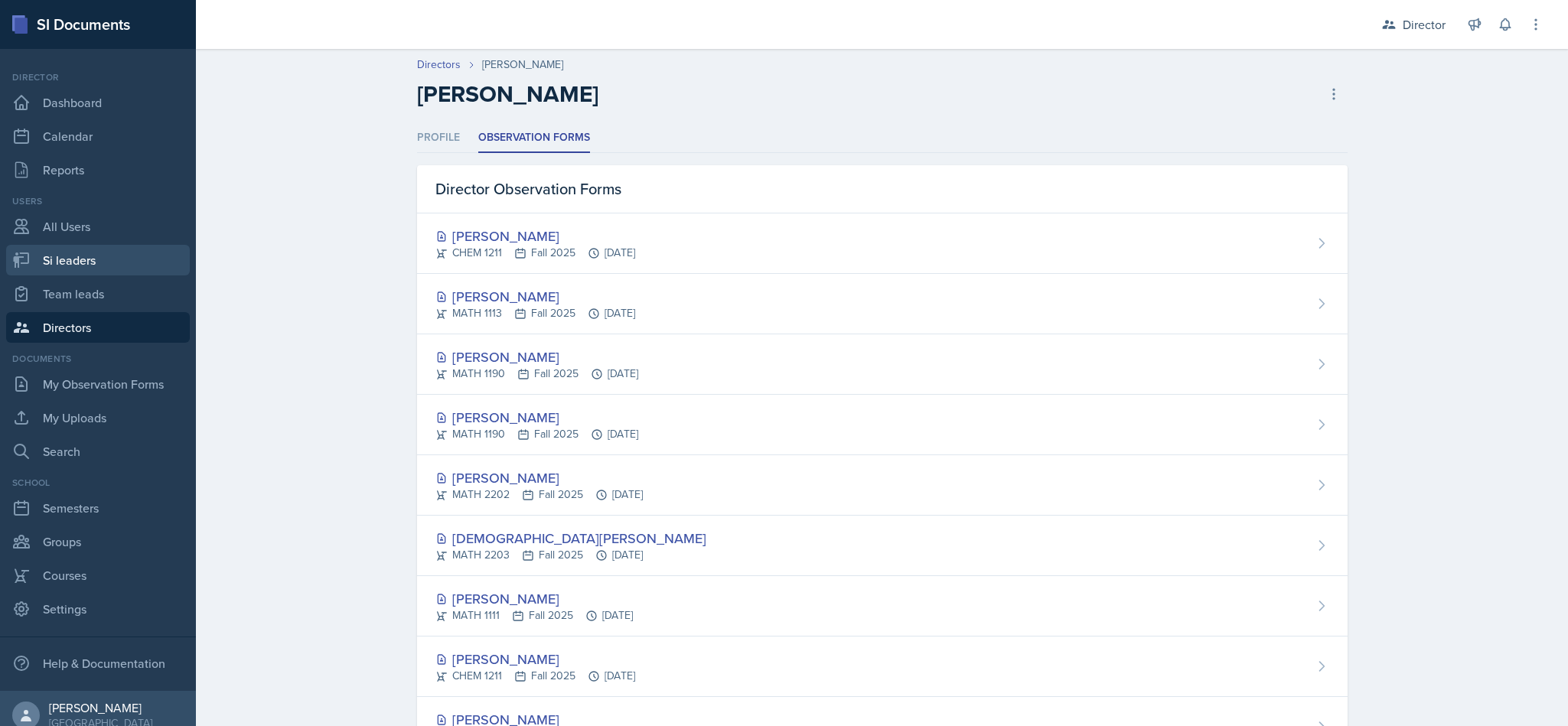
click at [88, 256] on link "Si leaders" at bounding box center [97, 260] width 183 height 30
select select "2bed604d-1099-4043-b1bc-2365e8740244"
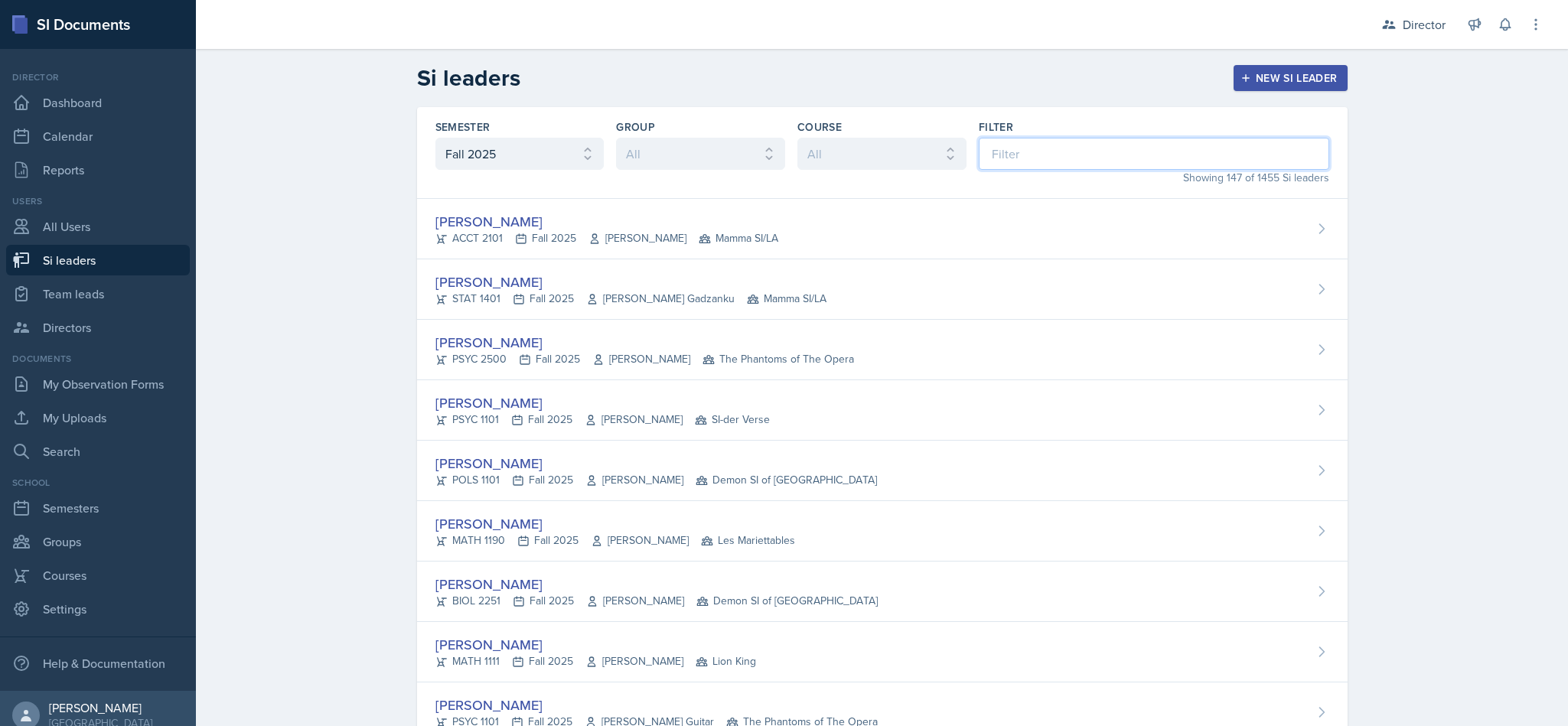
click at [1107, 159] on input at bounding box center [1154, 154] width 351 height 32
type input "i"
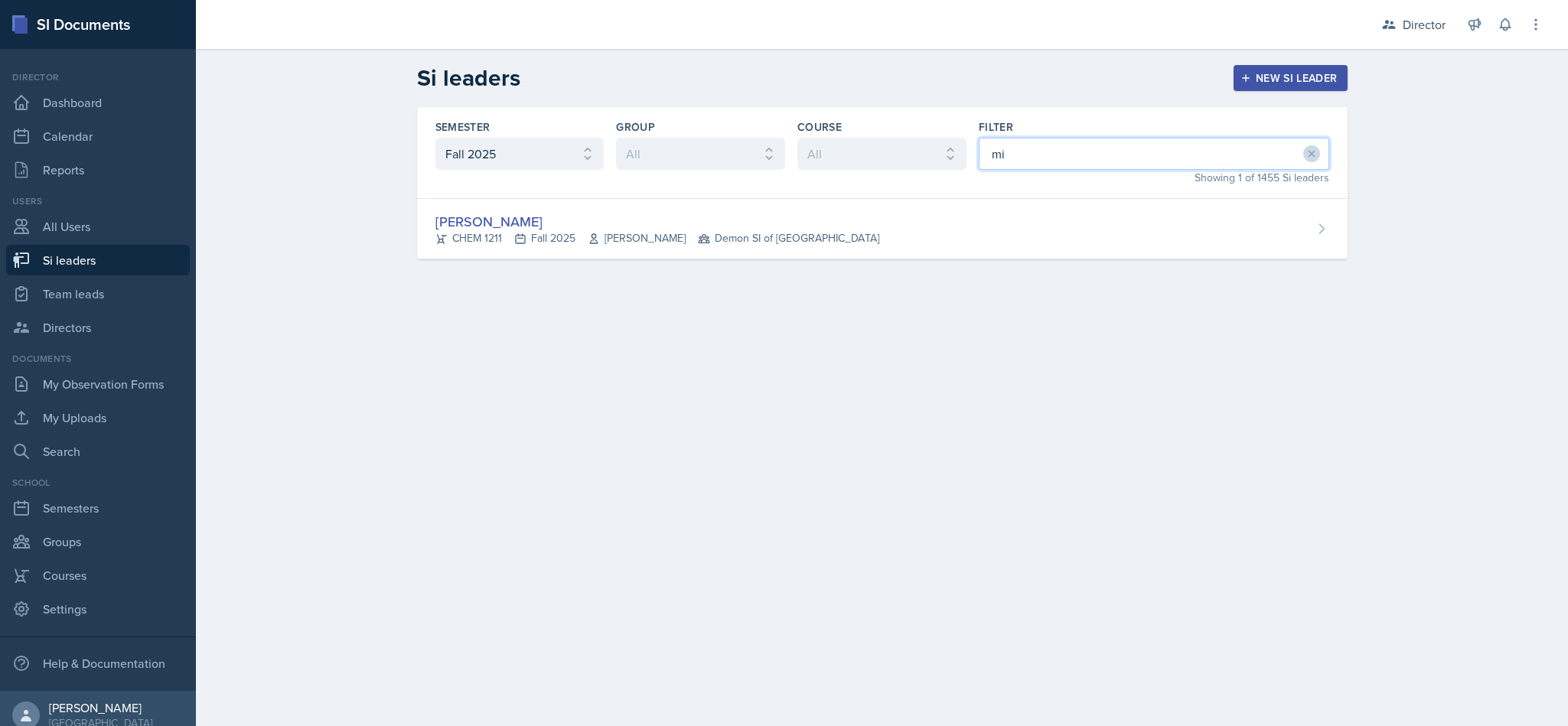
type input "mia"
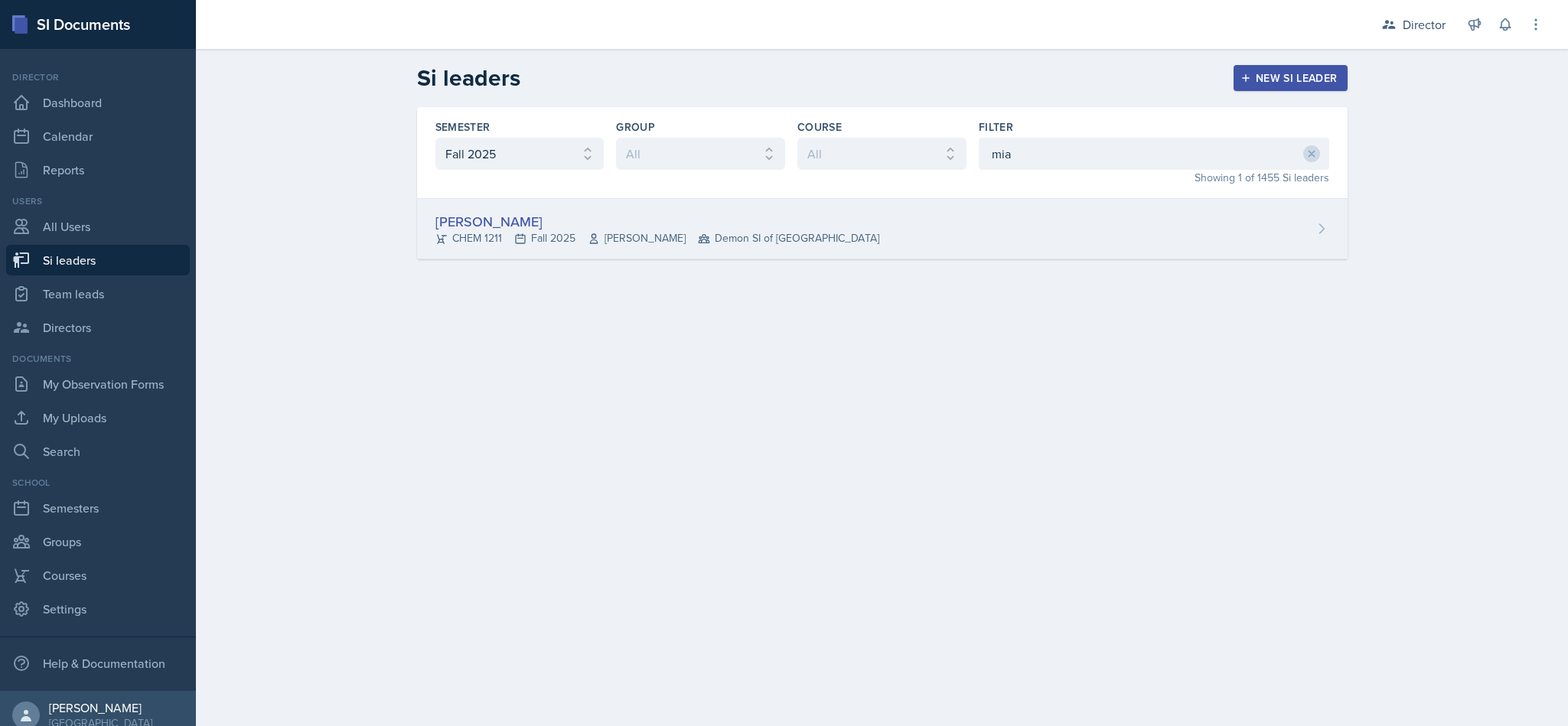
click at [798, 243] on span "Demon SI of Fleet Street" at bounding box center [788, 238] width 181 height 16
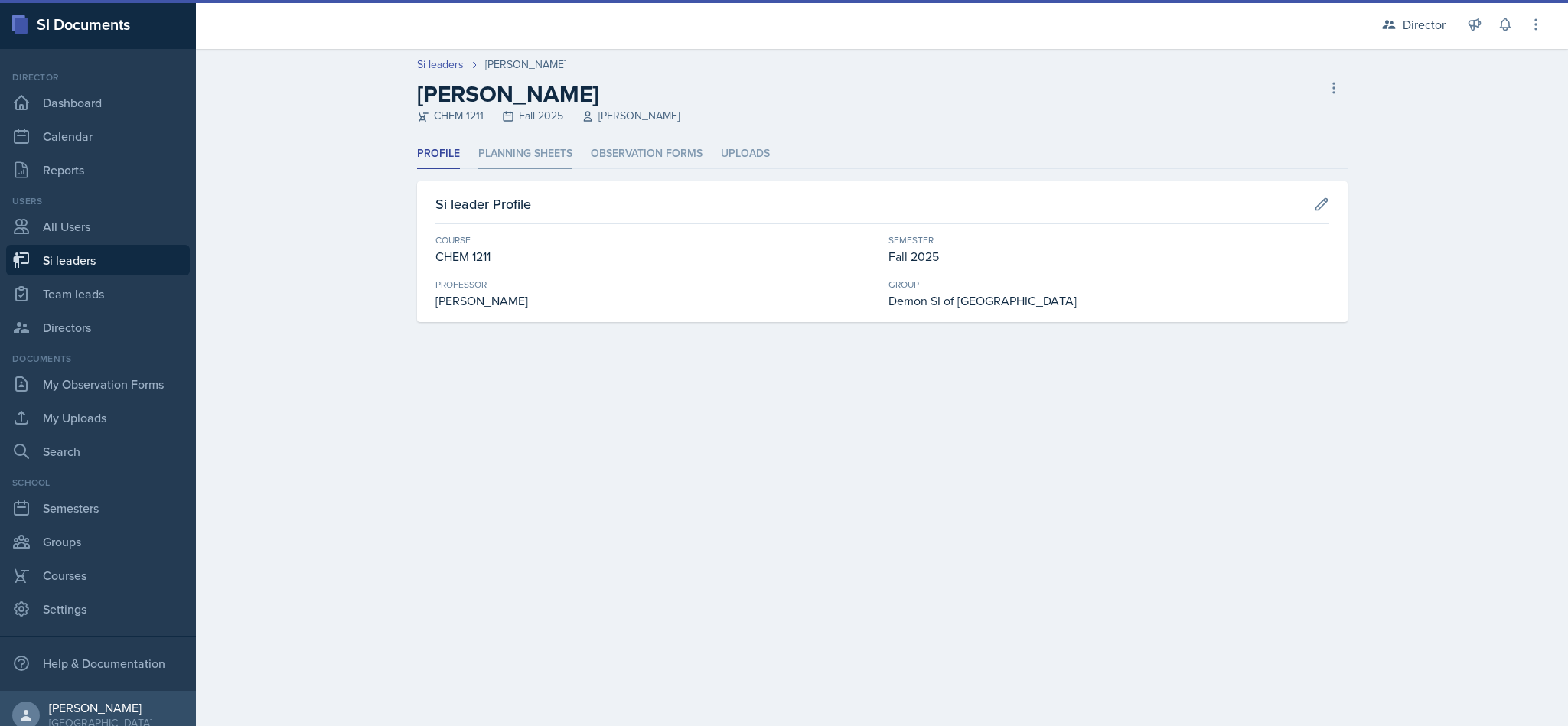
click at [560, 149] on li "Planning Sheets" at bounding box center [525, 154] width 94 height 29
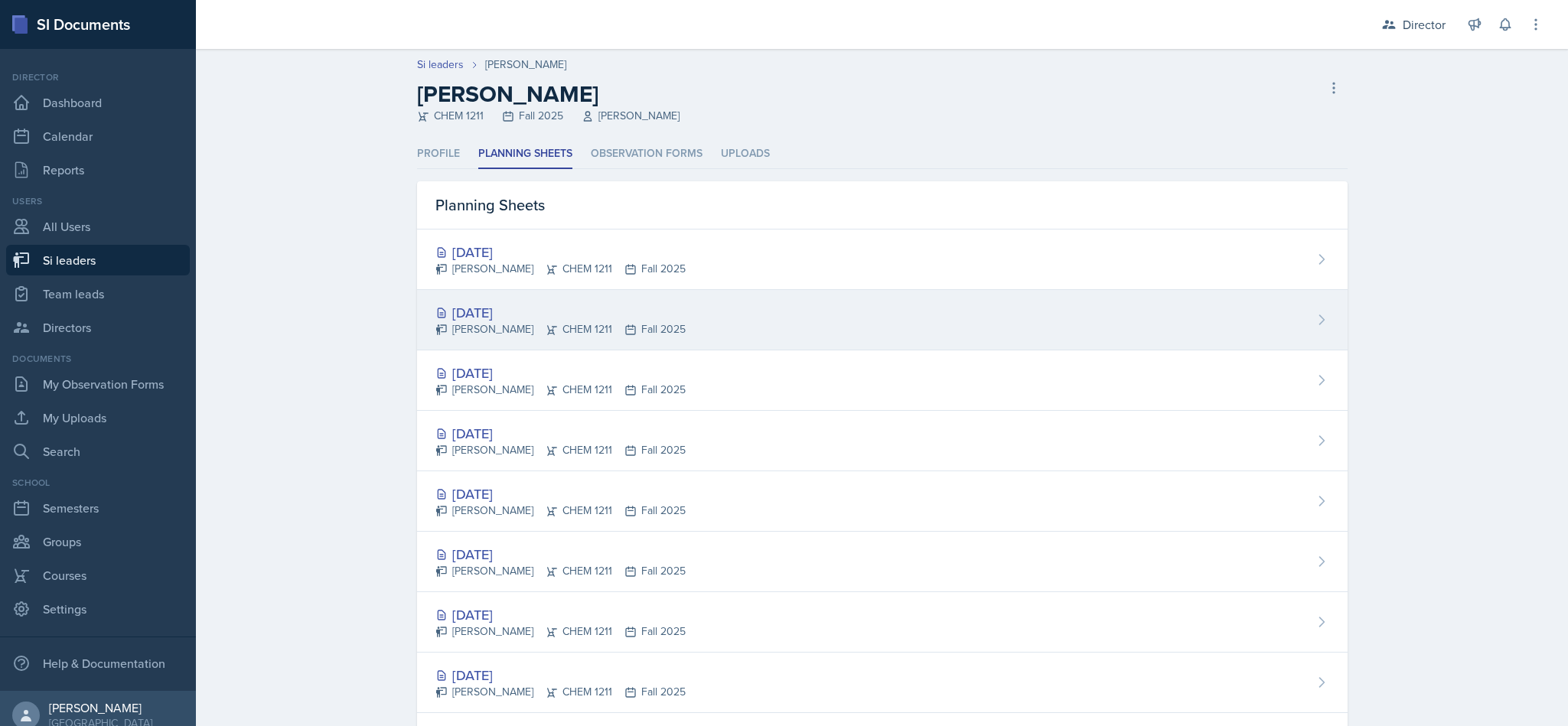
click at [799, 323] on div "Oct 7th, 2025 Mia Burford CHEM 1211 Fall 2025" at bounding box center [881, 320] width 930 height 61
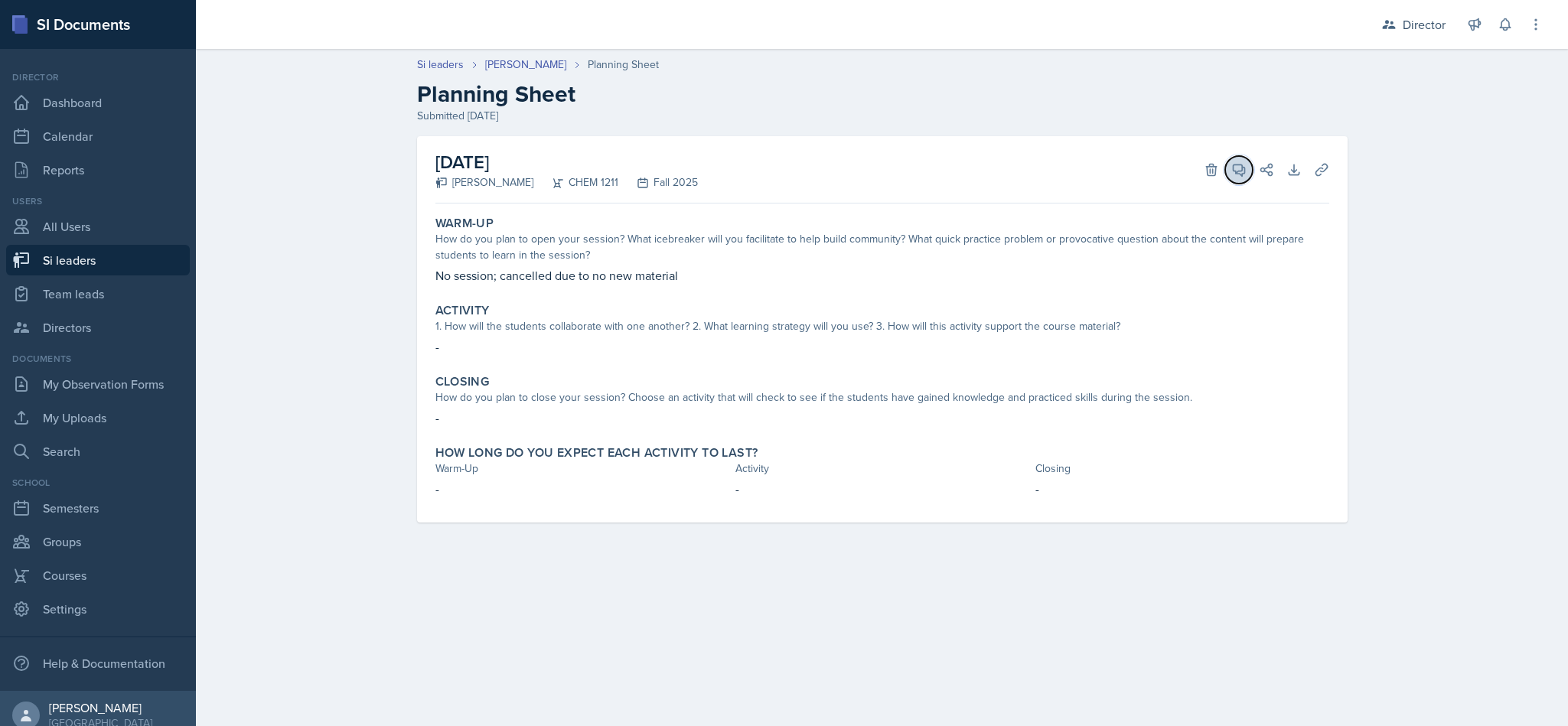
click at [1237, 172] on icon at bounding box center [1239, 170] width 12 height 12
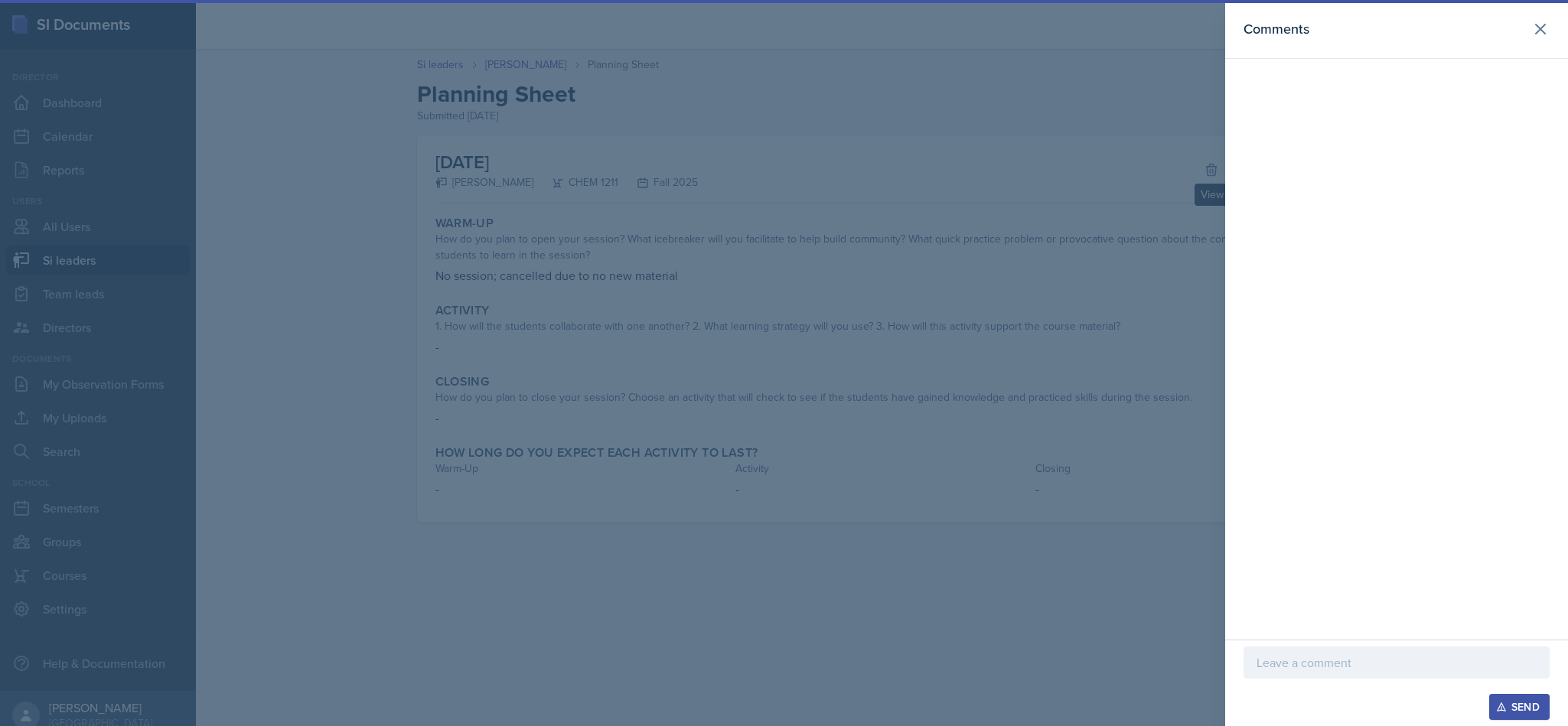
click at [1370, 653] on p at bounding box center [1396, 662] width 280 height 19
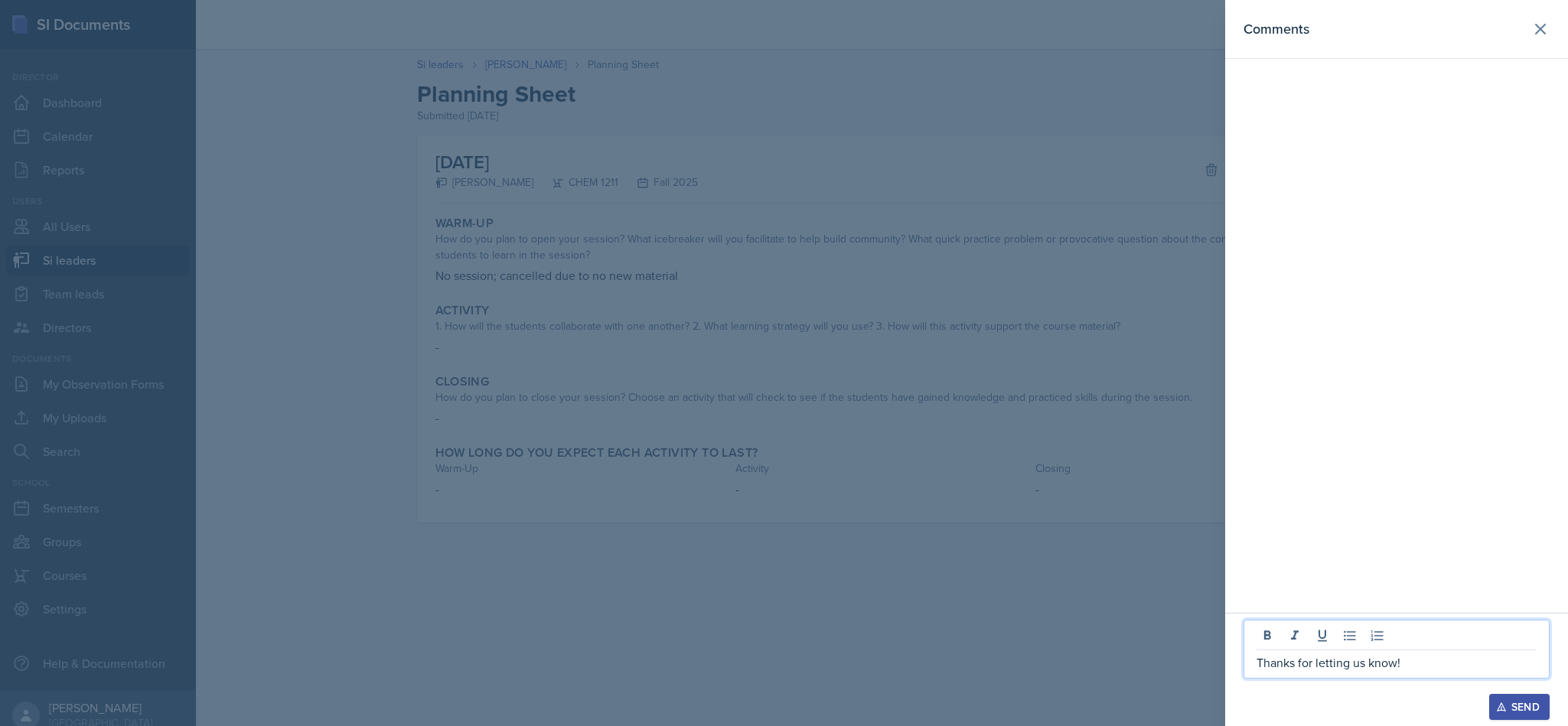
click at [1515, 696] on button "Send" at bounding box center [1519, 706] width 61 height 26
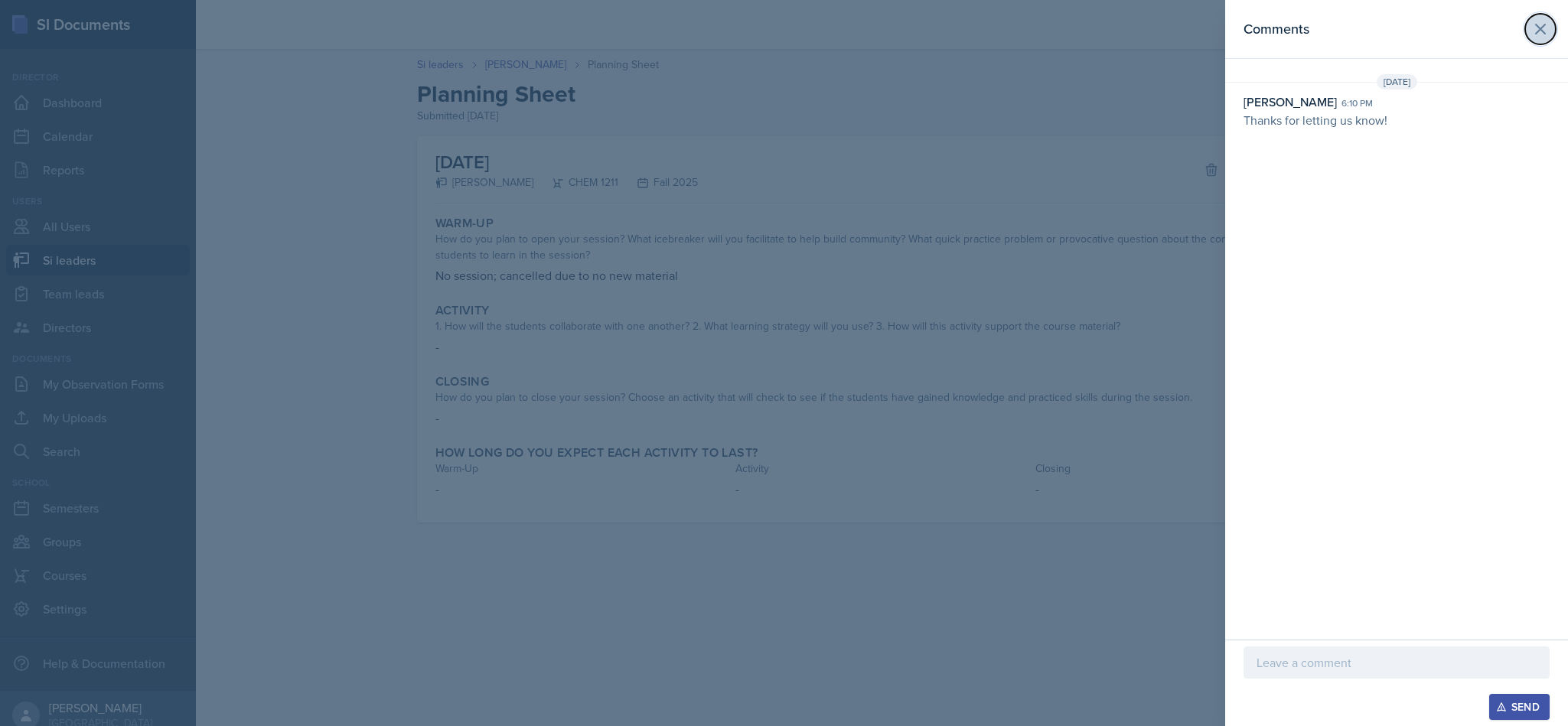
click at [1554, 28] on button at bounding box center [1540, 28] width 30 height 30
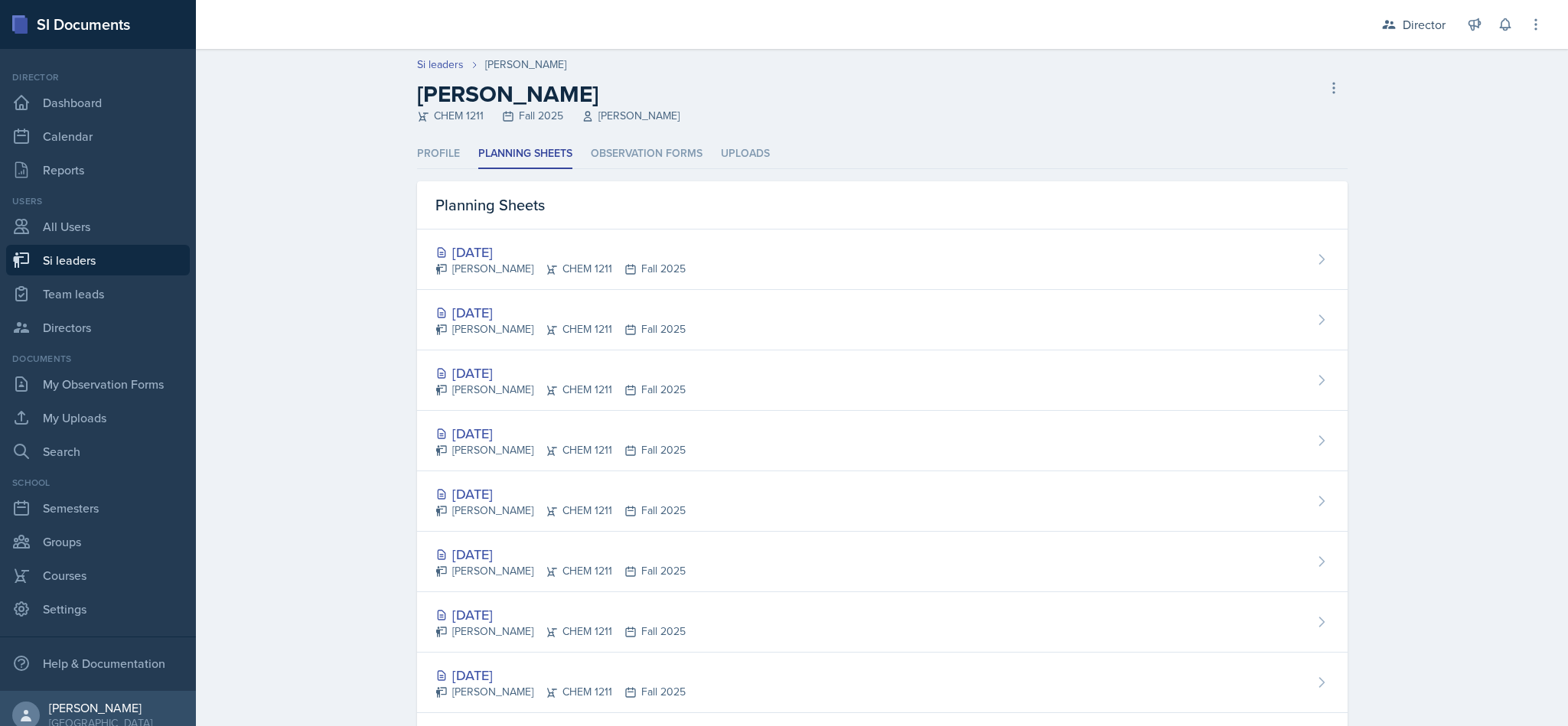
click at [1226, 218] on div "Planning Sheets" at bounding box center [881, 205] width 930 height 48
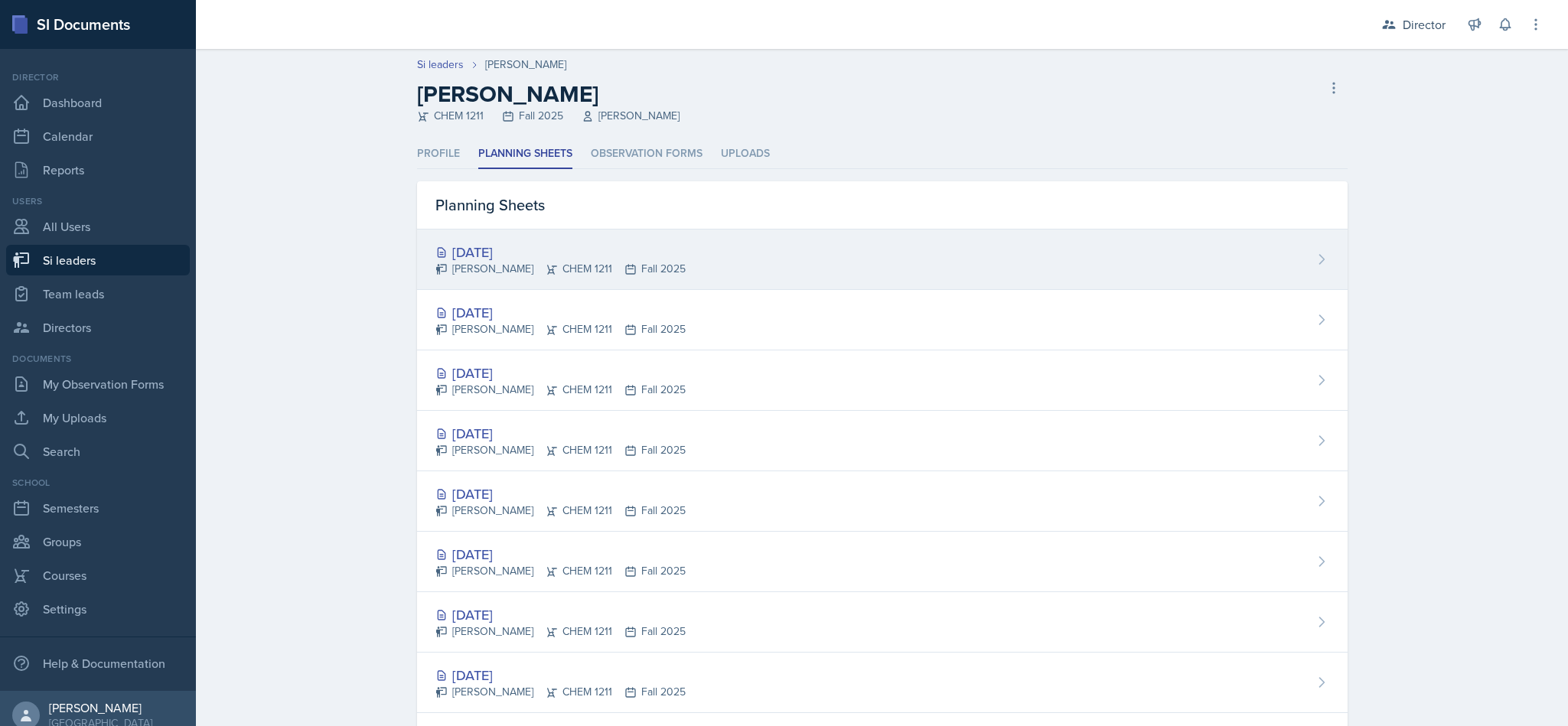
click at [1250, 255] on div "Oct 9th, 2025 Mia Burford CHEM 1211 Fall 2025" at bounding box center [881, 260] width 930 height 61
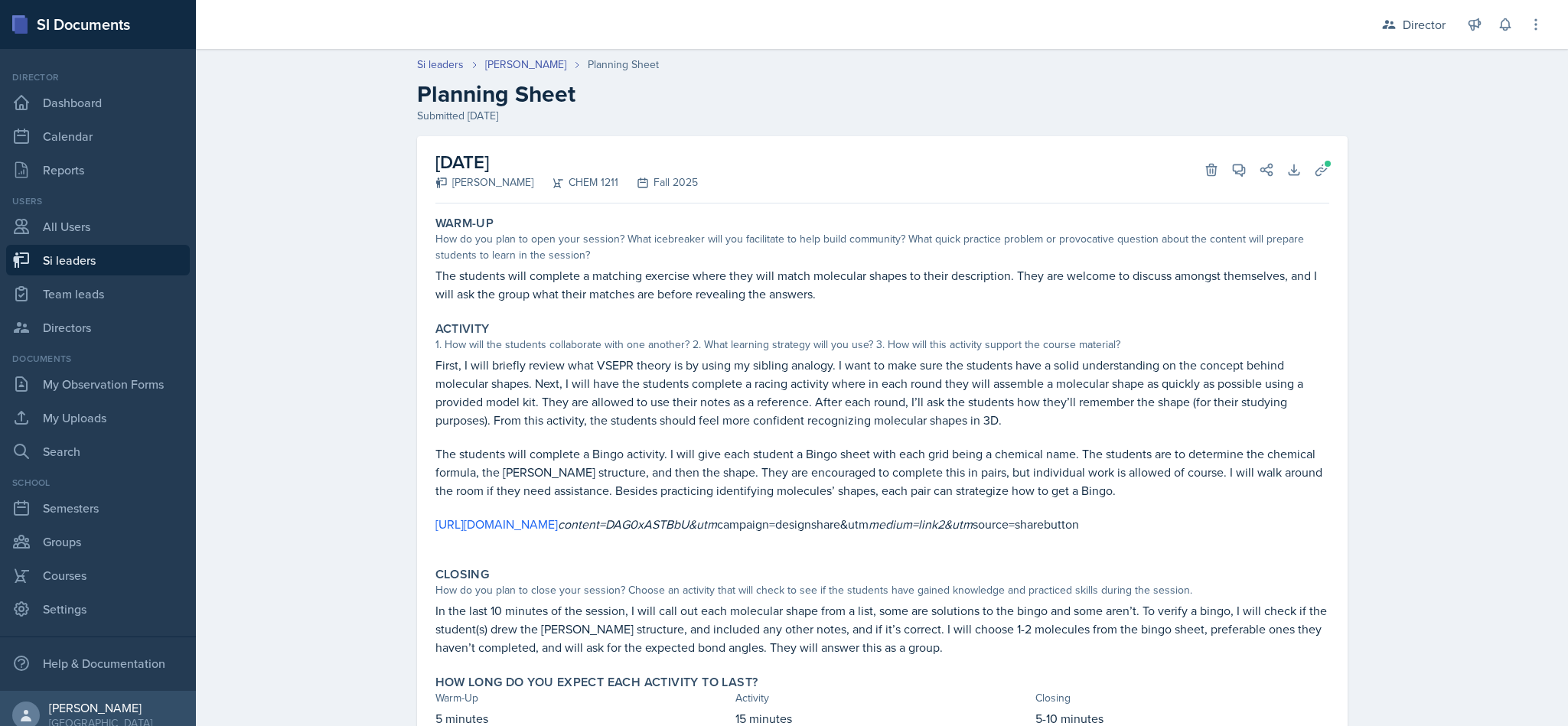
scroll to position [99, 0]
click at [80, 335] on link "Directors" at bounding box center [97, 327] width 183 height 30
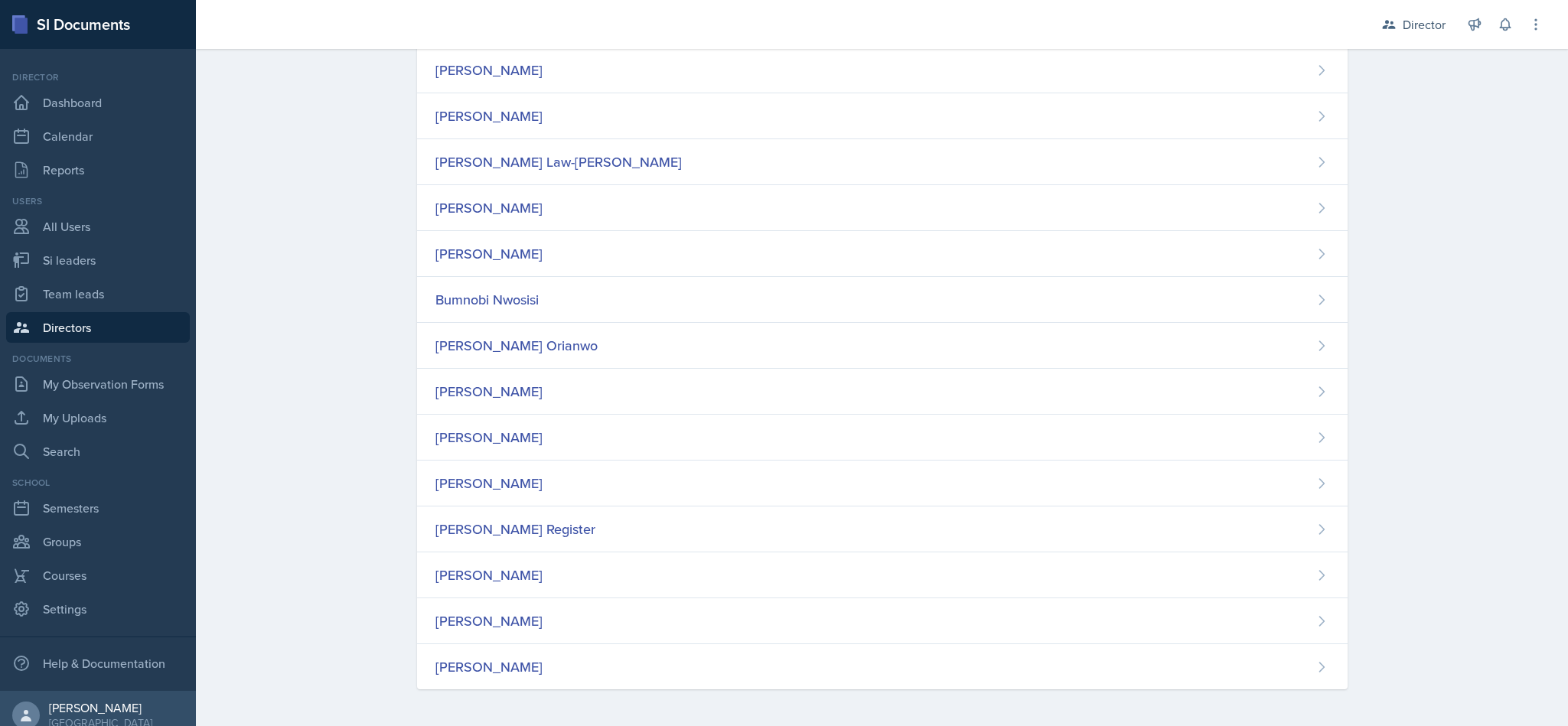
scroll to position [480, 0]
click at [956, 685] on div "[PERSON_NAME]" at bounding box center [881, 666] width 930 height 45
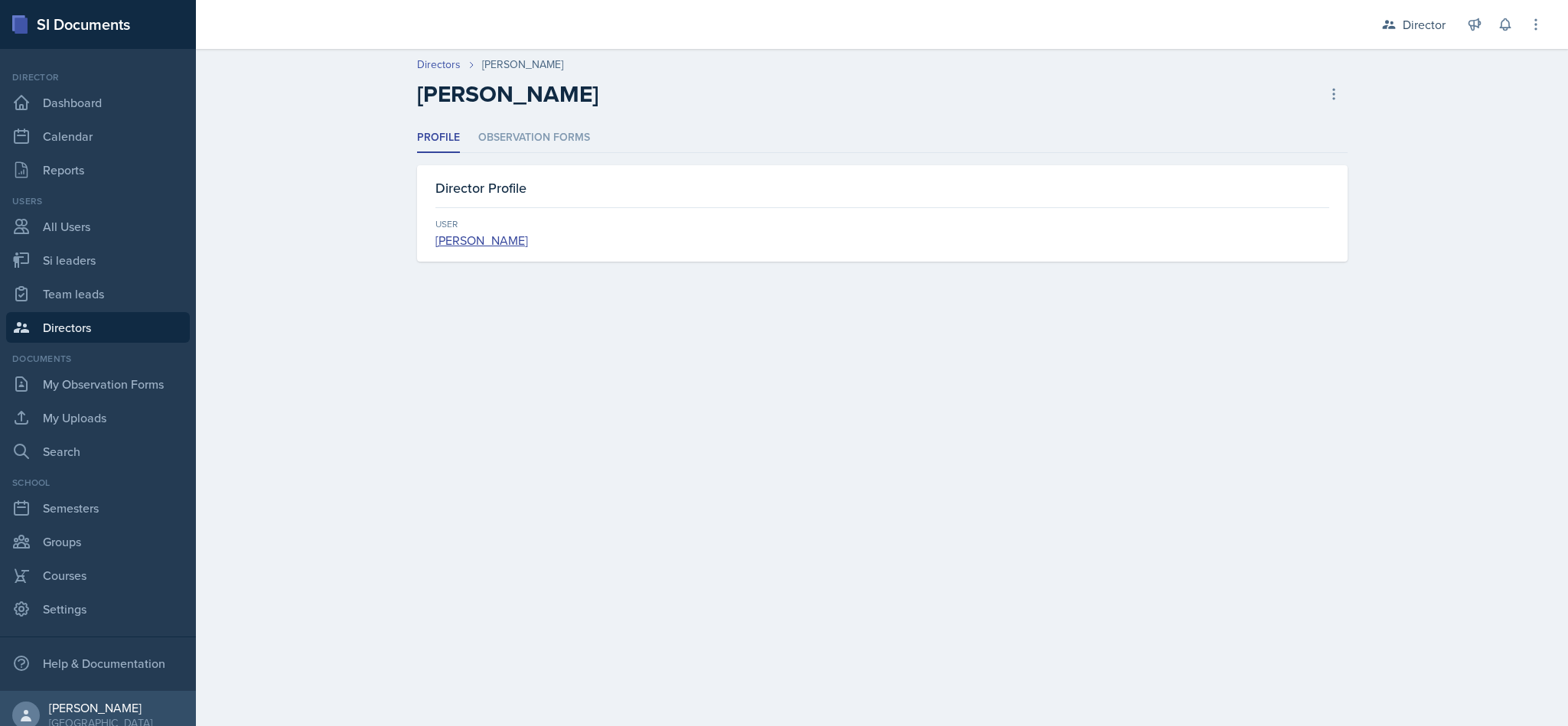
click at [485, 138] on li "Observation Forms" at bounding box center [534, 138] width 112 height 29
click at [549, 134] on li "Observation Forms" at bounding box center [534, 138] width 112 height 29
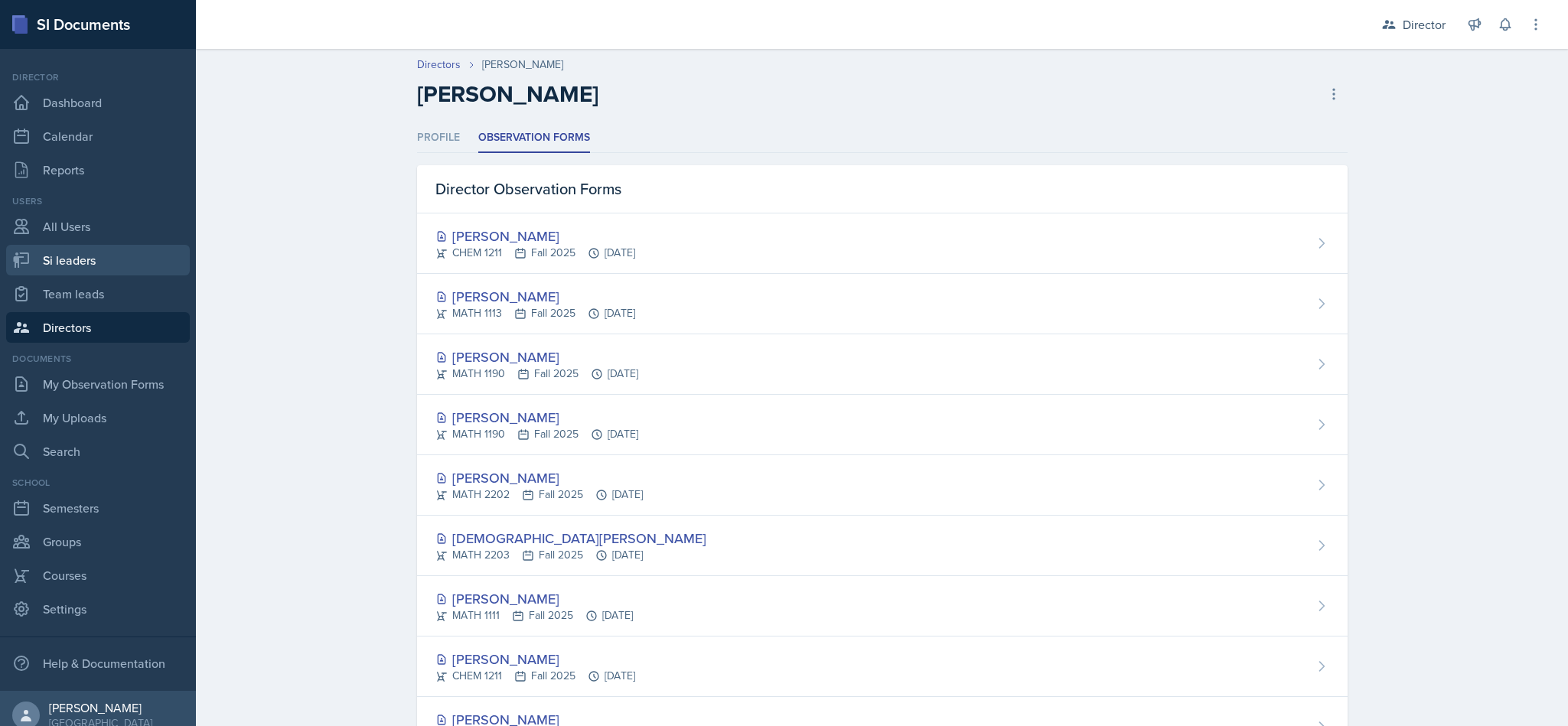
click at [92, 264] on link "Si leaders" at bounding box center [97, 260] width 183 height 30
select select "2bed604d-1099-4043-b1bc-2365e8740244"
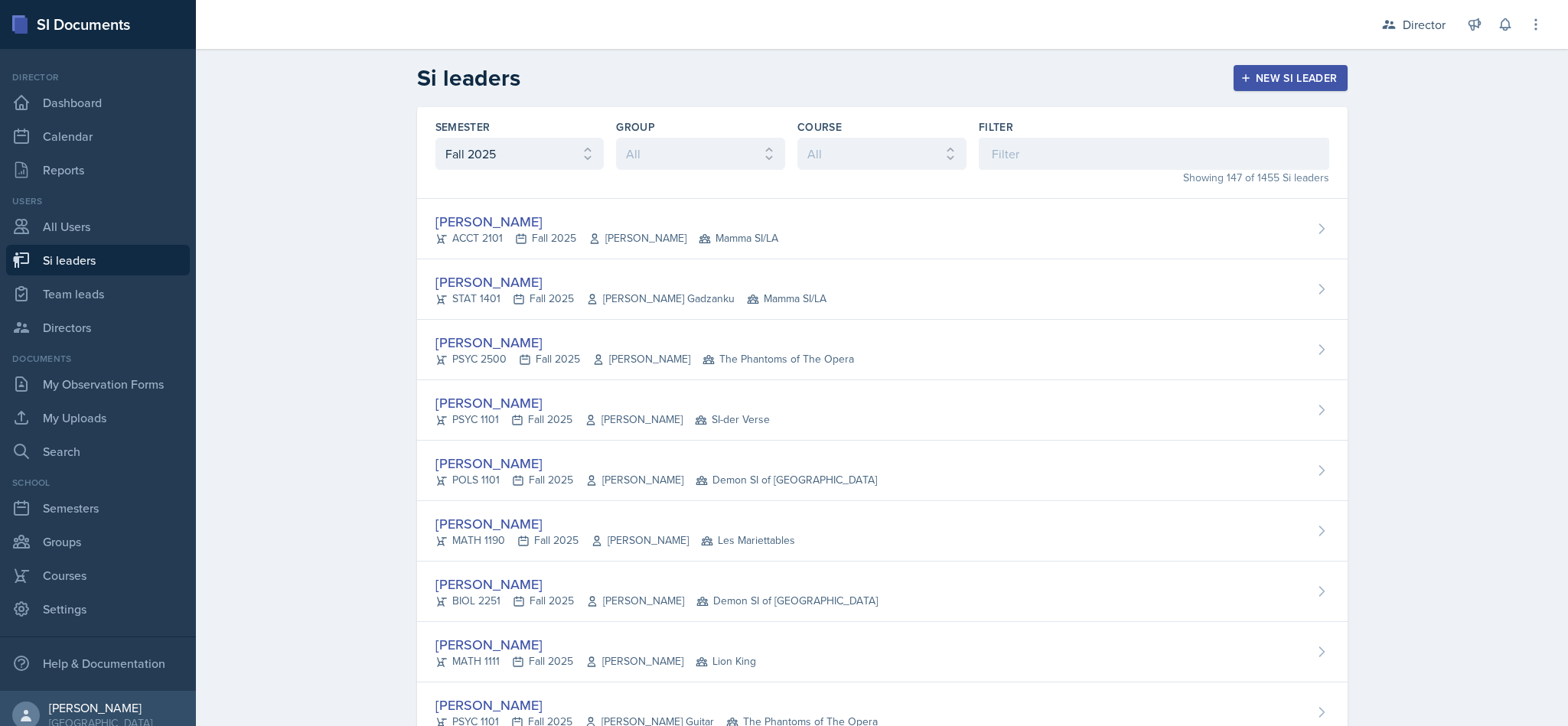
click at [109, 257] on link "Si leaders" at bounding box center [97, 260] width 183 height 30
click at [1098, 152] on input at bounding box center [1154, 154] width 351 height 32
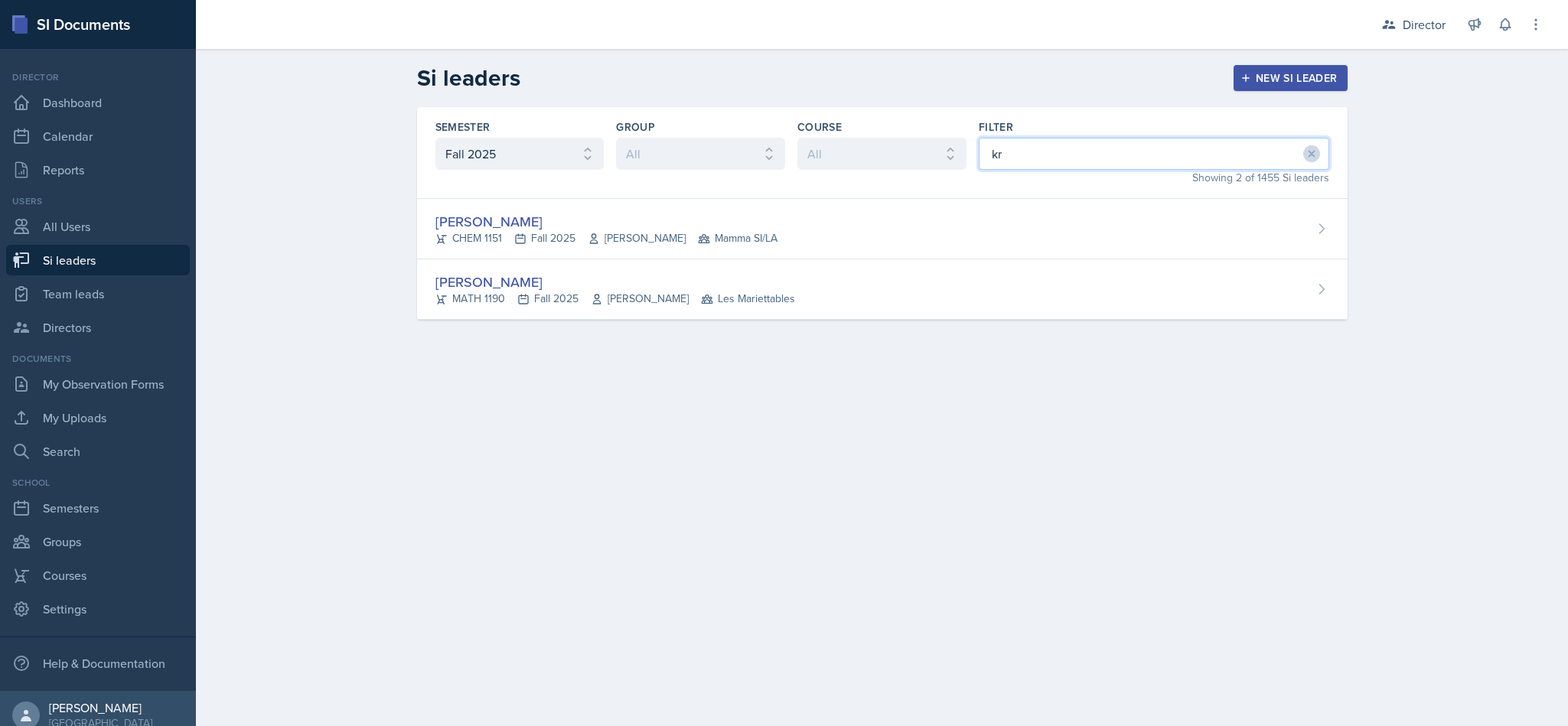
type input "kri"
click at [1042, 210] on div "Kristy Bennett CHEM 1151 Fall 2025 Peter Henricks Mamma SI/LA" at bounding box center [881, 229] width 930 height 61
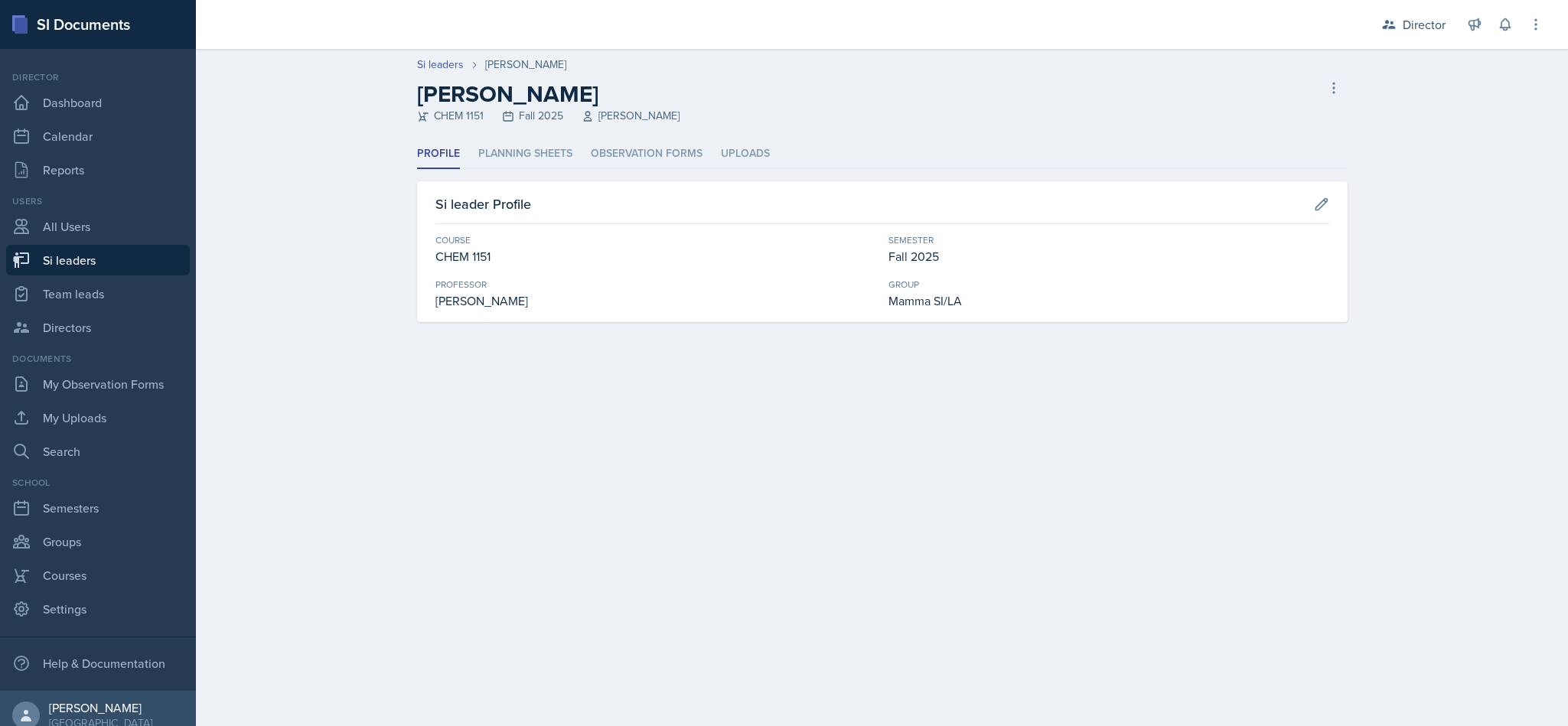
click at [532, 154] on li "Planning Sheets" at bounding box center [525, 154] width 94 height 29
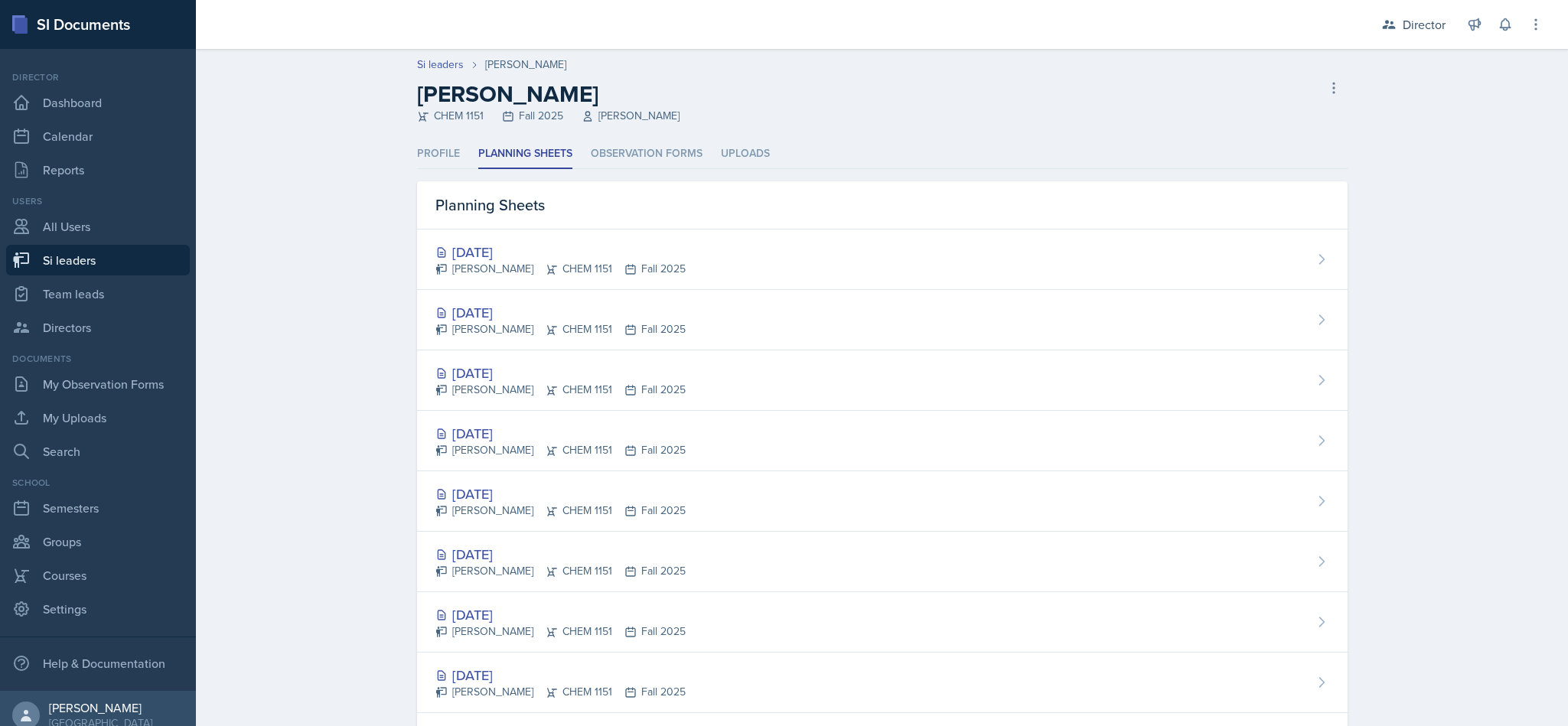
click at [429, 62] on link "Si leaders" at bounding box center [440, 65] width 47 height 16
select select "2bed604d-1099-4043-b1bc-2365e8740244"
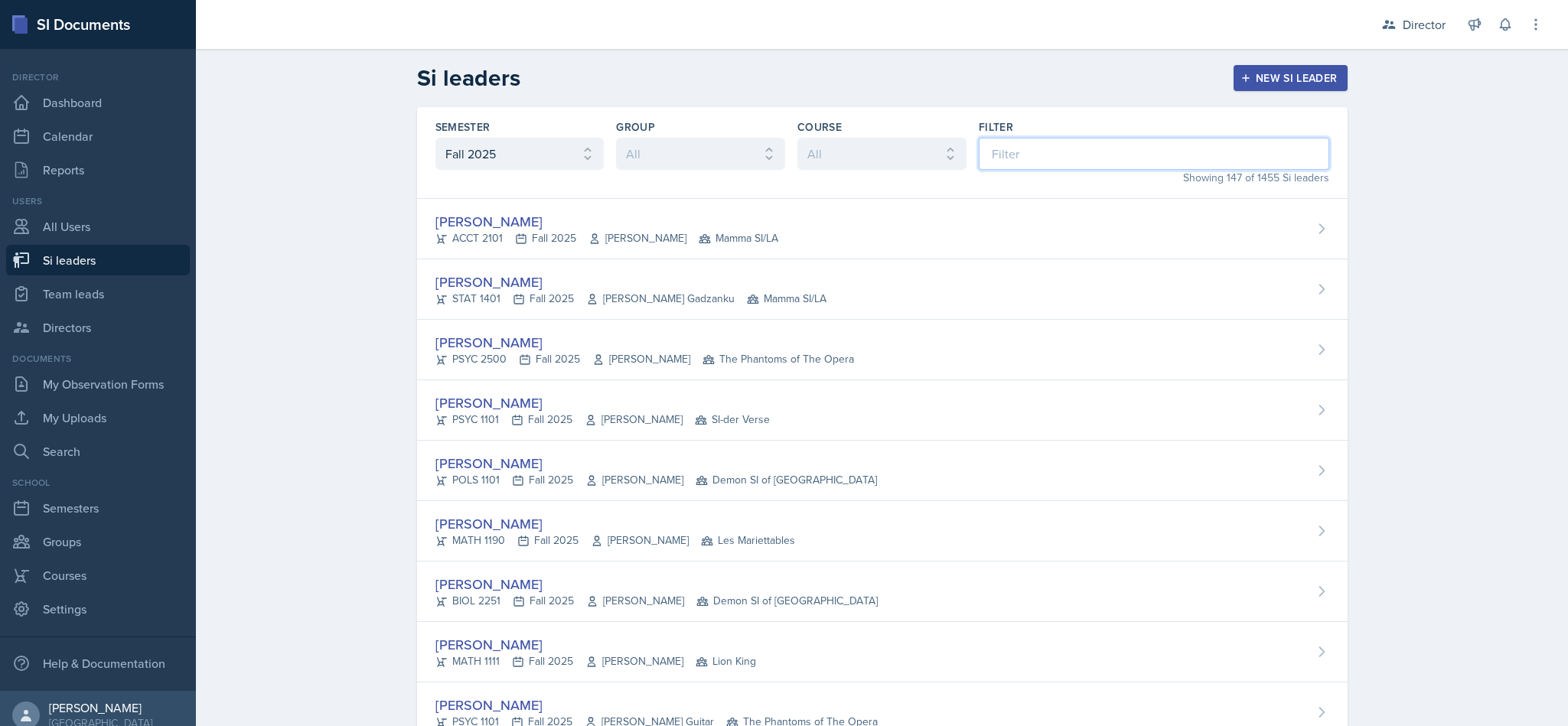
click at [1102, 154] on input at bounding box center [1154, 154] width 351 height 32
click at [933, 159] on select "All ACCT 2101 ACCT 2102 ACCT 4050 ANTH 1102 ANTH 3301 ARCH 1000 ARCH 1000 ARCH …" at bounding box center [882, 154] width 170 height 32
click at [1024, 163] on input at bounding box center [1154, 154] width 351 height 32
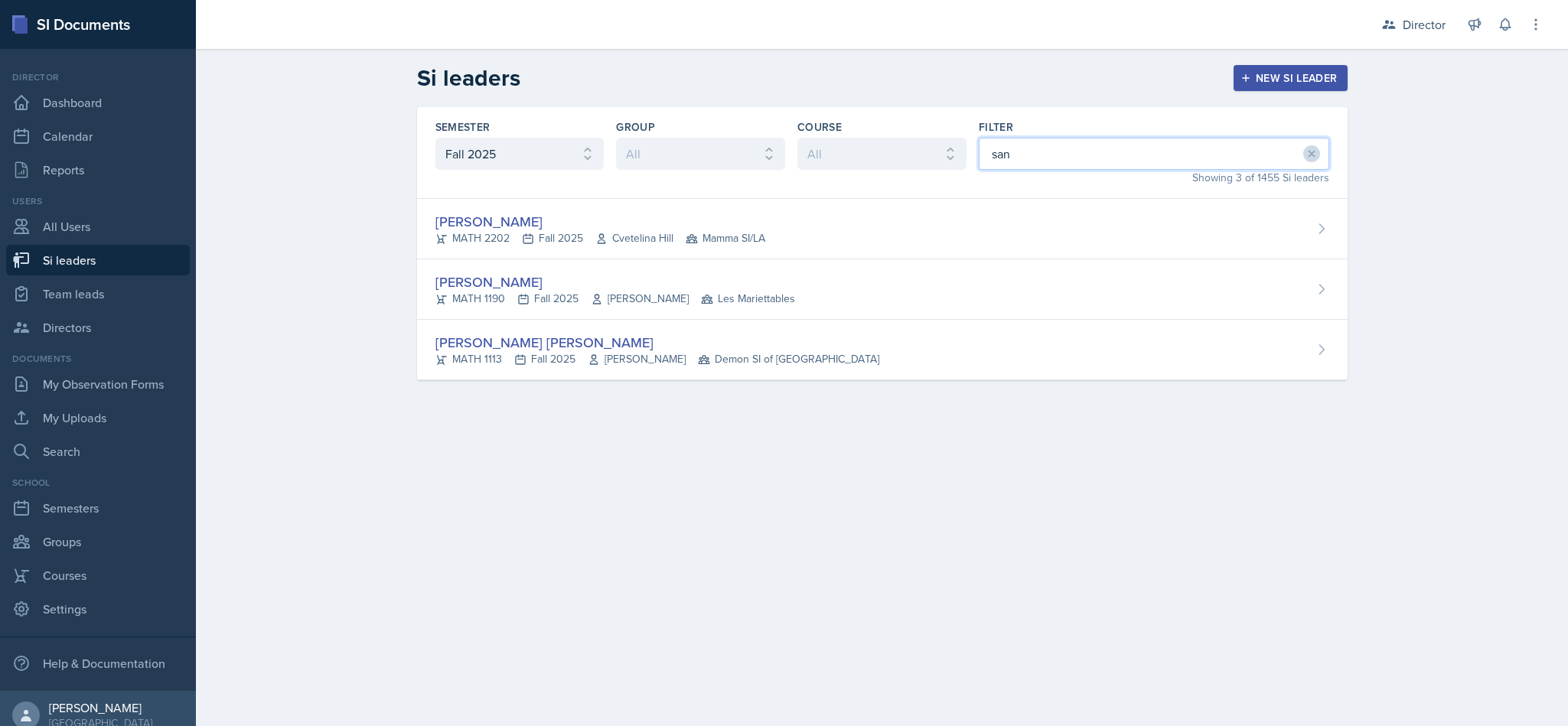
type input "sant"
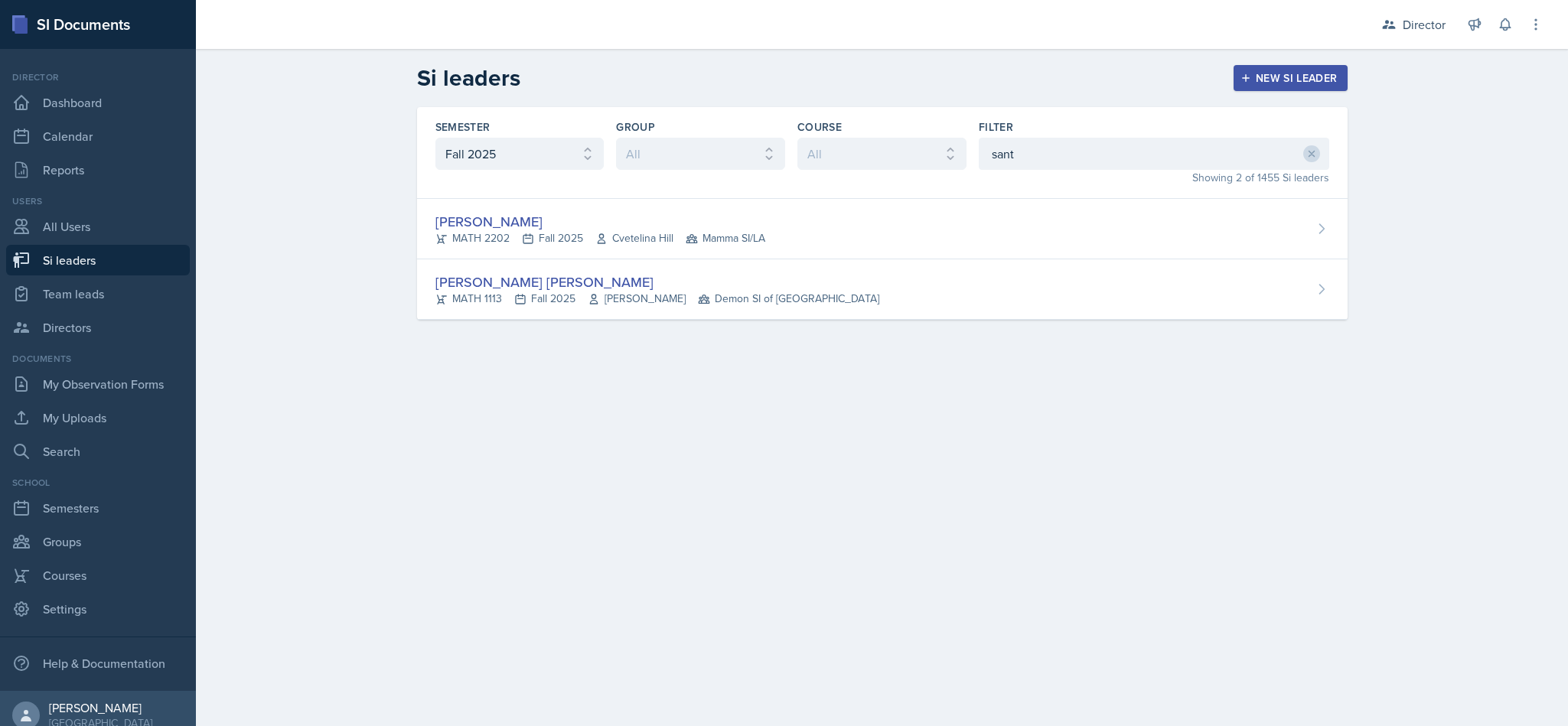
click at [1000, 201] on div "Santiago Ochoa MATH 2202 Fall 2025 Cvetelina Hill Mamma SI/LA" at bounding box center [881, 229] width 930 height 61
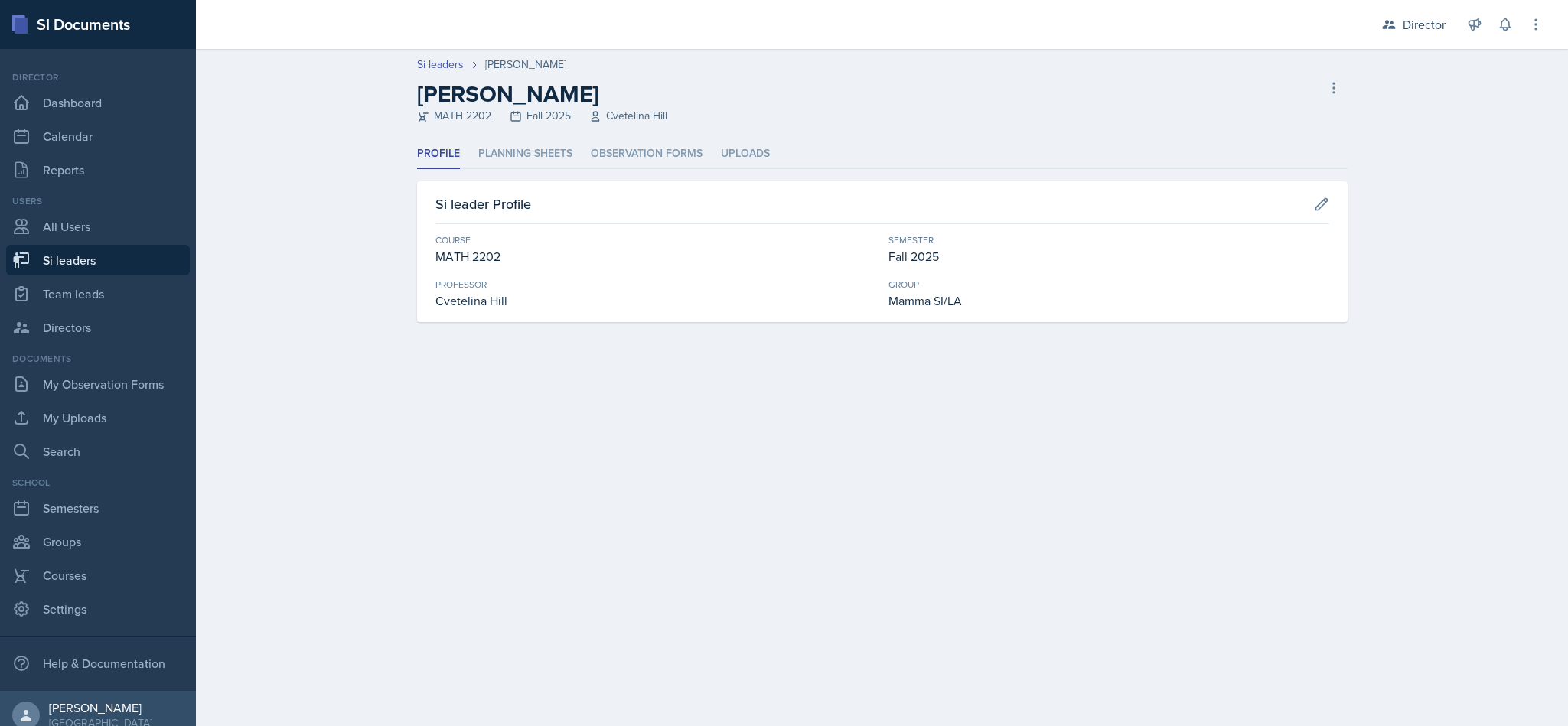
click at [546, 139] on li "Planning Sheets" at bounding box center [525, 154] width 94 height 29
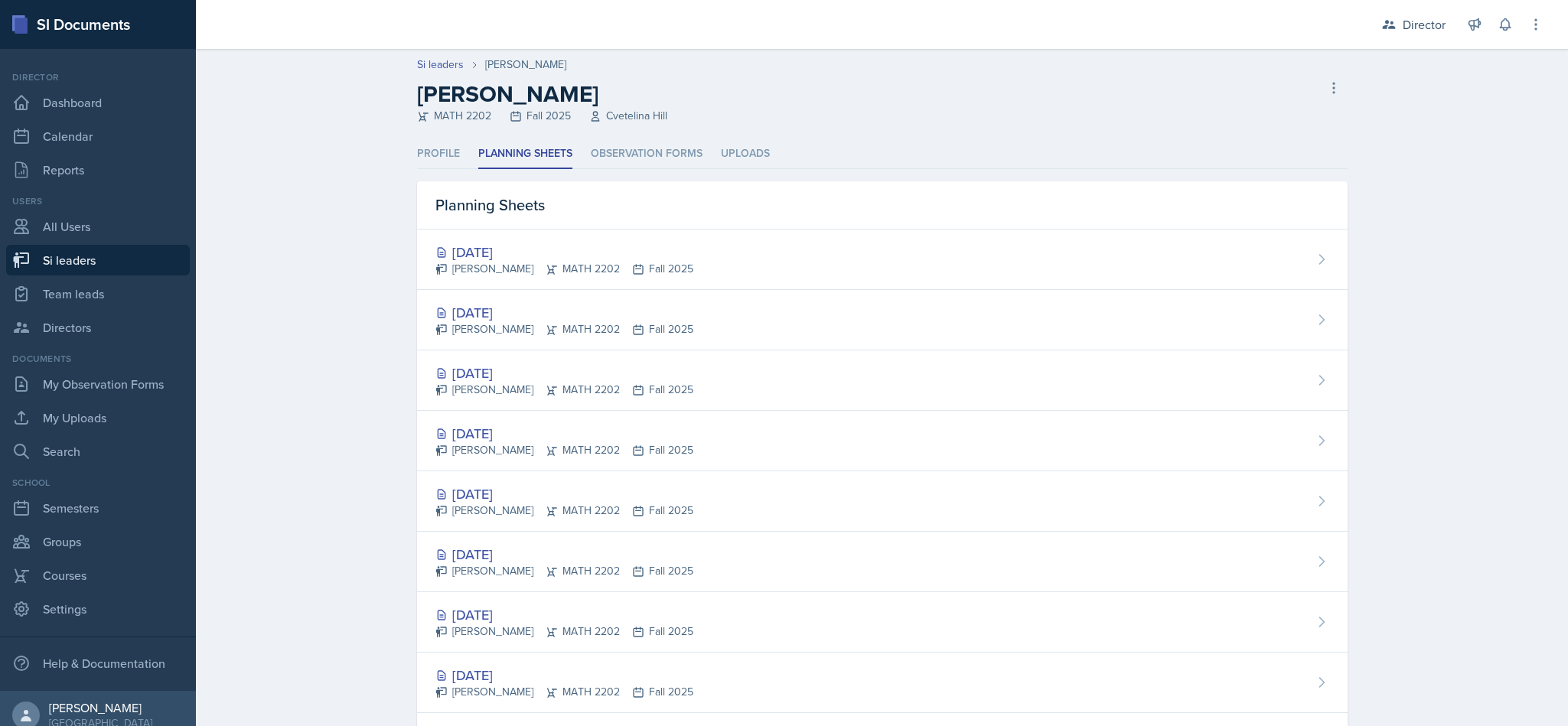
click at [919, 319] on div "Oct 8th, 2025 Santiago Ochoa MATH 2202 Fall 2025" at bounding box center [881, 320] width 930 height 61
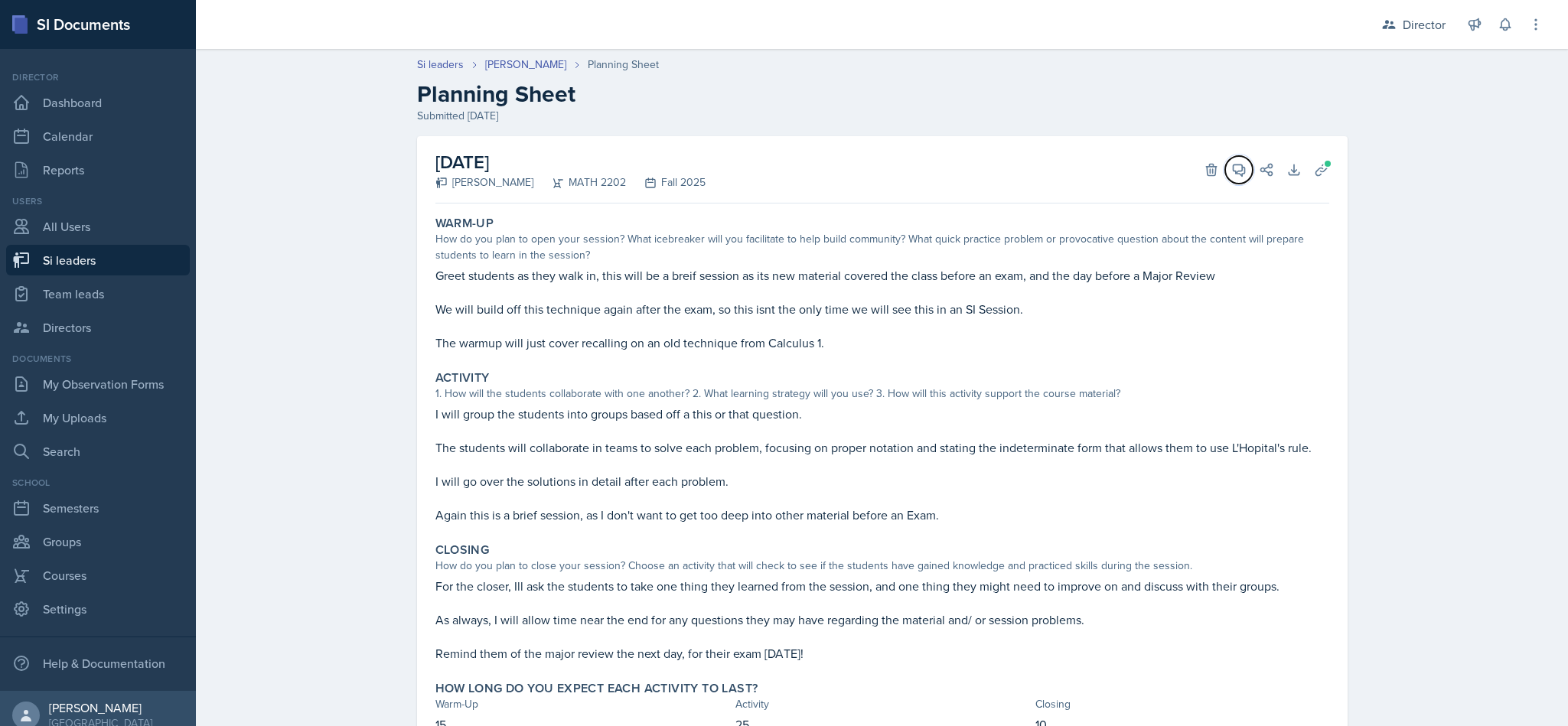
click at [1234, 175] on icon at bounding box center [1239, 170] width 16 height 16
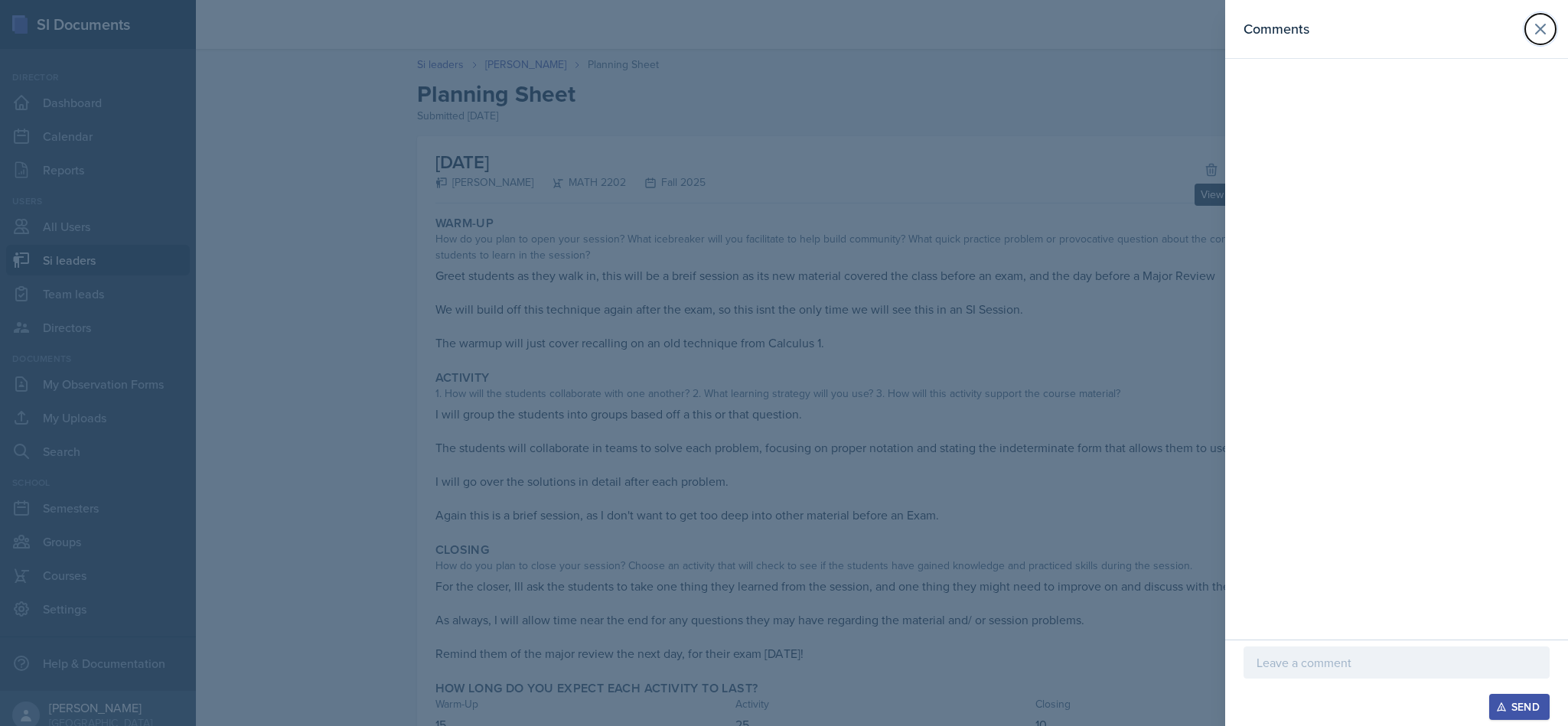
click at [1534, 28] on icon at bounding box center [1540, 28] width 19 height 19
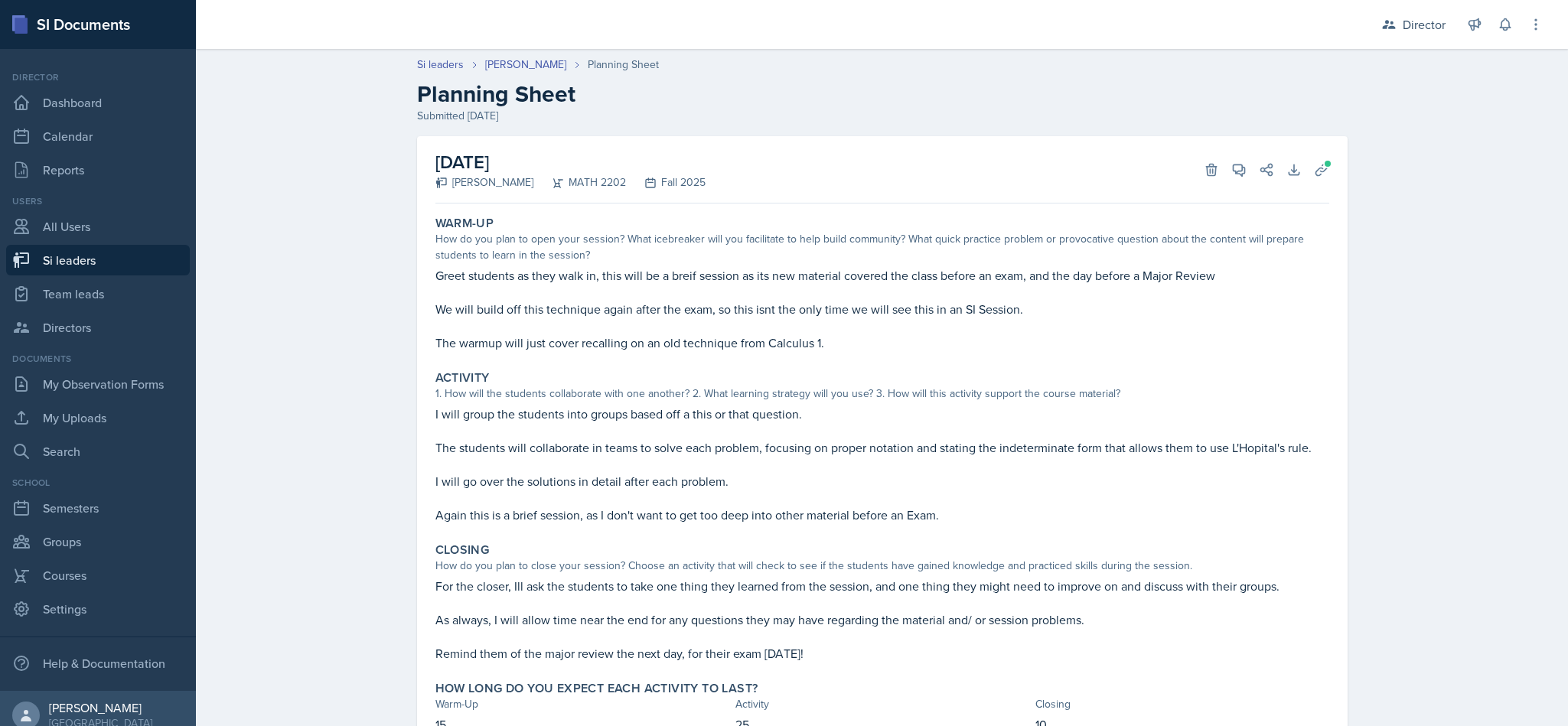
click at [107, 262] on link "Si leaders" at bounding box center [97, 260] width 183 height 30
select select "2bed604d-1099-4043-b1bc-2365e8740244"
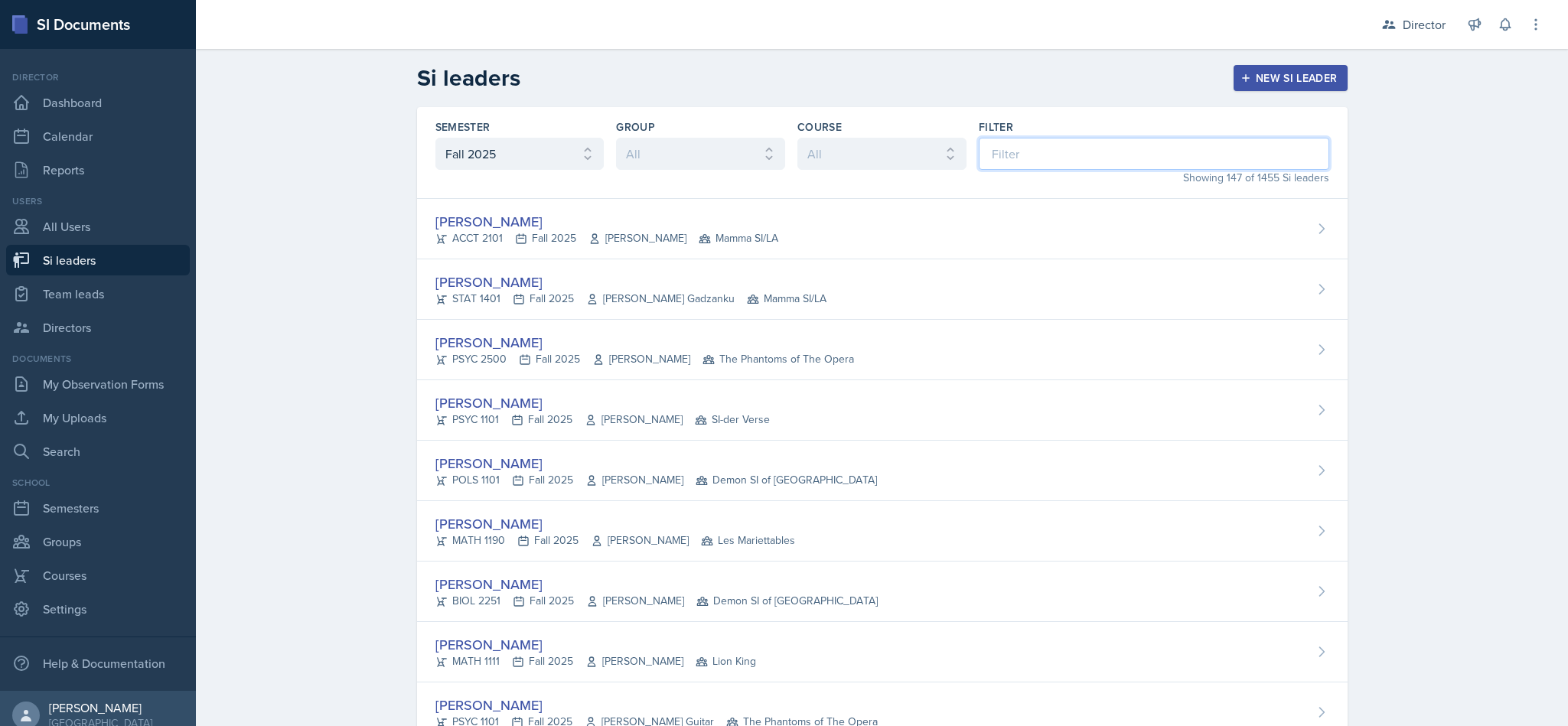
click at [1052, 159] on input at bounding box center [1154, 154] width 351 height 32
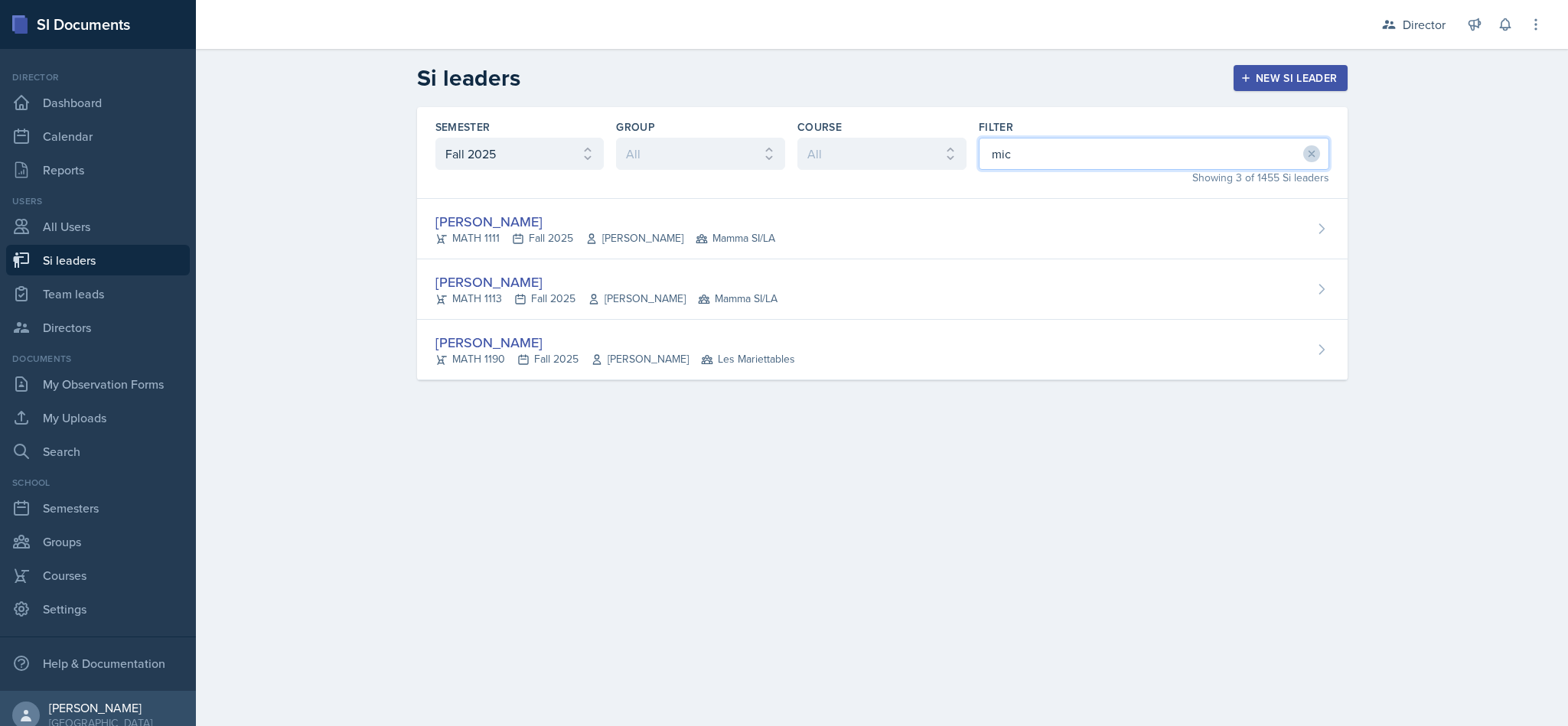
type input "mich"
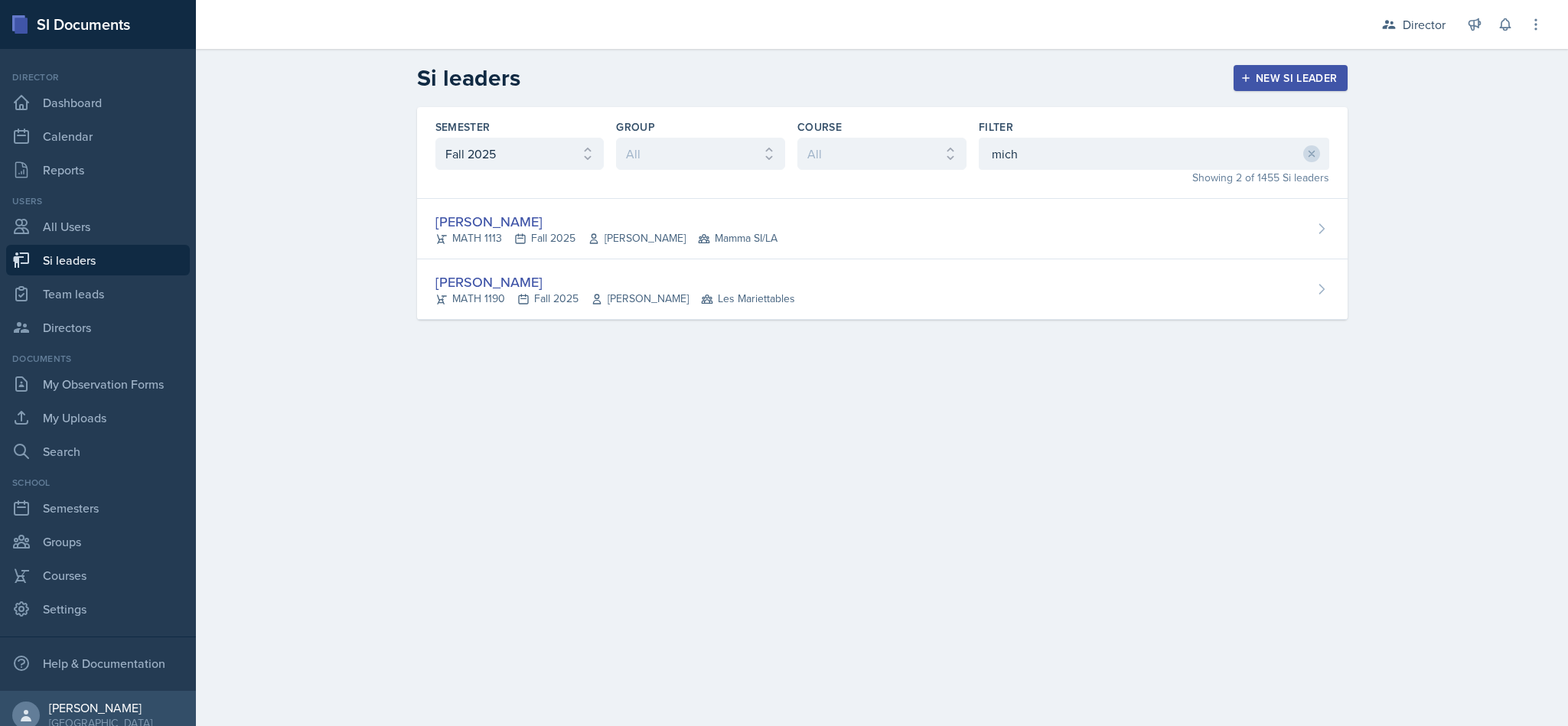
click at [721, 202] on div "Michael Golsen MATH 1113 Fall 2025 Hasan Palta Mamma SI/LA" at bounding box center [881, 229] width 930 height 61
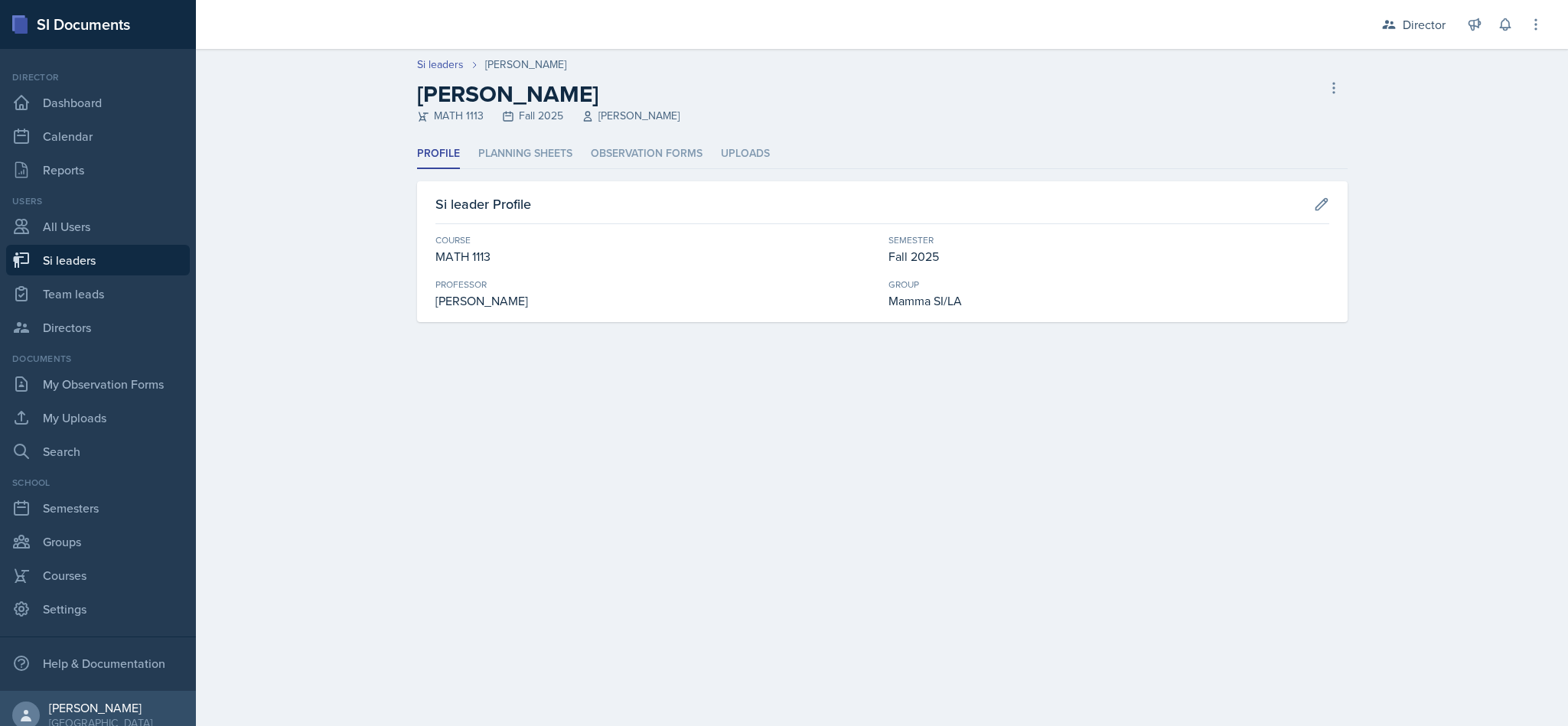
click at [547, 161] on li "Planning Sheets" at bounding box center [525, 154] width 94 height 29
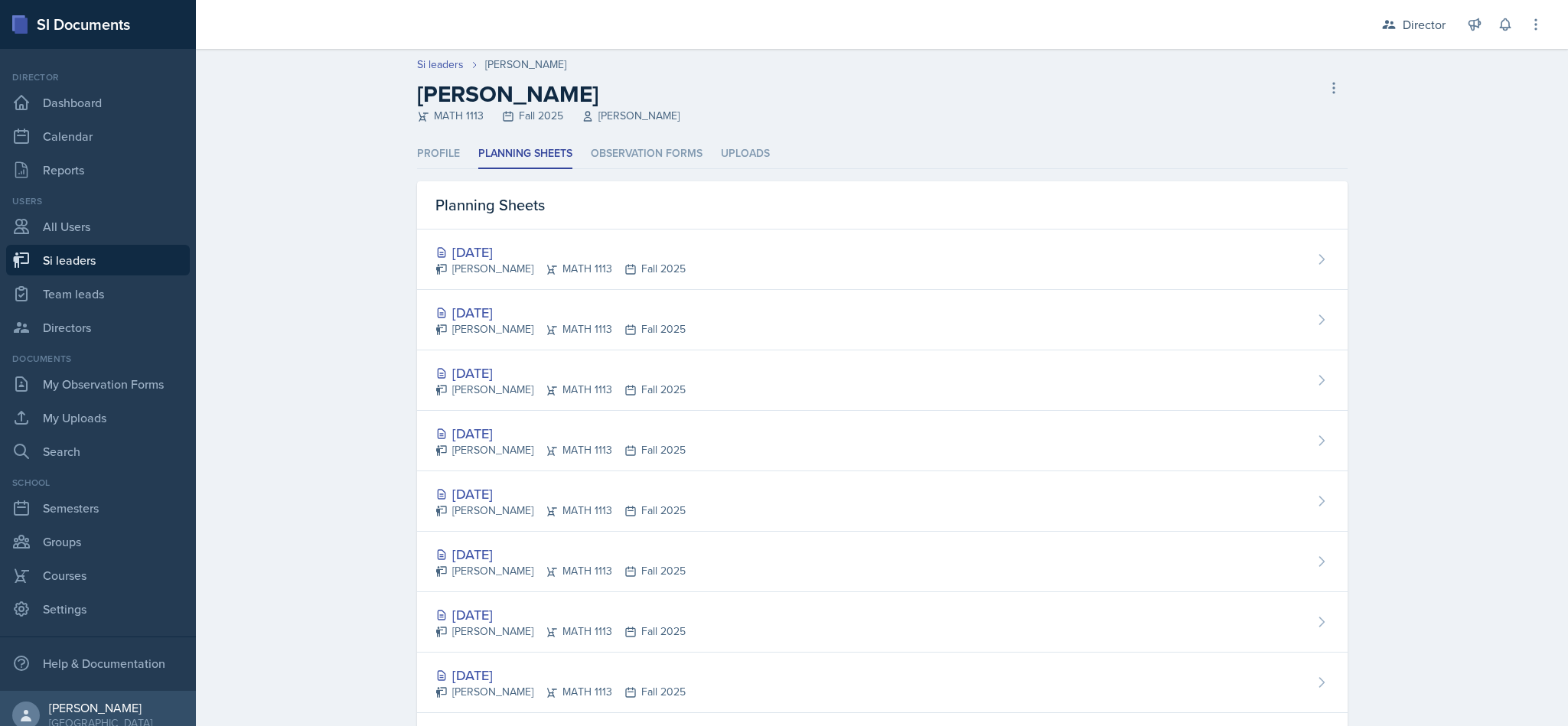
click at [798, 321] on div "Oct 7th, 2025 Michael Golsen MATH 1113 Fall 2025" at bounding box center [881, 320] width 930 height 61
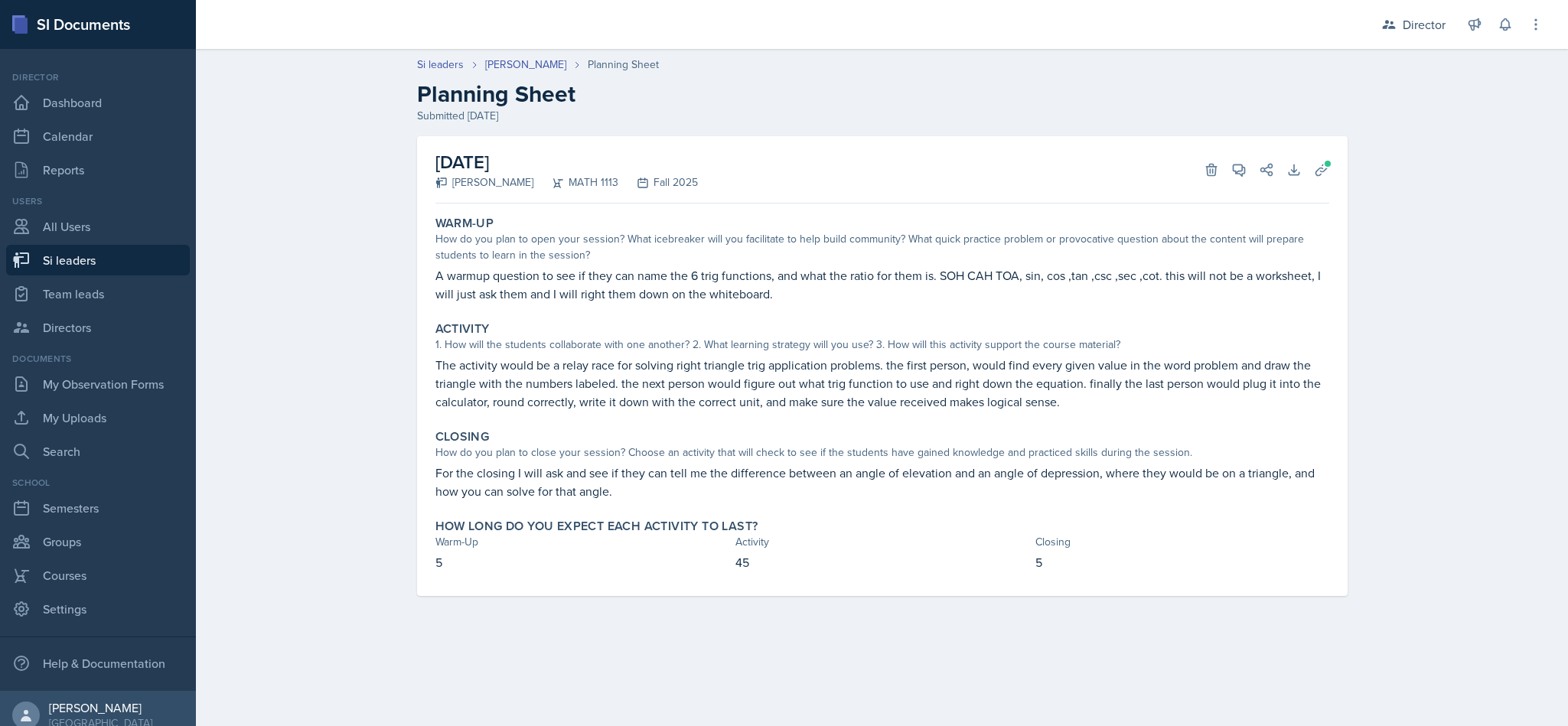
click at [134, 260] on link "Si leaders" at bounding box center [97, 260] width 183 height 30
select select "2bed604d-1099-4043-b1bc-2365e8740244"
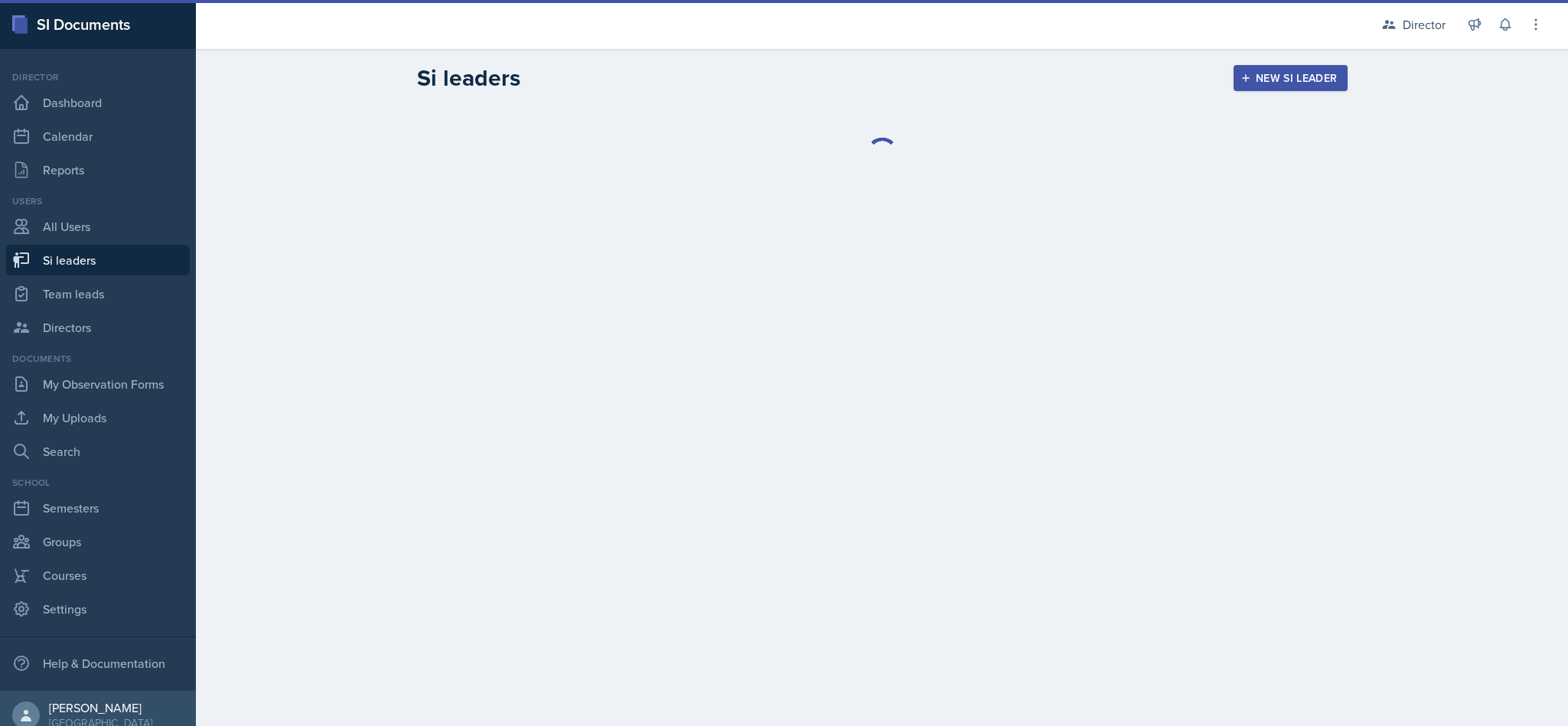
select select "2bed604d-1099-4043-b1bc-2365e8740244"
